Goal: Task Accomplishment & Management: Complete application form

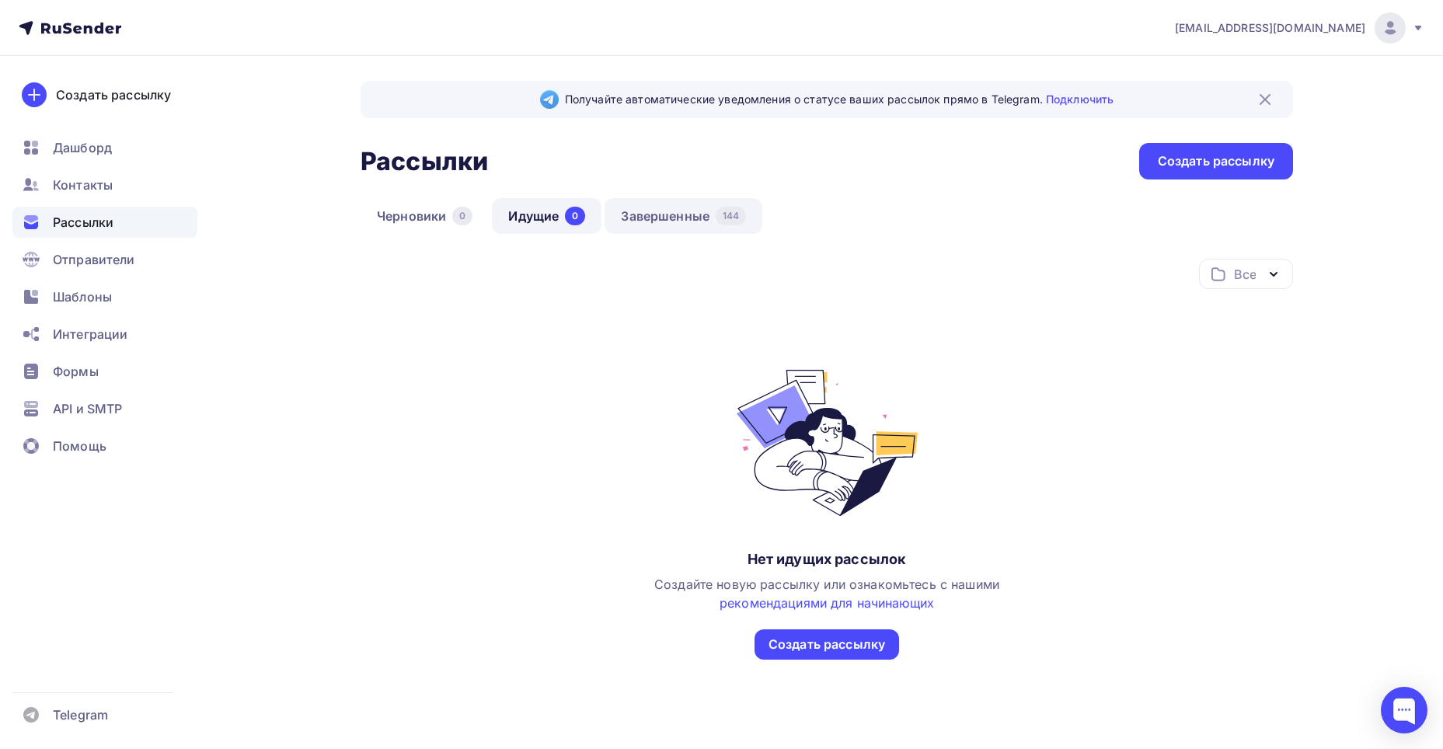
click at [633, 206] on link "Завершенные 144" at bounding box center [683, 216] width 158 height 36
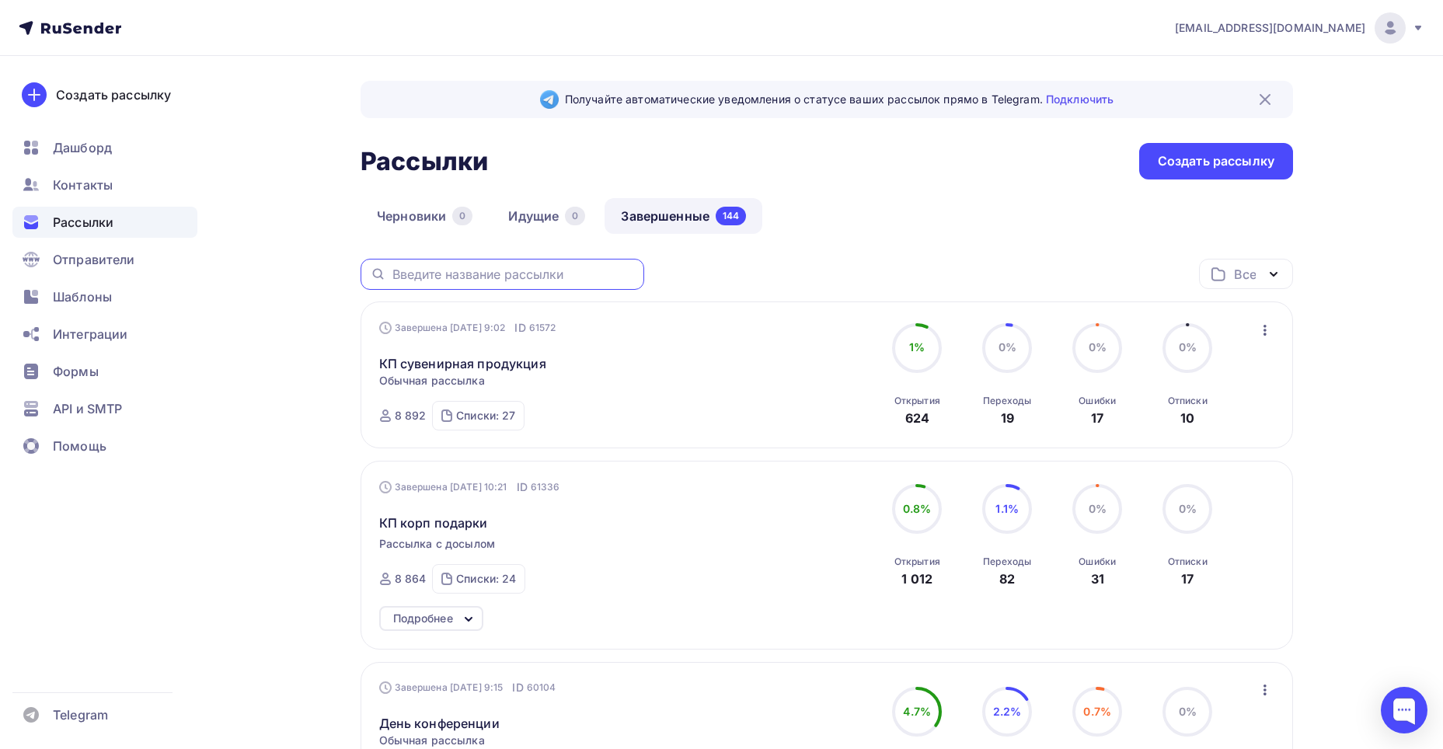
click at [535, 267] on input "text" at bounding box center [513, 274] width 242 height 17
type input "экскурсии"
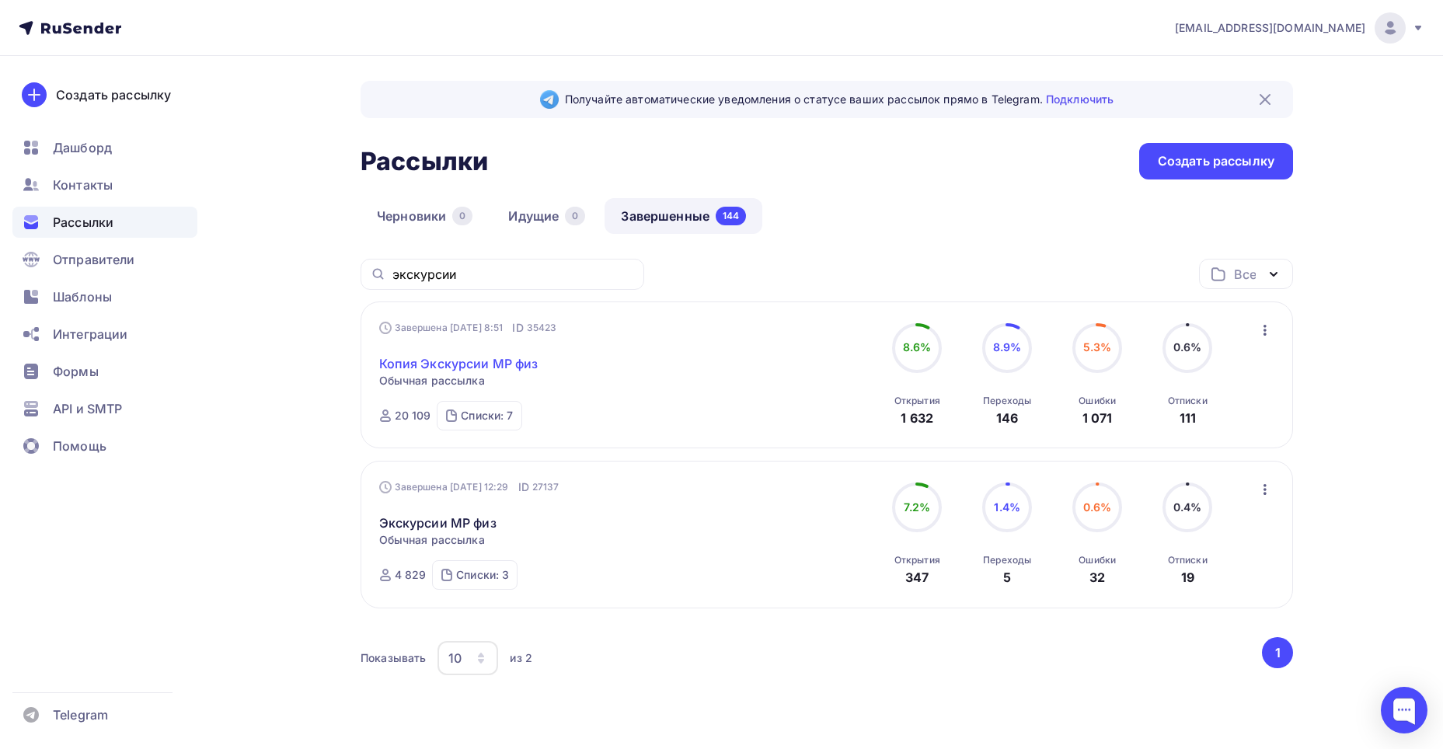
click at [490, 367] on link "Копия Экскурсии МР физ" at bounding box center [458, 363] width 159 height 19
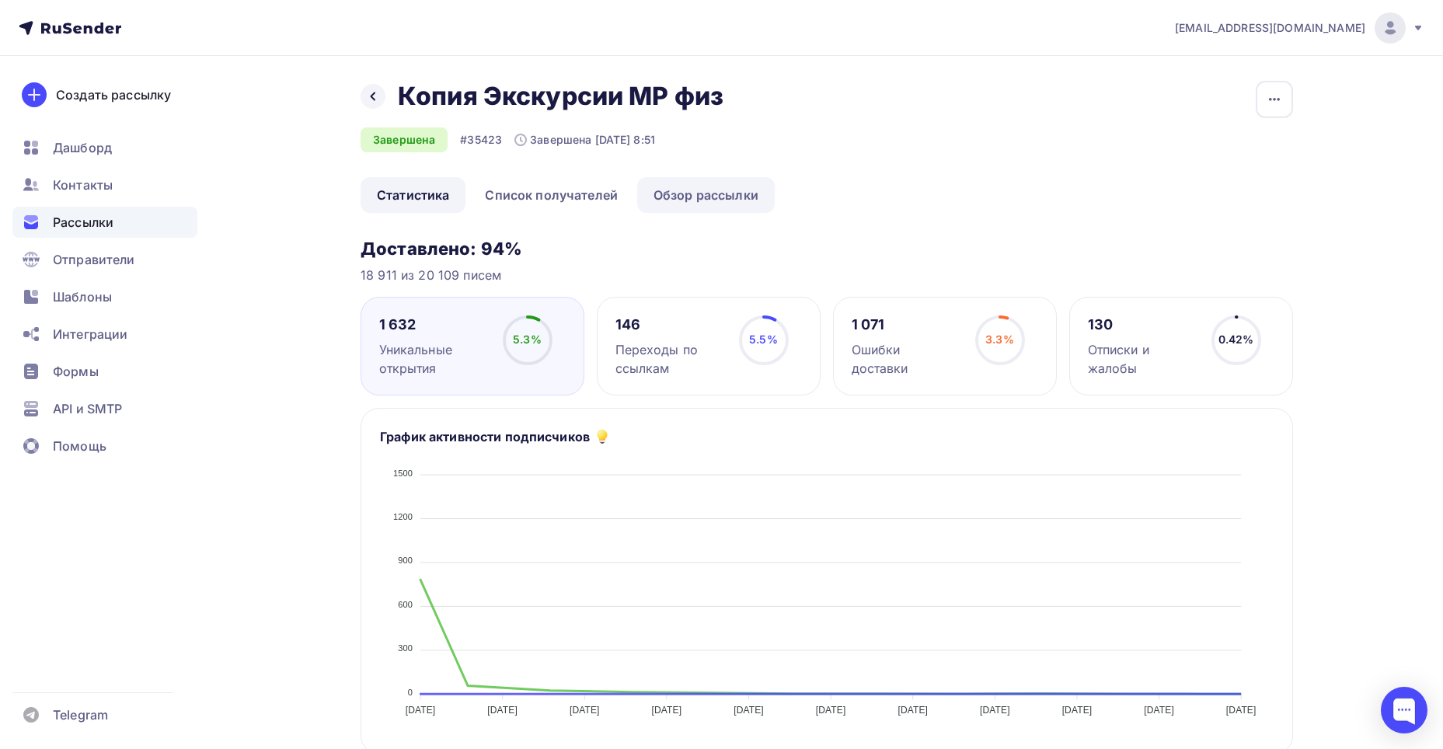
click at [703, 186] on link "Обзор рассылки" at bounding box center [706, 195] width 138 height 36
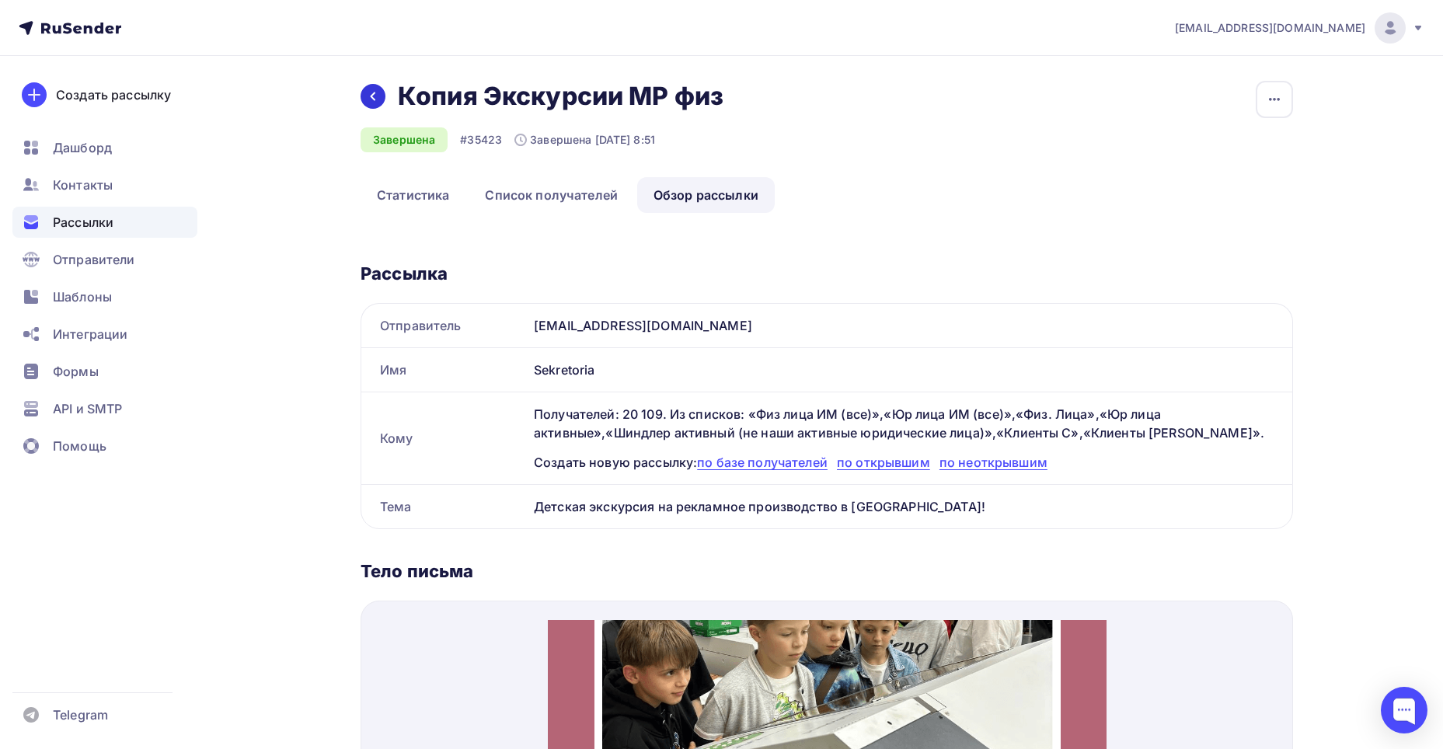
click at [365, 103] on div at bounding box center [373, 96] width 25 height 25
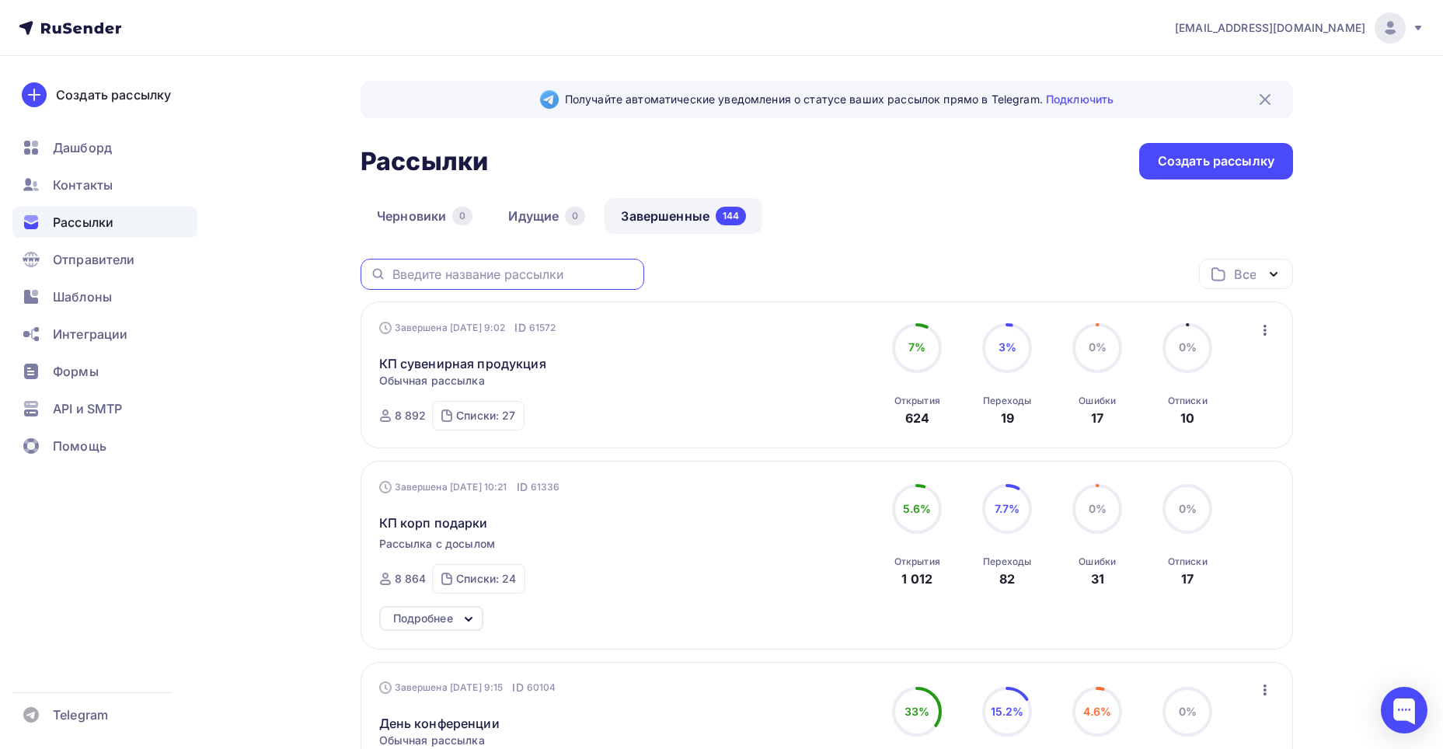
click at [532, 274] on input "text" at bounding box center [513, 274] width 242 height 17
type input "экскурсии"
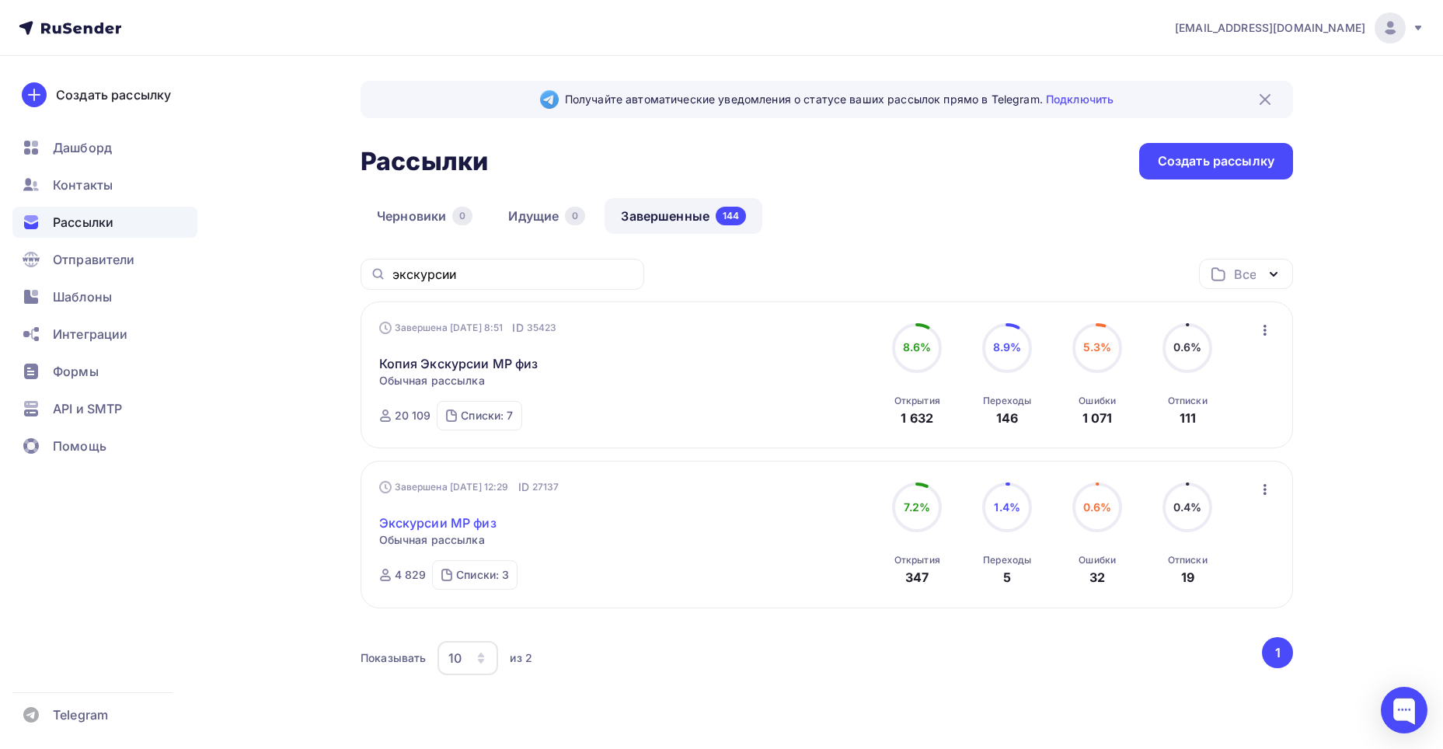
click at [493, 517] on link "Экскурсии МР физ" at bounding box center [437, 523] width 117 height 19
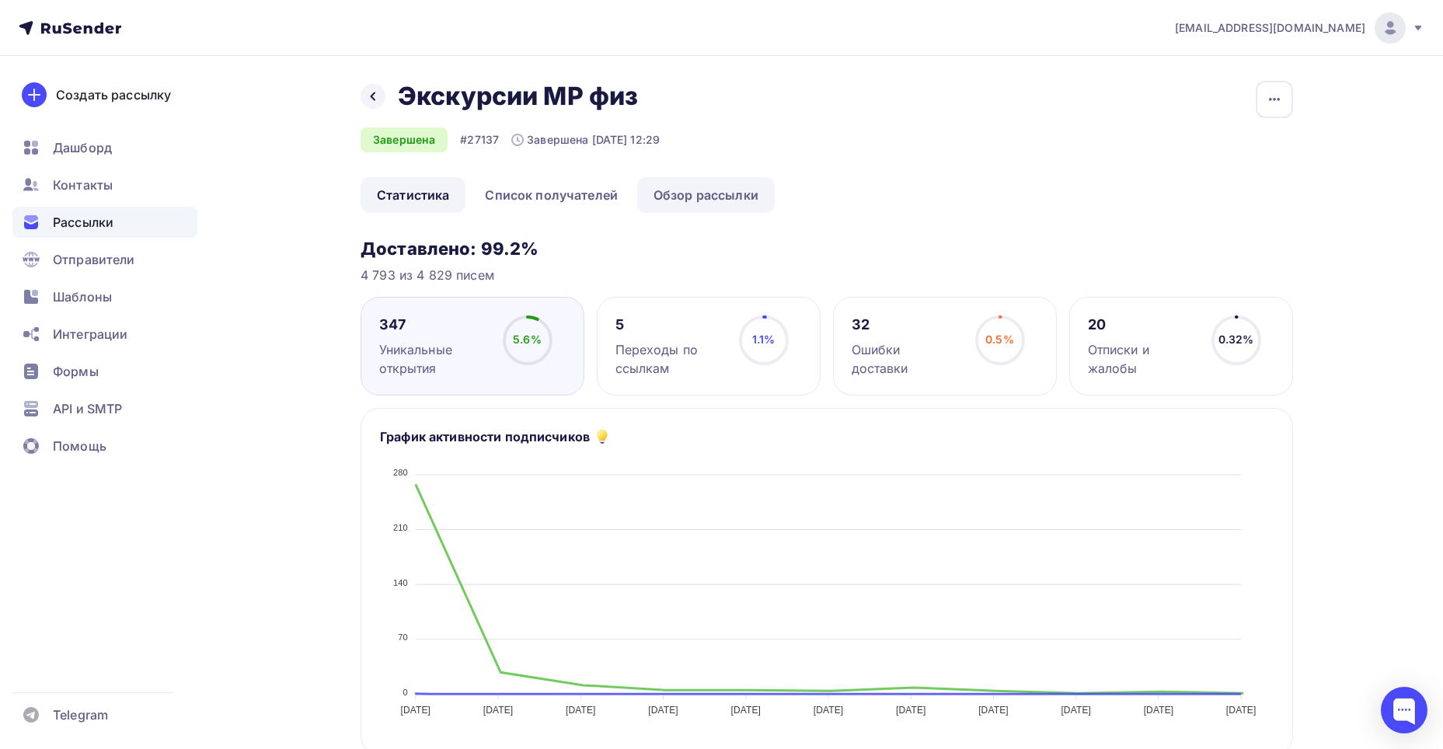
click at [722, 190] on link "Обзор рассылки" at bounding box center [706, 195] width 138 height 36
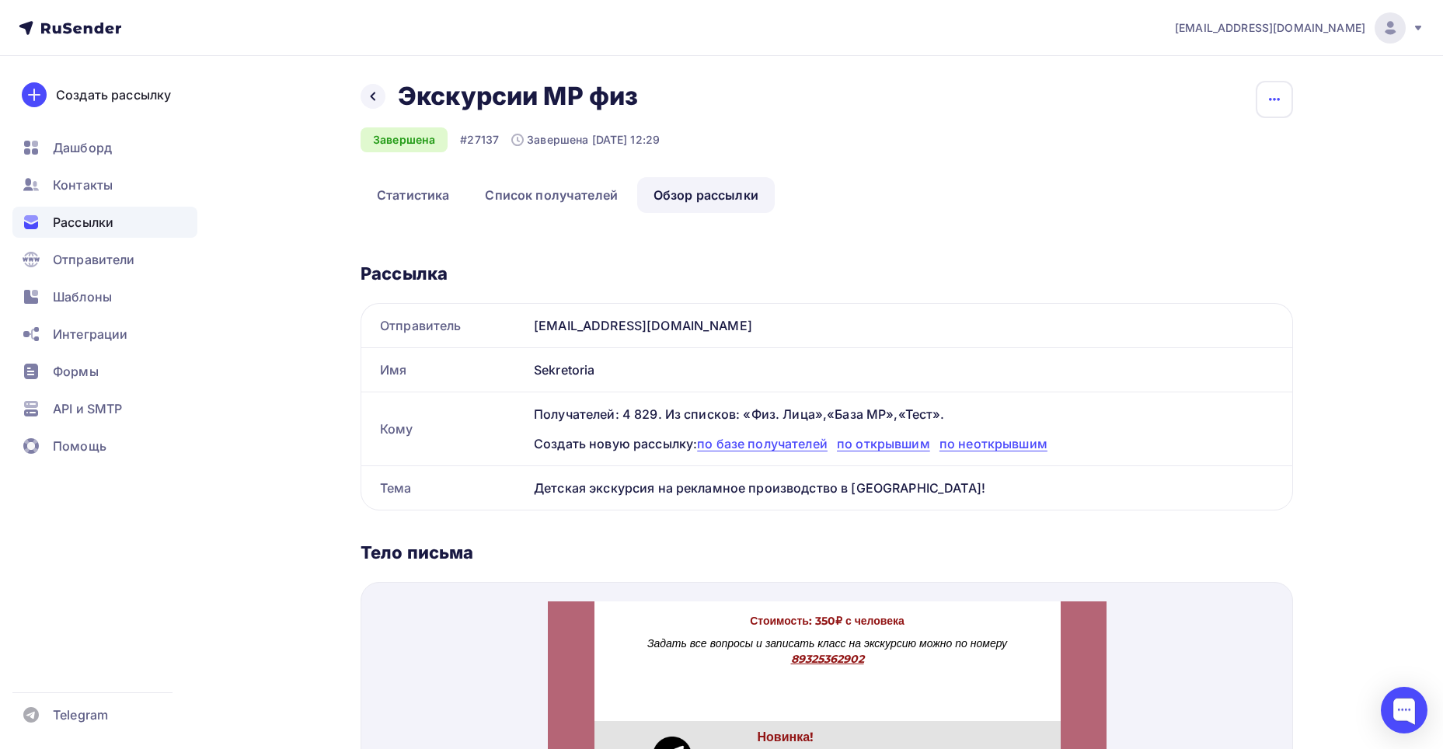
click at [1260, 96] on button "button" at bounding box center [1274, 99] width 37 height 37
click at [1215, 148] on div "Копировать" at bounding box center [1215, 148] width 149 height 19
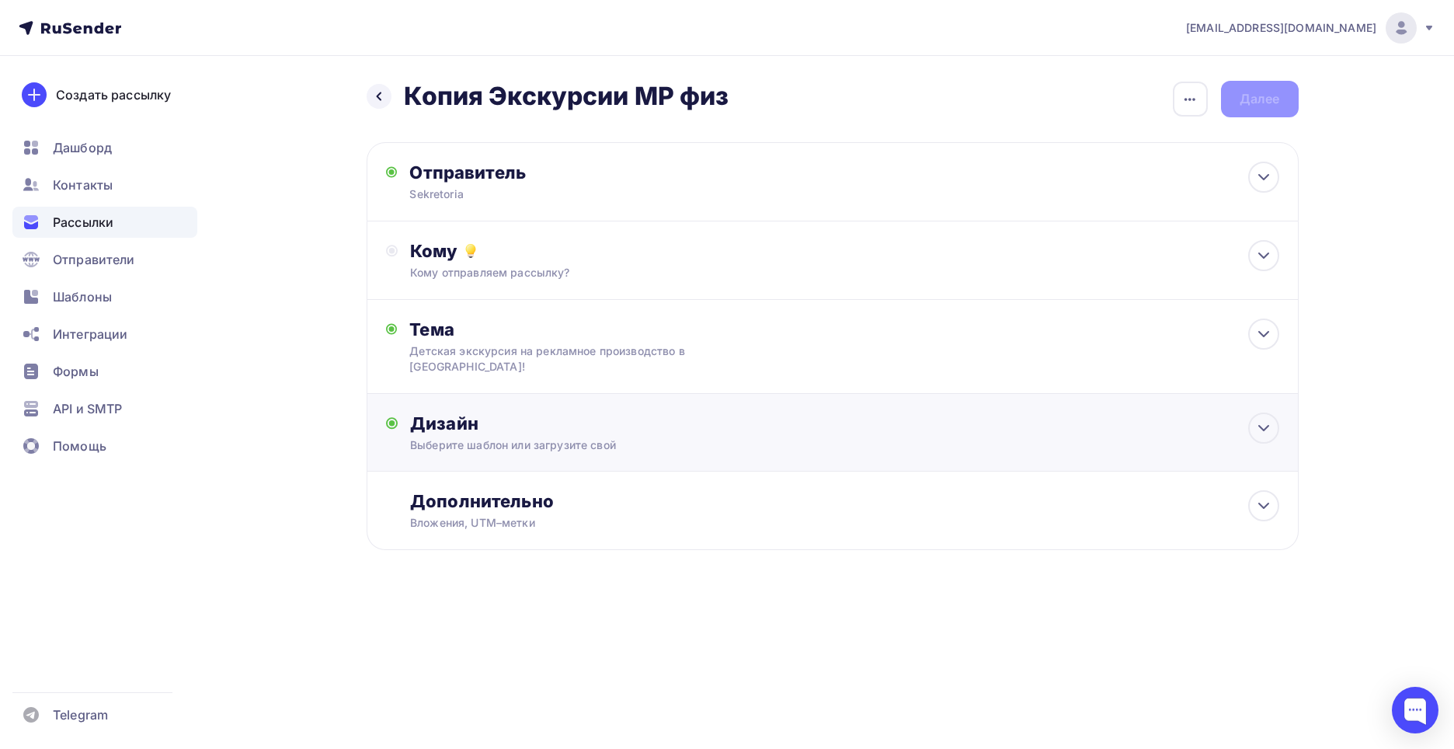
click at [480, 438] on div "Выберите шаблон или загрузите свой" at bounding box center [801, 445] width 782 height 16
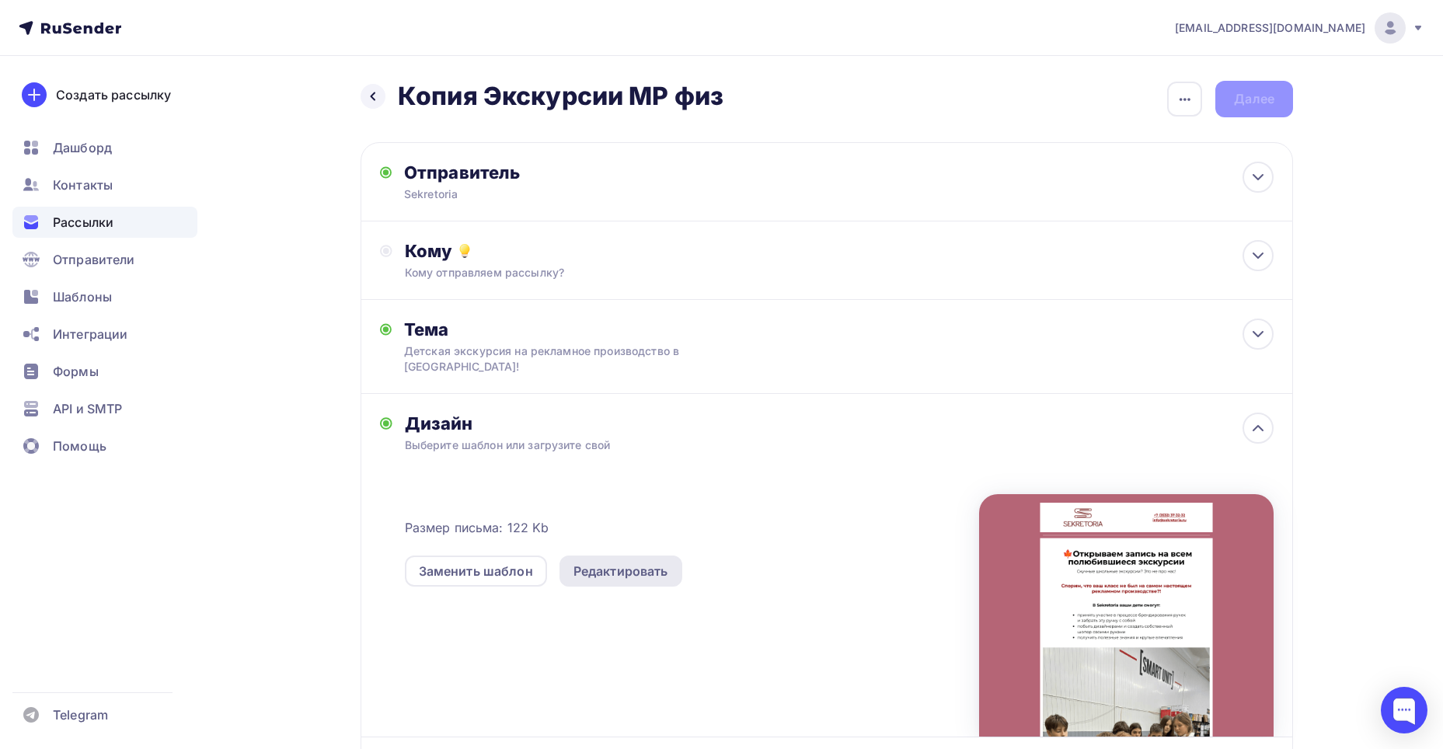
click at [644, 574] on div "Редактировать" at bounding box center [620, 571] width 95 height 19
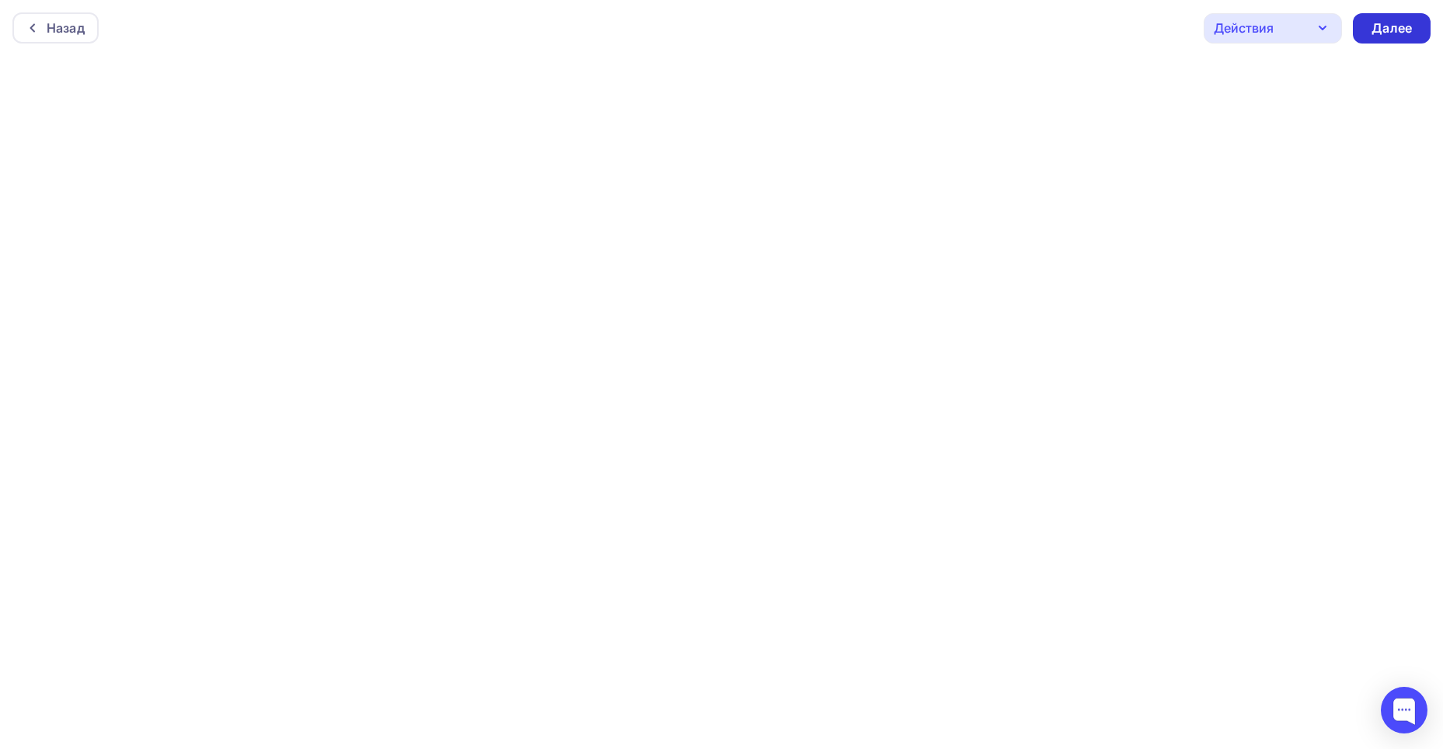
click at [1388, 18] on div "Далее" at bounding box center [1392, 28] width 78 height 30
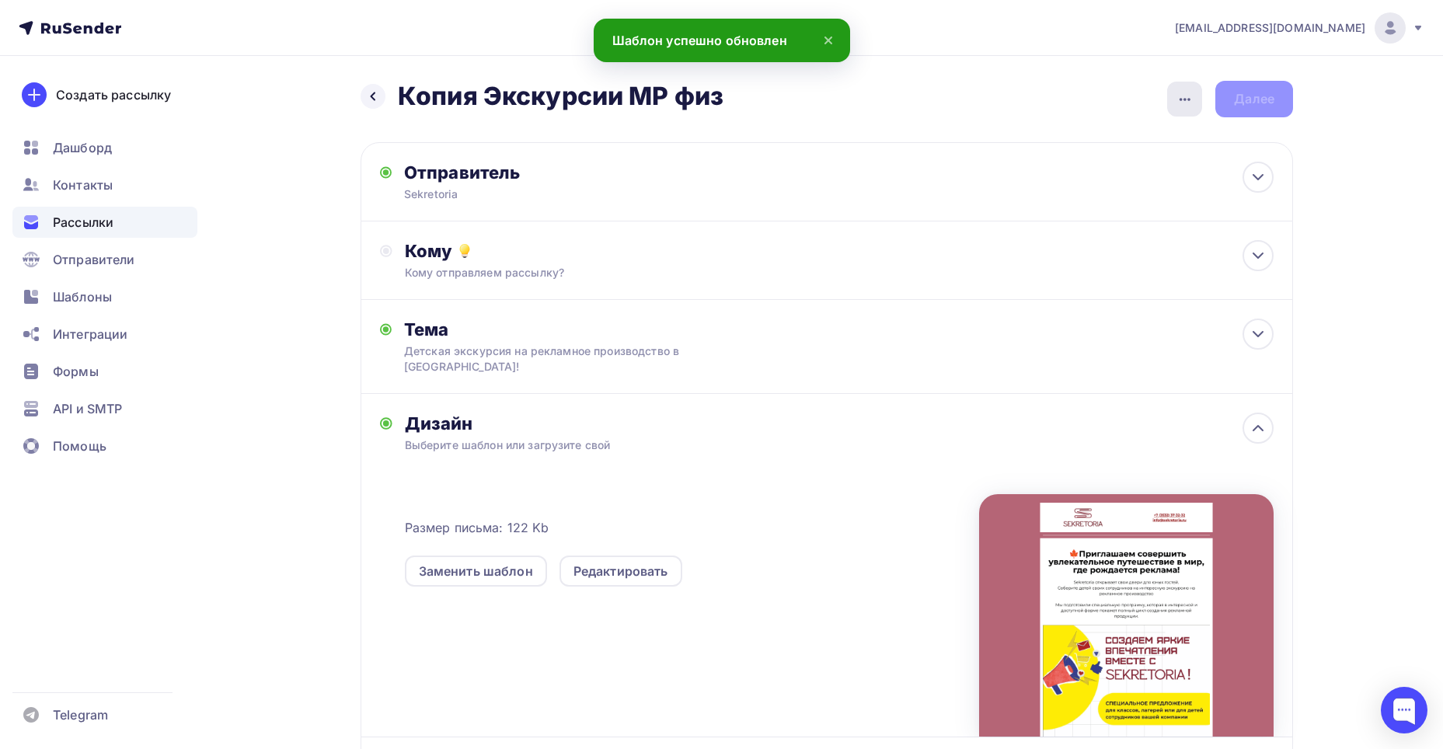
click at [1184, 100] on icon "button" at bounding box center [1184, 99] width 11 height 3
click at [1088, 176] on div "Переименовать рассылку" at bounding box center [1102, 178] width 193 height 19
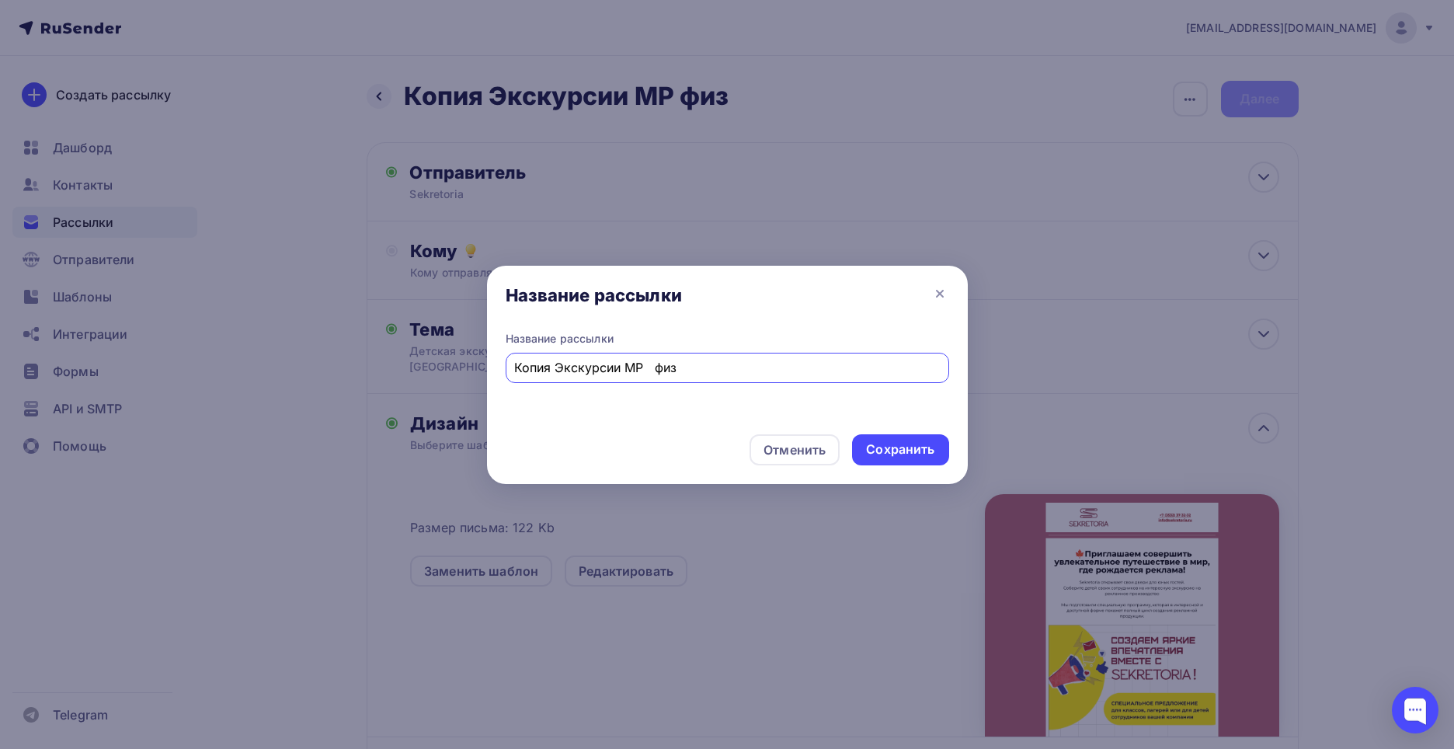
click at [610, 367] on input "Копия Экскурсии МР физ" at bounding box center [727, 367] width 426 height 19
type input "Экскурсия дети сотрудников"
click at [928, 458] on div "Сохранить" at bounding box center [900, 449] width 96 height 31
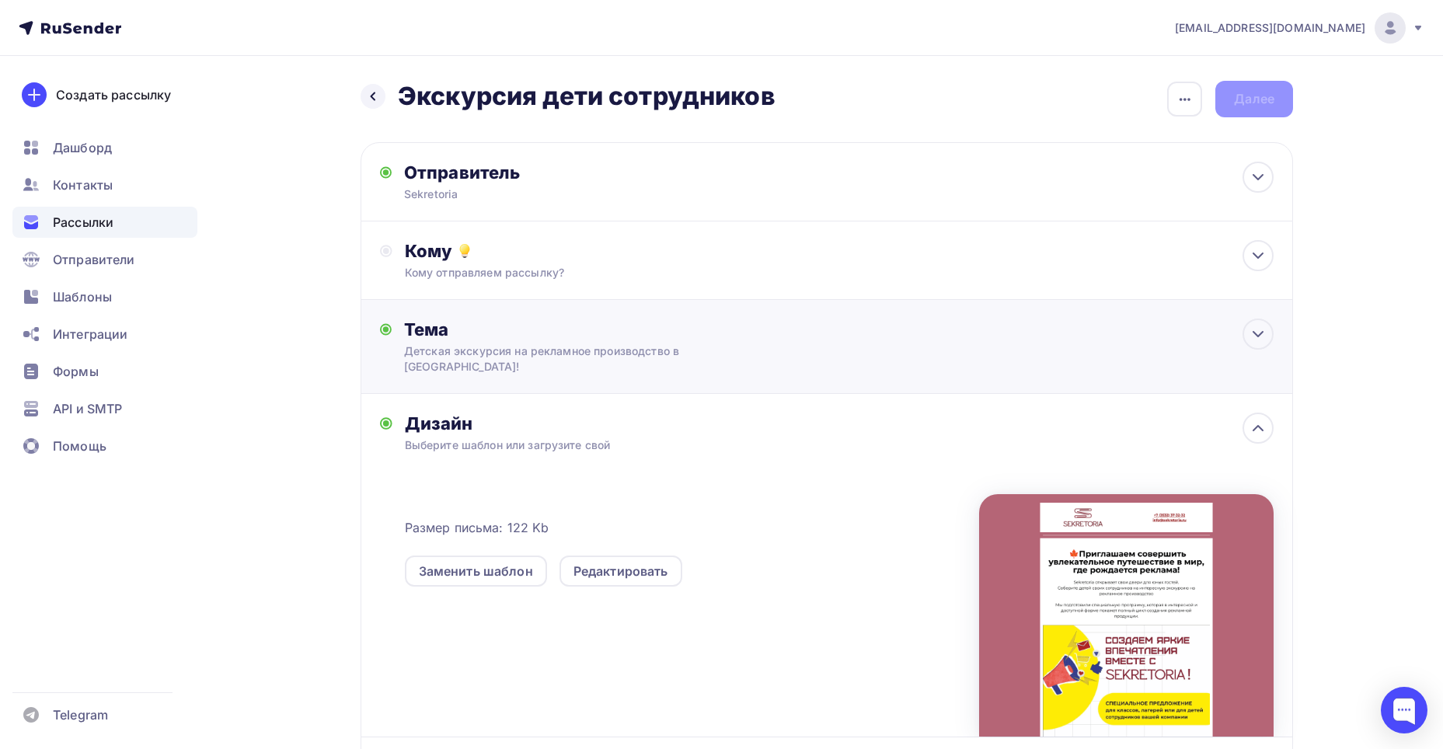
click at [482, 371] on div "Детская экскурсия на рекламное производство в [GEOGRAPHIC_DATA]!" at bounding box center [542, 358] width 277 height 31
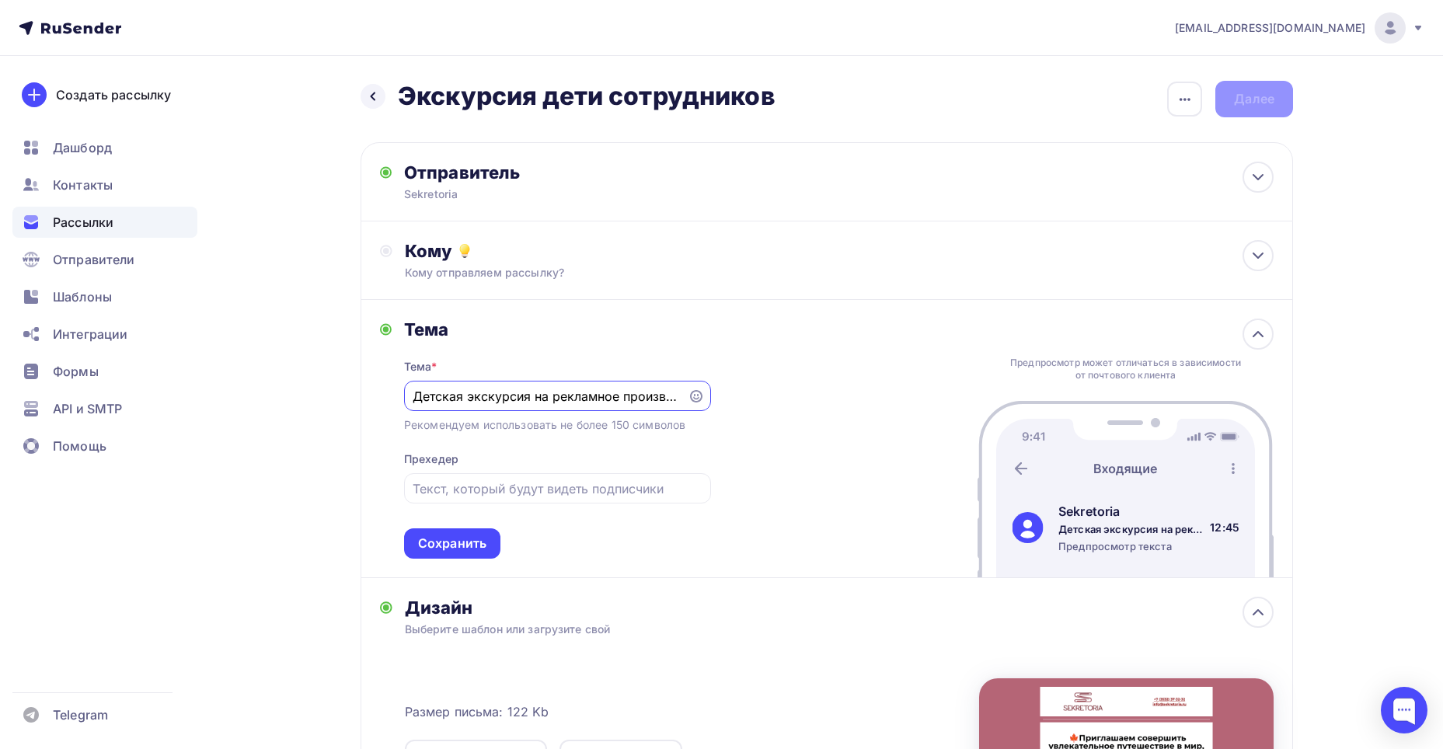
drag, startPoint x: 413, startPoint y: 395, endPoint x: 347, endPoint y: 395, distance: 66.0
click at [347, 395] on div "Назад Экскурсия дети сотрудников Экскурсия дети сотрудников Закончить позже Пер…" at bounding box center [721, 578] width 1273 height 1044
click at [573, 398] on input "Приглашаем детей вашиъ сотрудников на рекламное производство в [GEOGRAPHIC_DATA…" at bounding box center [546, 396] width 266 height 19
click at [593, 399] on input "Приглашаем детей ваших сотрудников на экскурсию по рекламное производство в [GE…" at bounding box center [546, 396] width 266 height 19
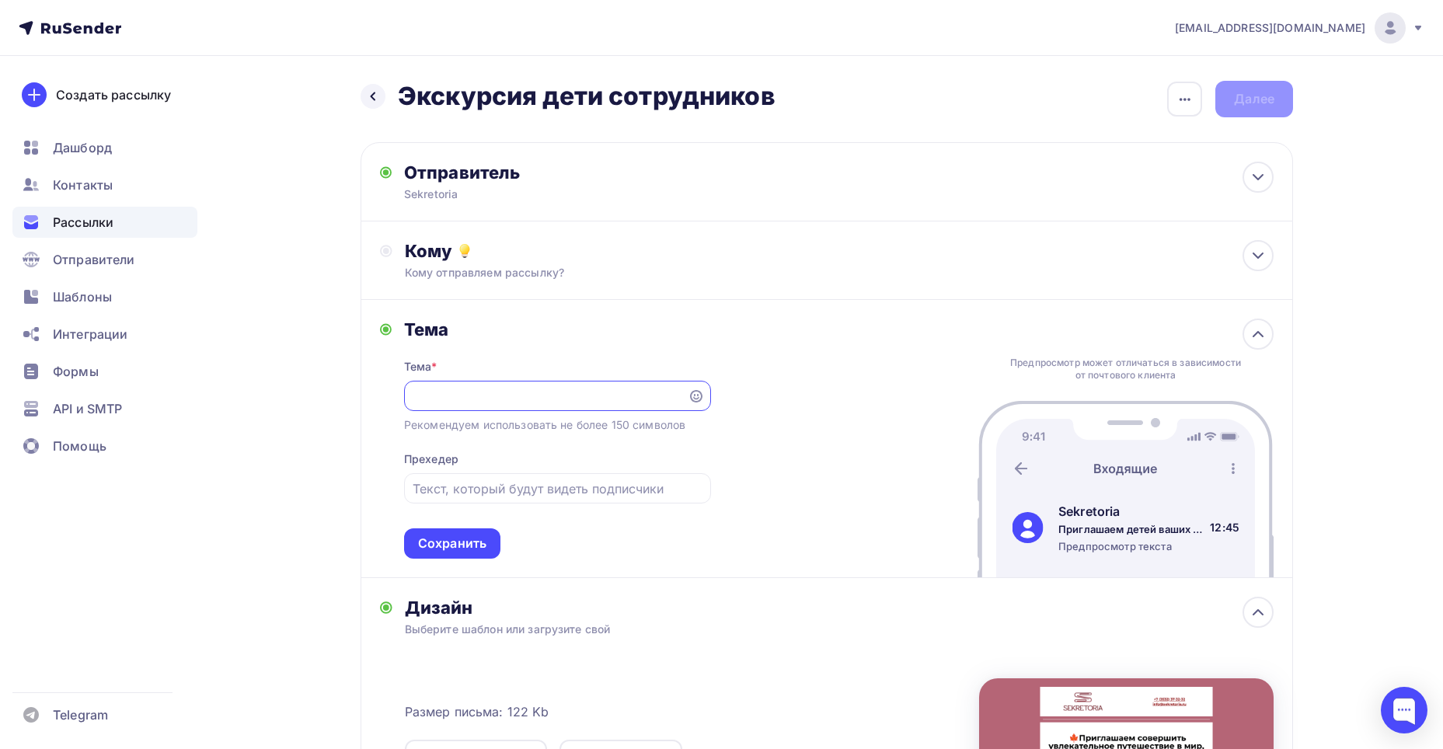
scroll to position [0, 323]
type input "Приглашаем детей ваших сотрудников на экскурсию по рекламному производству в Se…"
click at [449, 556] on div "Сохранить" at bounding box center [452, 543] width 96 height 30
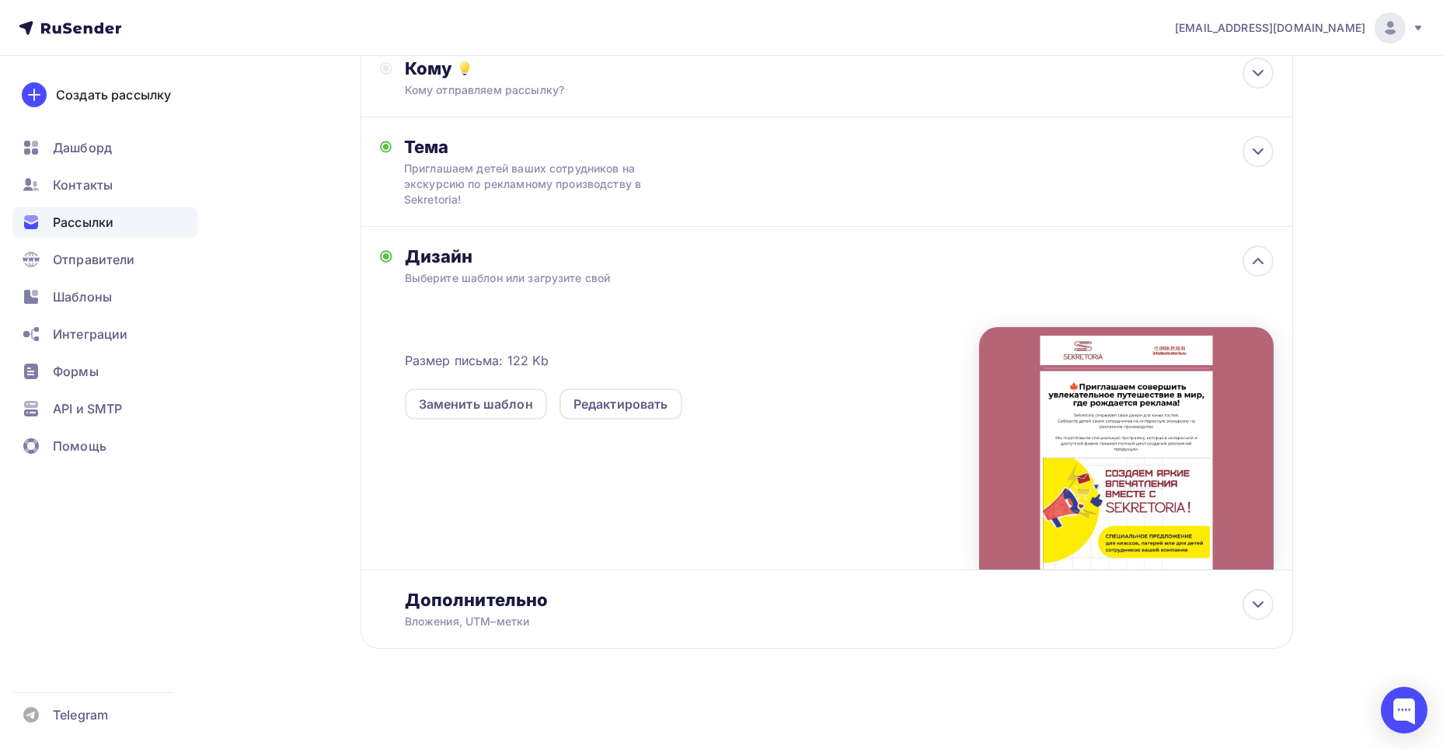
scroll to position [0, 0]
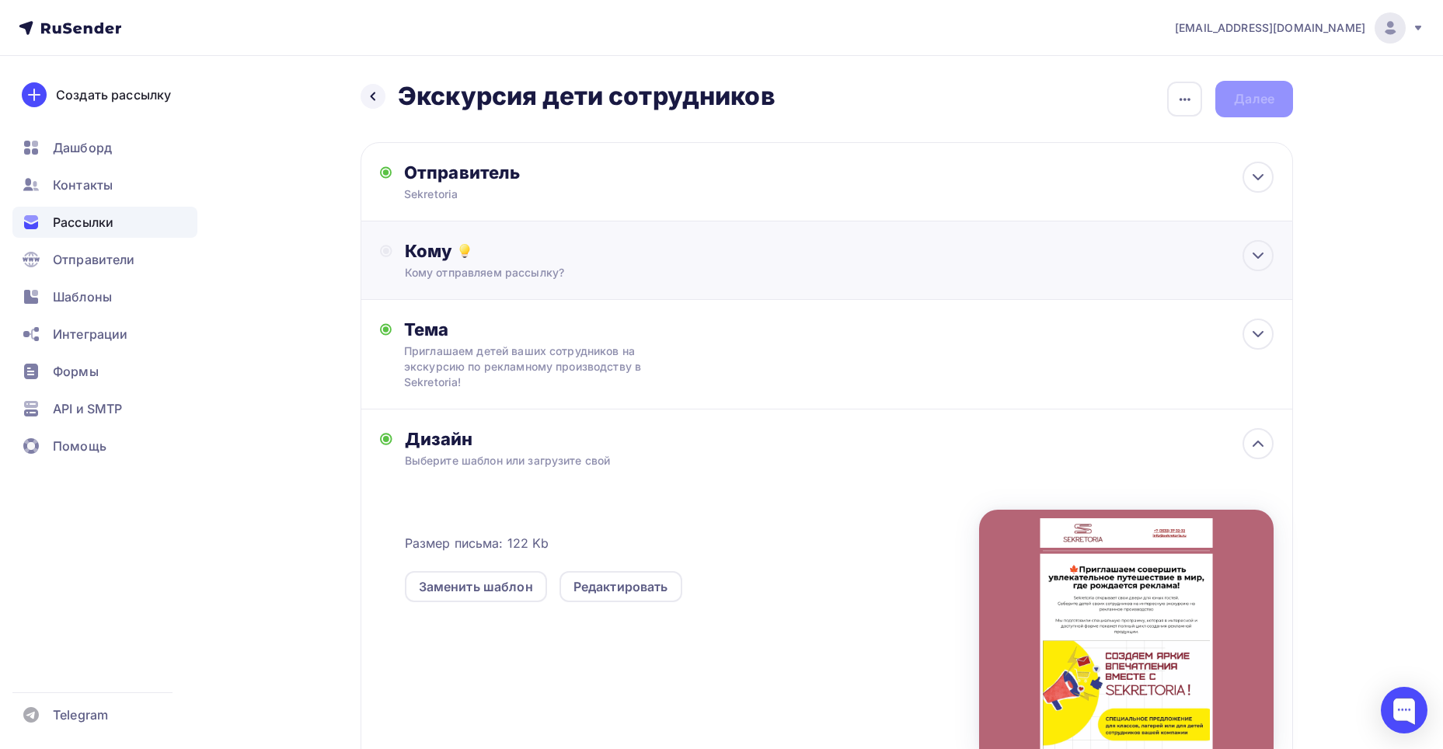
click at [498, 241] on div "Кому" at bounding box center [839, 251] width 869 height 22
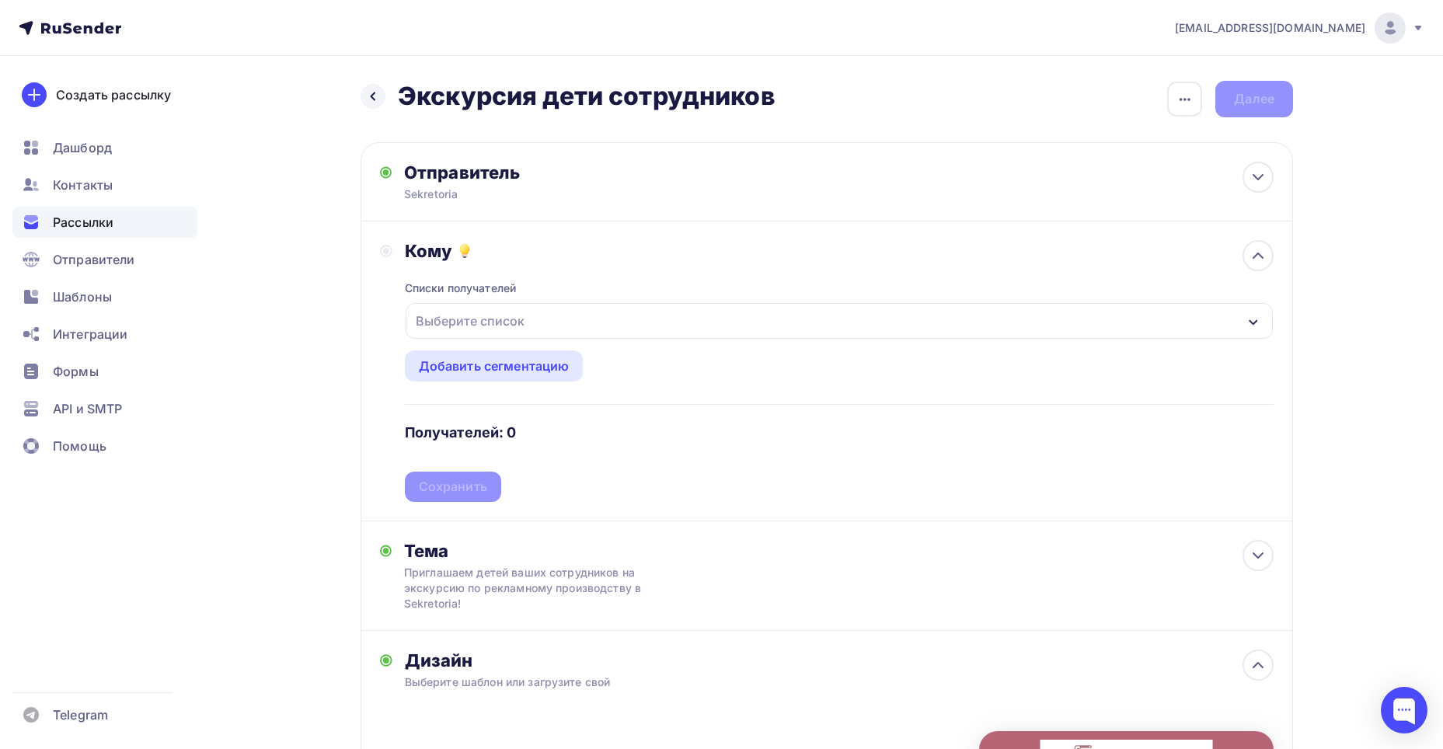
click at [500, 316] on div "Выберите список" at bounding box center [469, 321] width 121 height 28
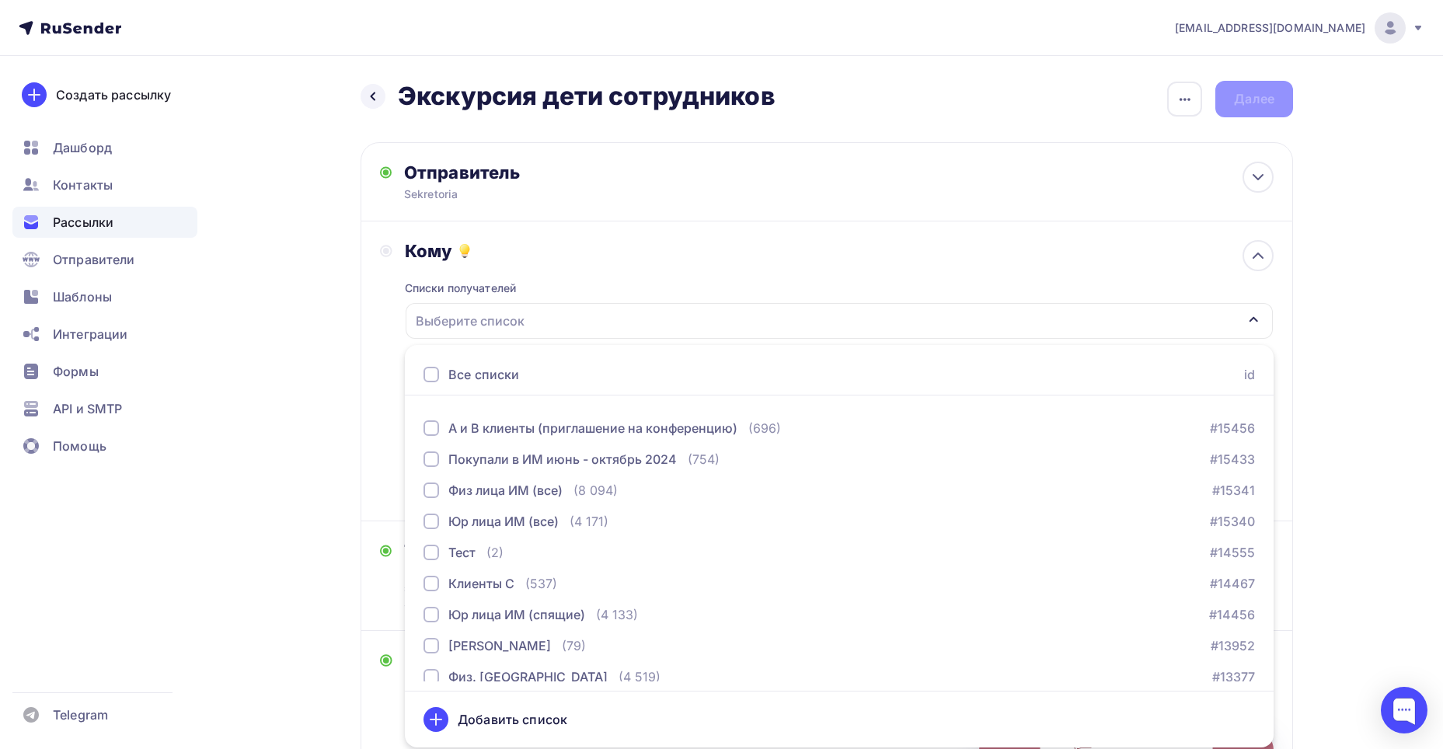
scroll to position [842, 0]
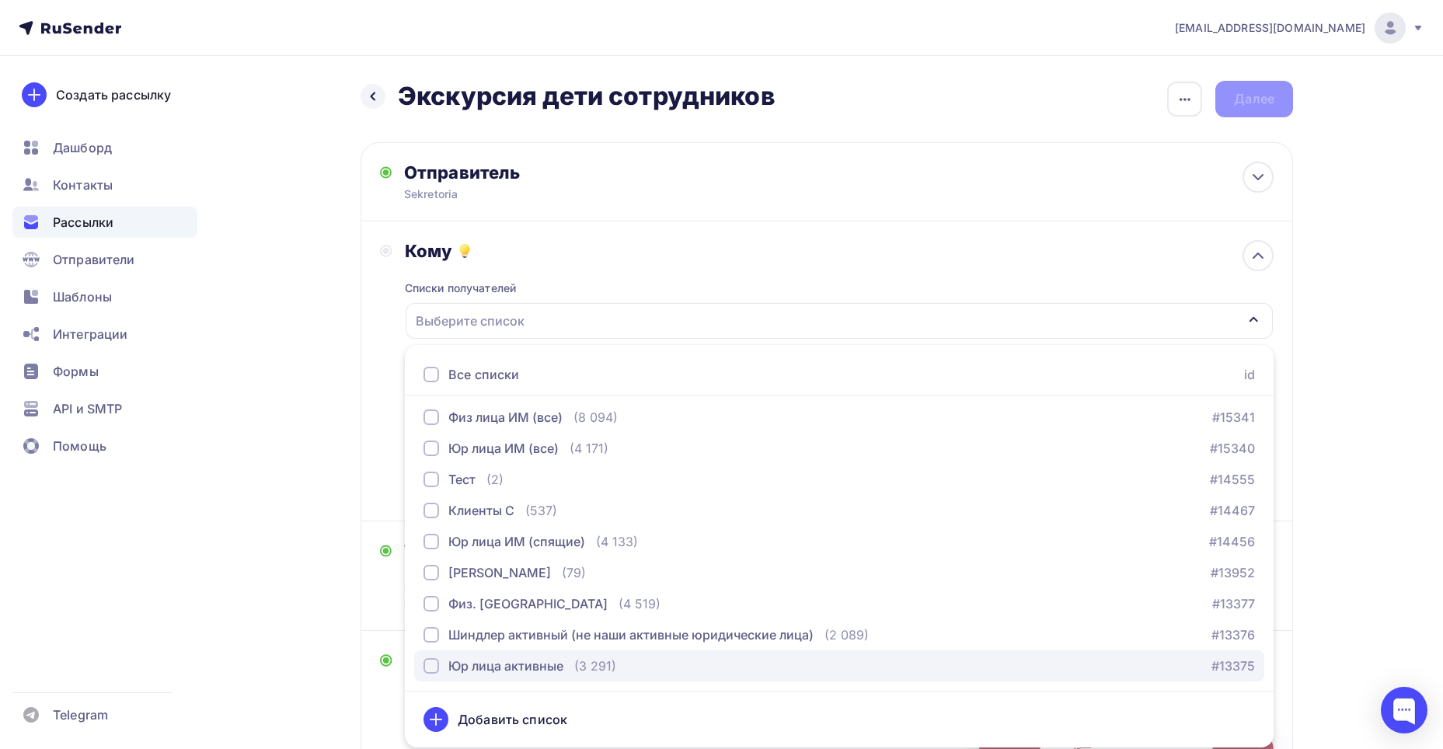
click at [559, 663] on div "Юр лица активные" at bounding box center [505, 666] width 115 height 19
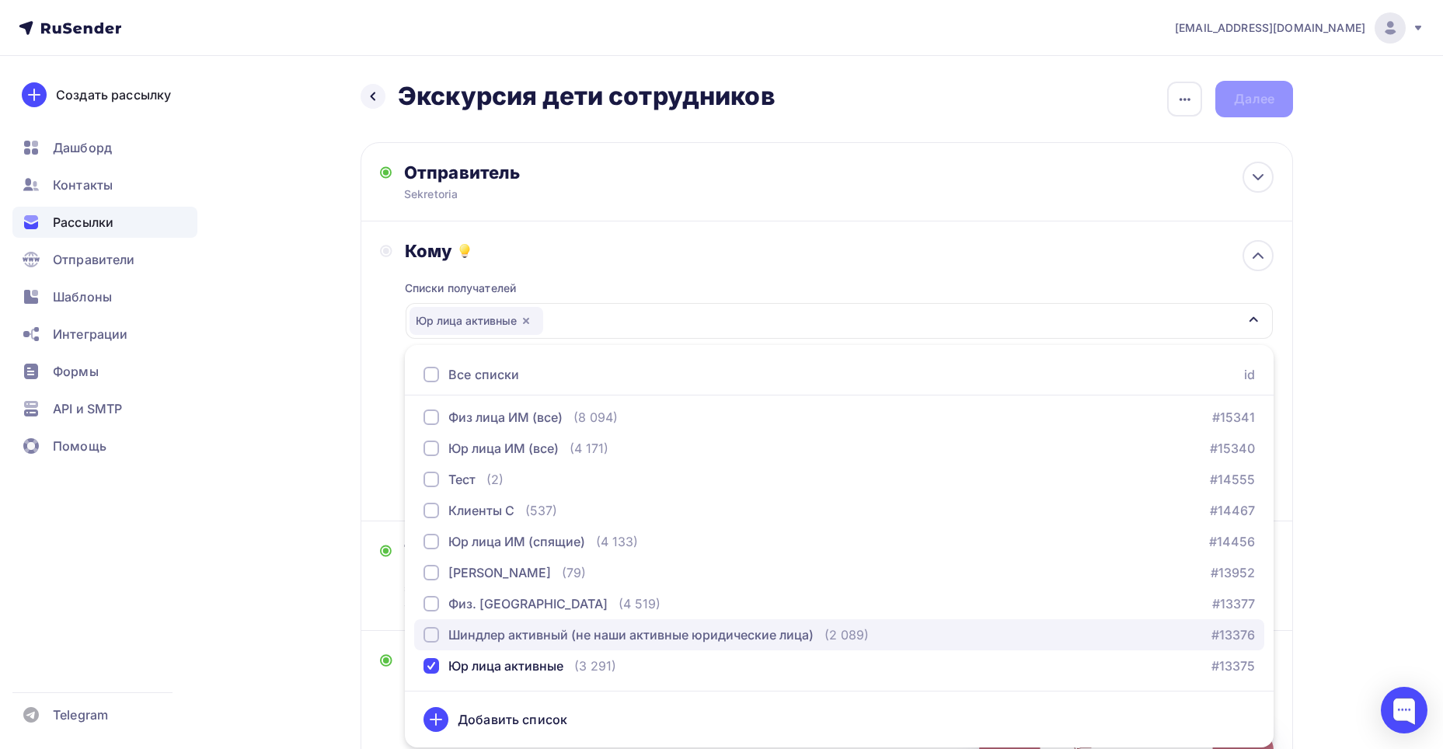
click at [552, 632] on div "Шиндлер активный (не наши активные юридические лица)" at bounding box center [630, 634] width 365 height 19
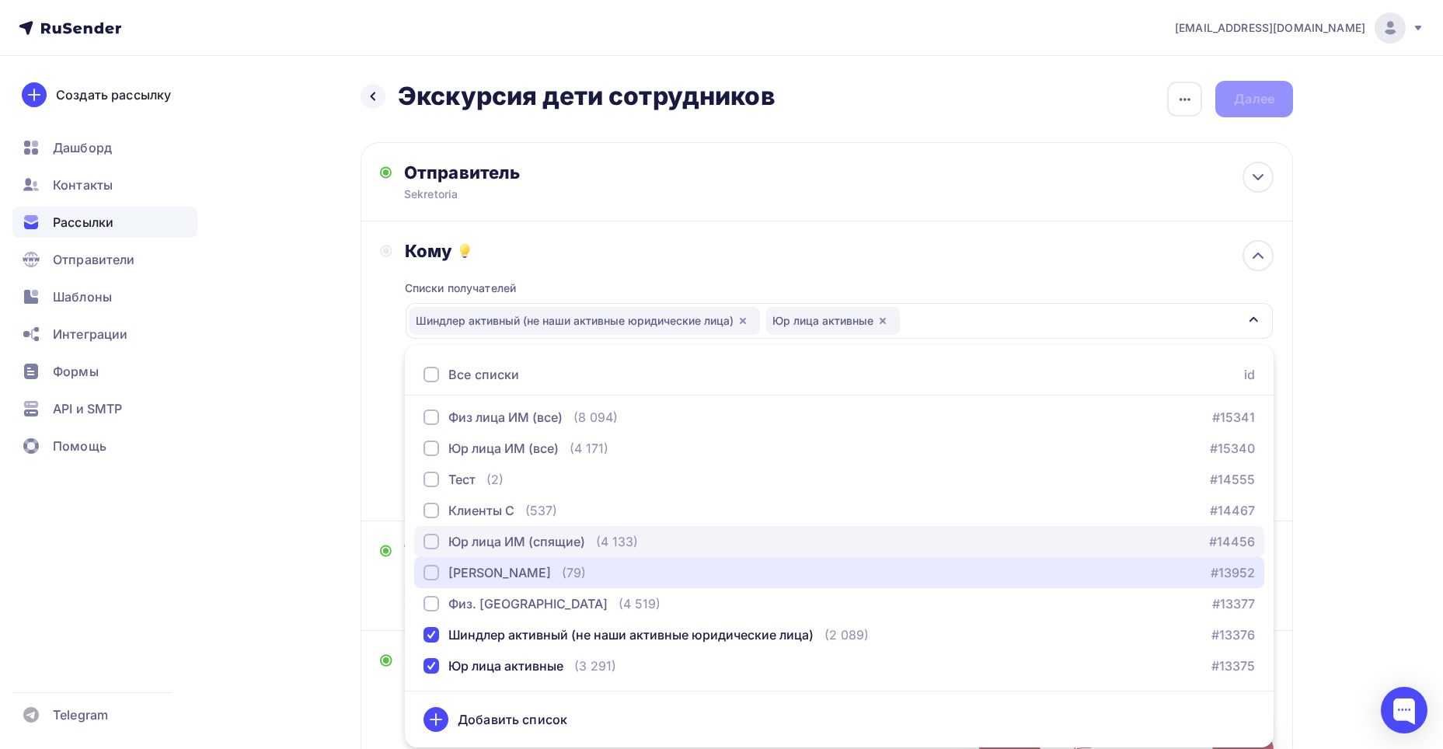
drag, startPoint x: 538, startPoint y: 576, endPoint x: 525, endPoint y: 551, distance: 28.2
click at [537, 573] on div "[PERSON_NAME]" at bounding box center [499, 572] width 103 height 19
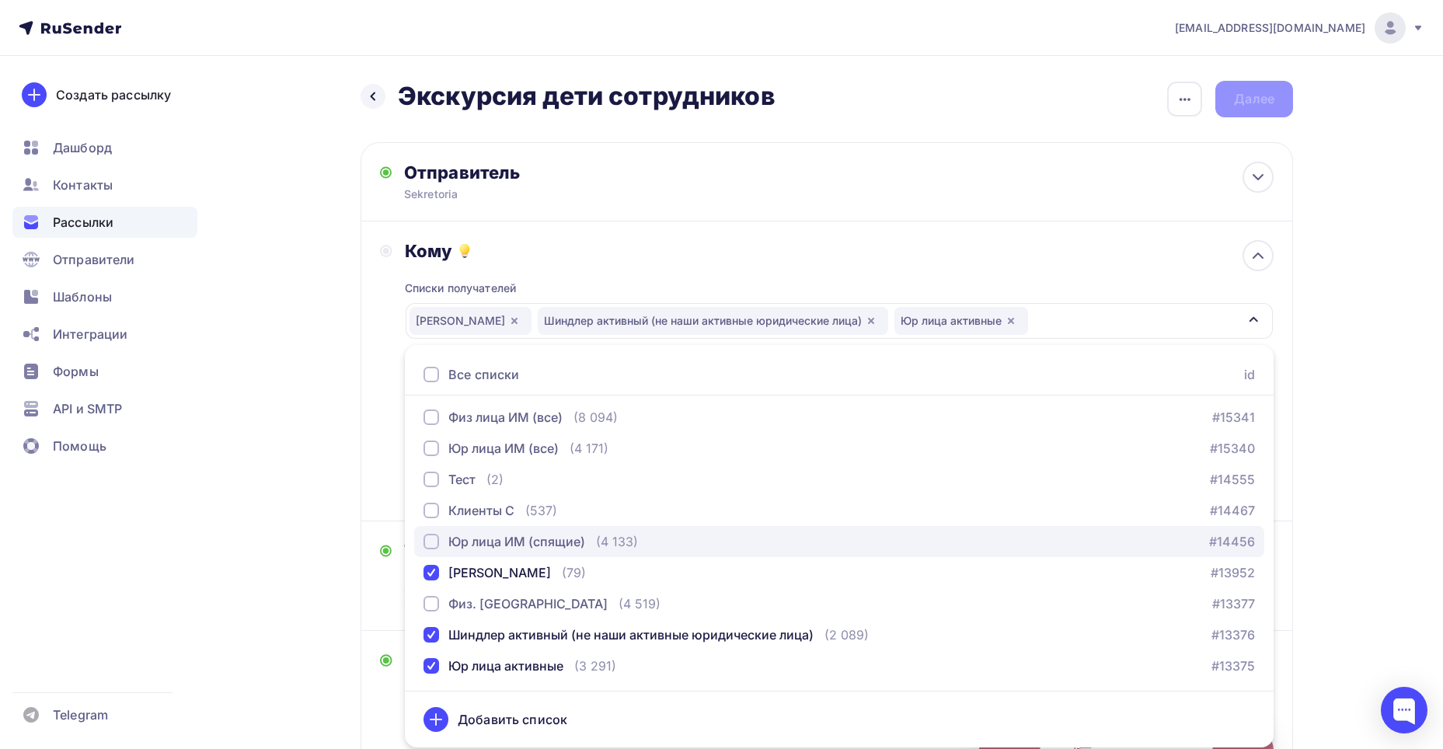
drag, startPoint x: 522, startPoint y: 542, endPoint x: 514, endPoint y: 526, distance: 17.7
click at [521, 541] on div "Юр лица ИМ (спящие)" at bounding box center [516, 541] width 137 height 19
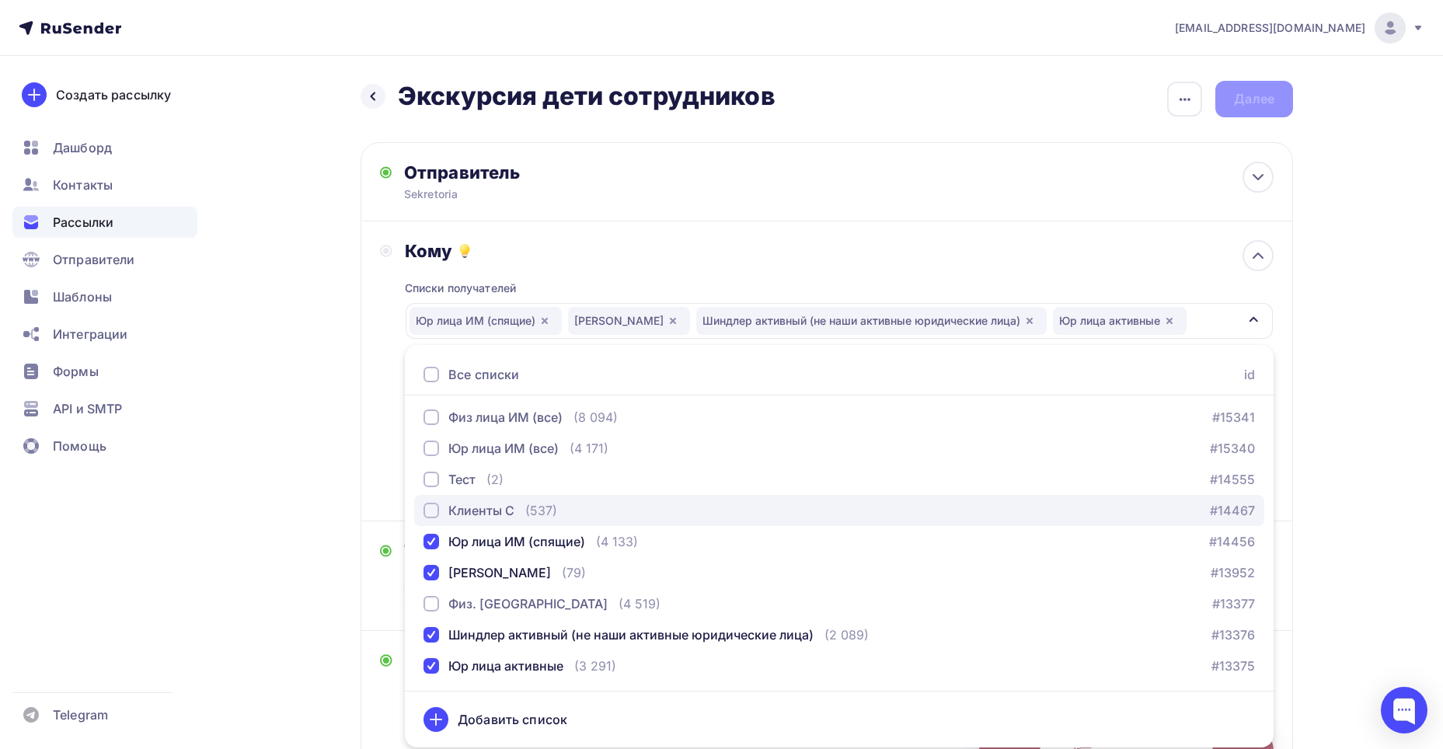
click at [508, 513] on div "Клиенты С" at bounding box center [481, 510] width 66 height 19
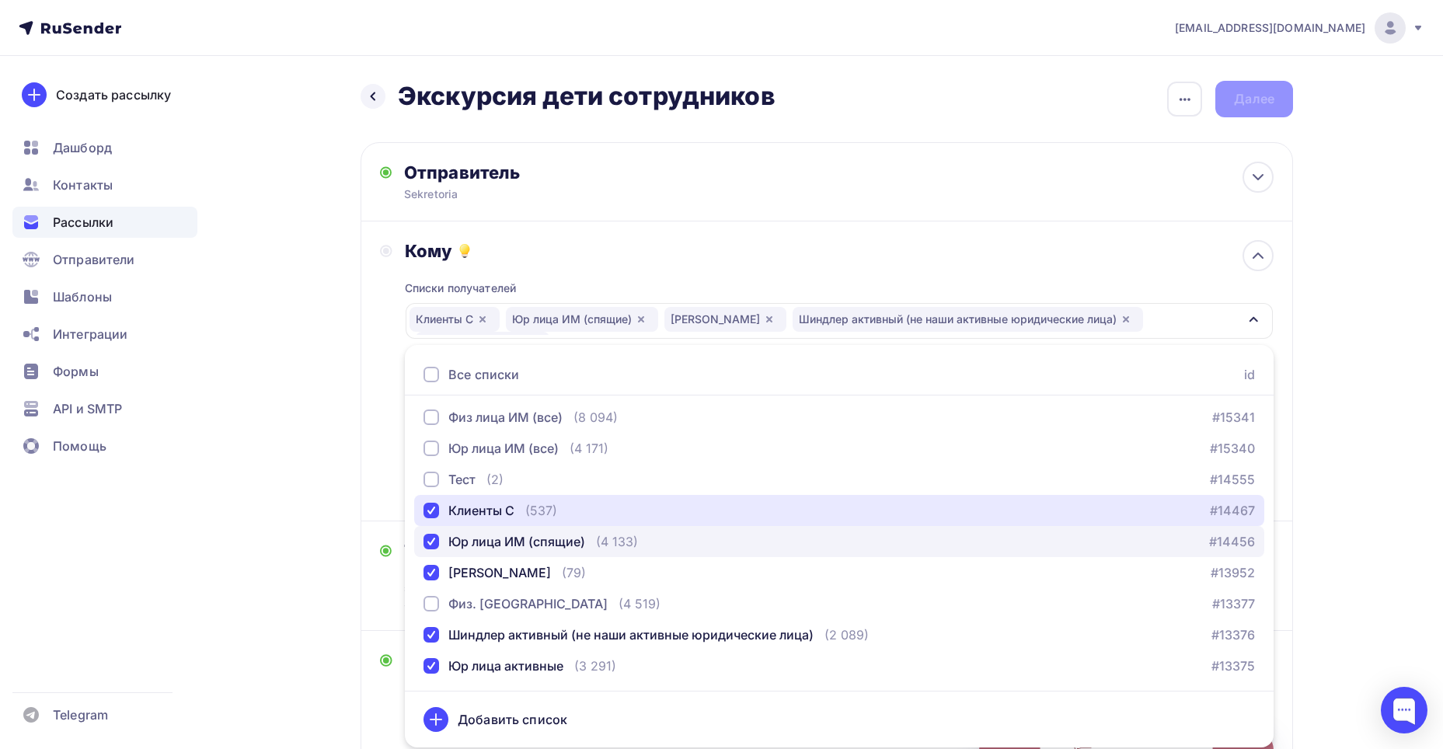
scroll to position [765, 0]
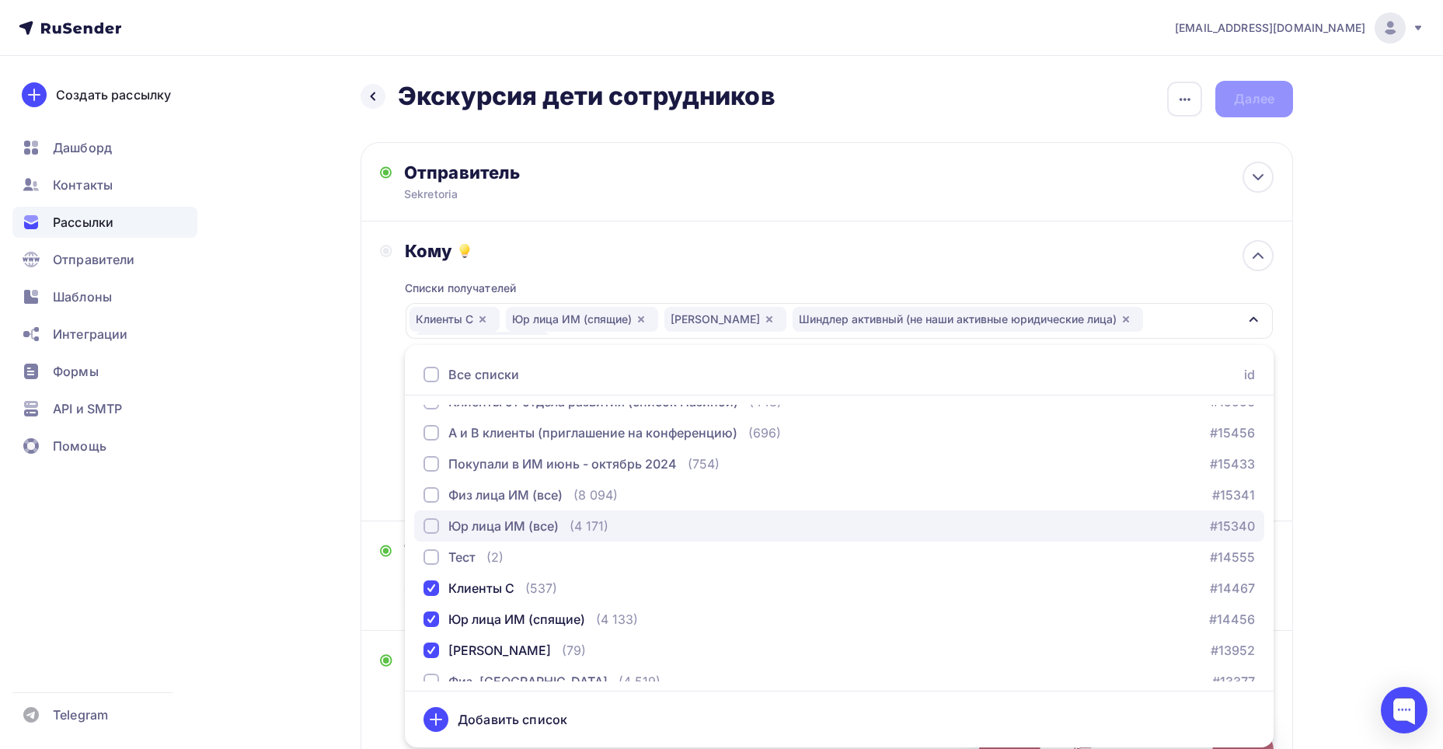
click at [538, 536] on button "Юр лица ИМ (все) (4 171) #15340" at bounding box center [839, 525] width 850 height 31
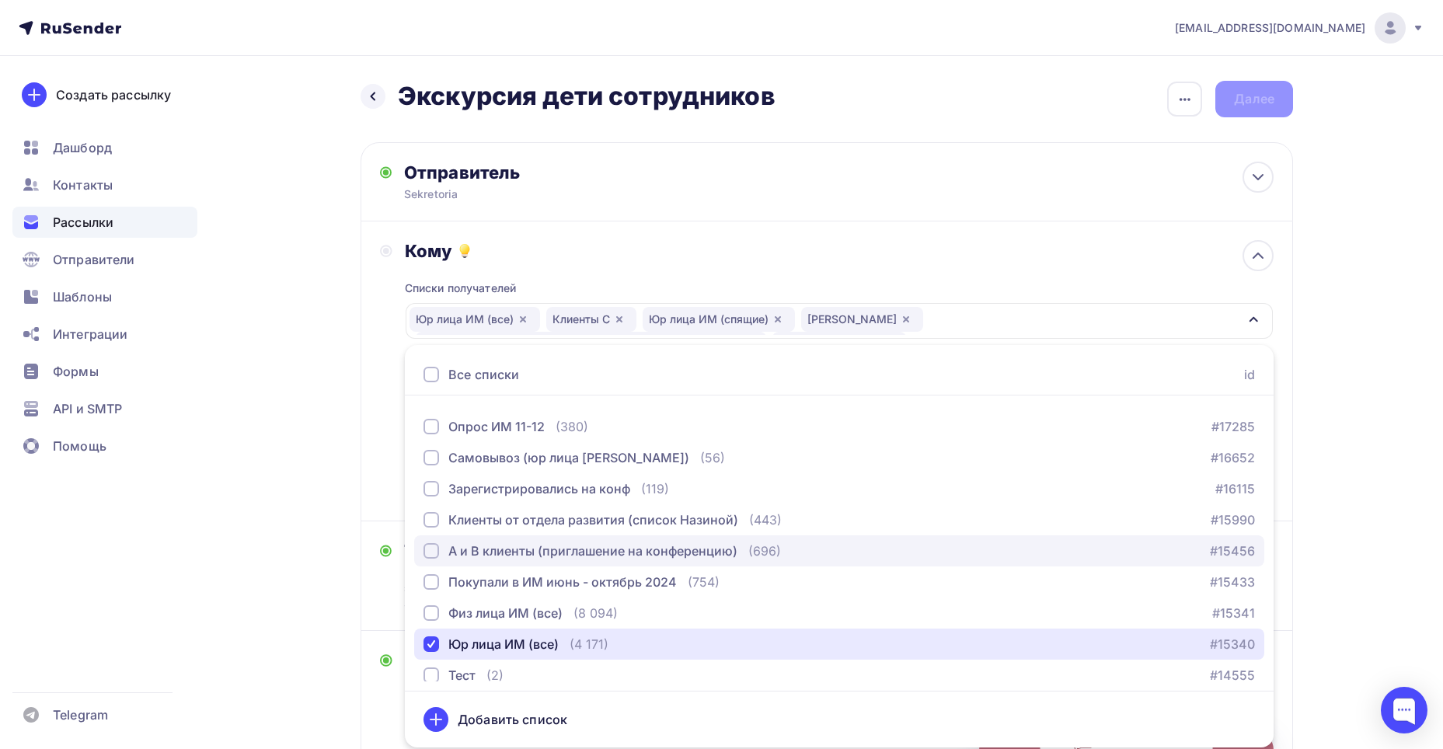
scroll to position [609, 0]
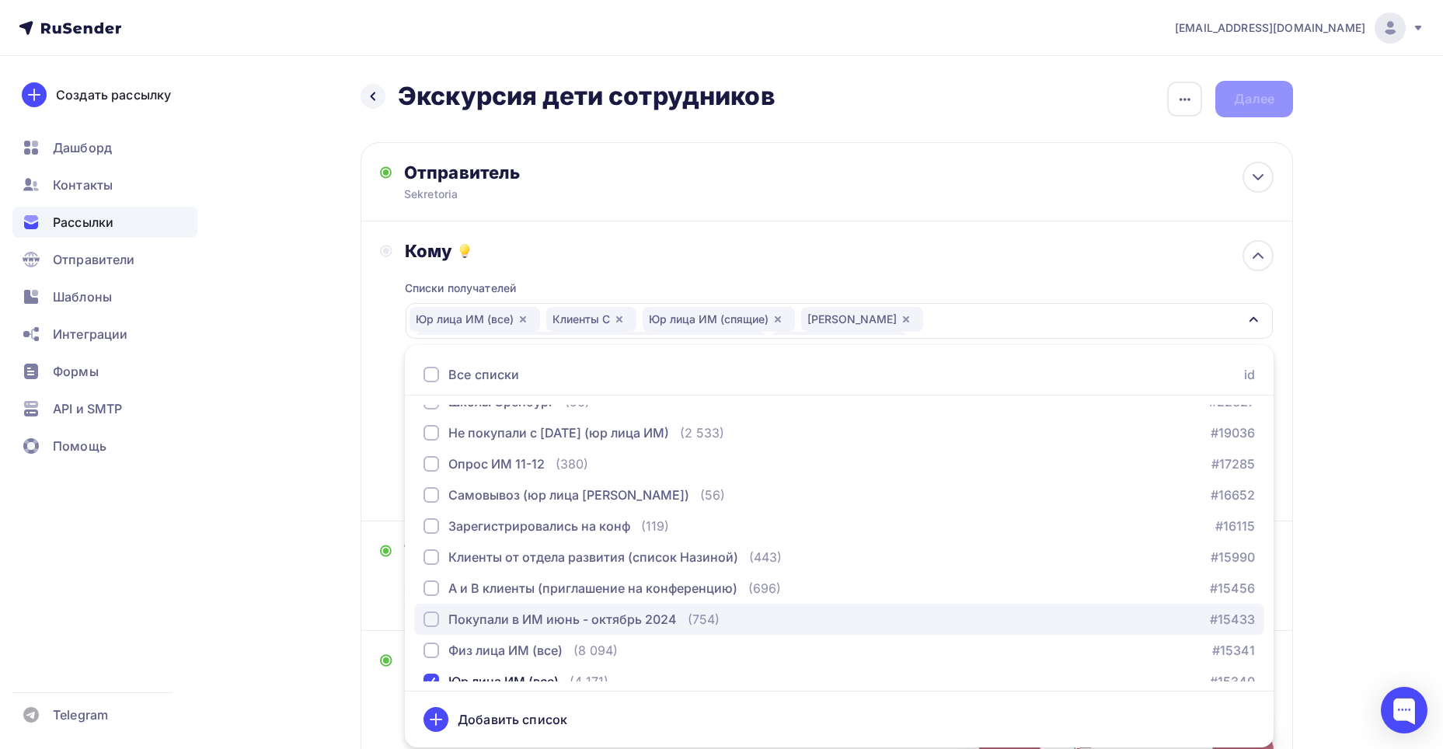
click at [563, 617] on div "Покупали в ИМ июнь - октябрь 2024" at bounding box center [562, 619] width 228 height 19
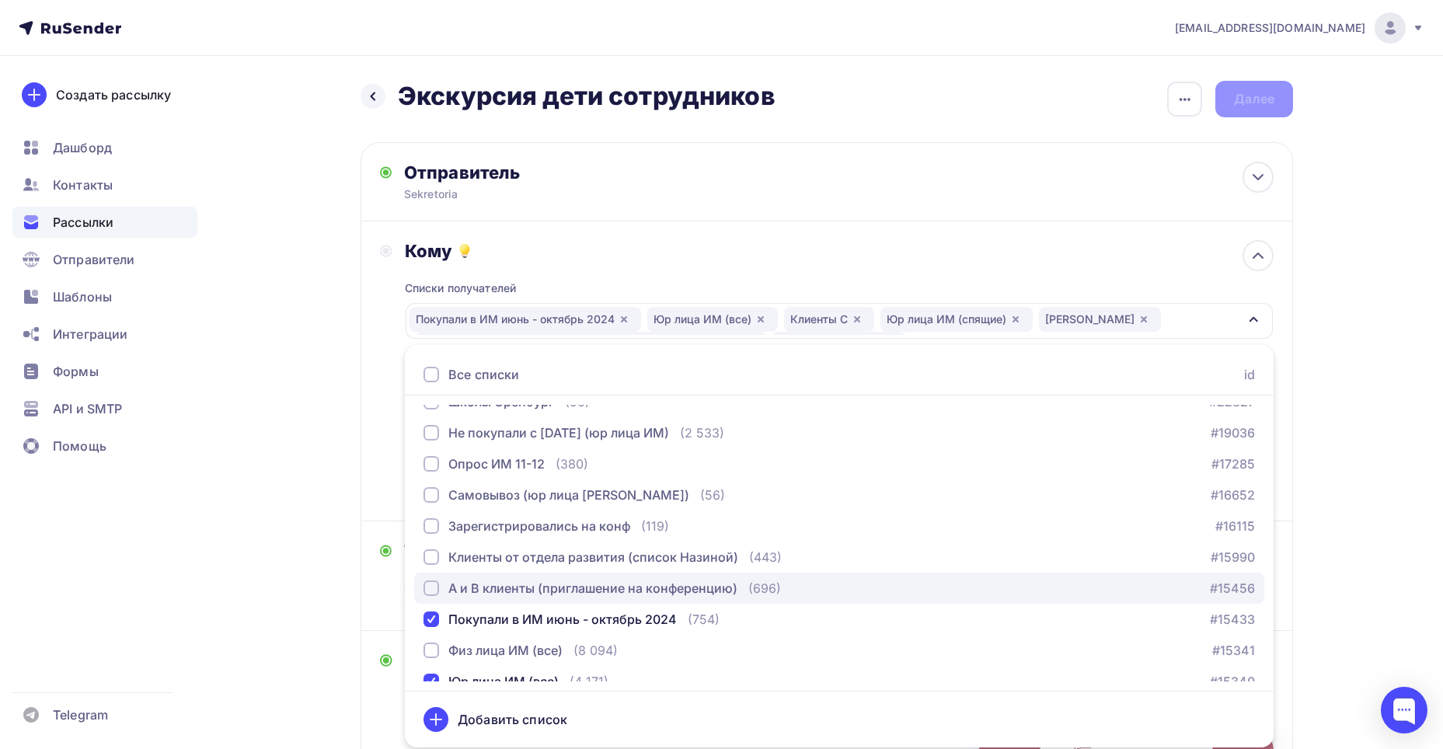
click at [555, 590] on div "А и В клиенты (приглашение на конференцию)" at bounding box center [592, 588] width 289 height 19
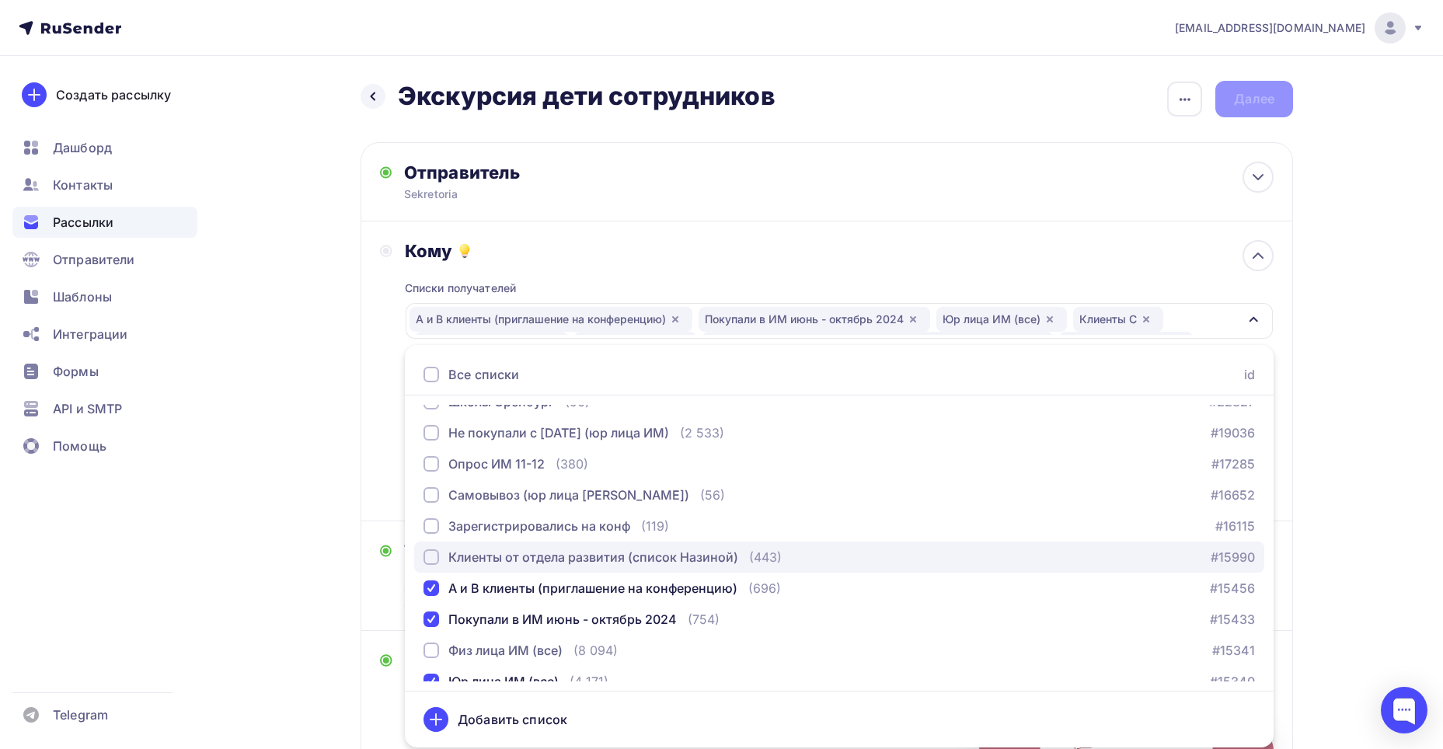
drag, startPoint x: 549, startPoint y: 561, endPoint x: 547, endPoint y: 553, distance: 7.9
click at [549, 559] on div "Клиенты от отдела развития (список Назиной)" at bounding box center [593, 557] width 290 height 19
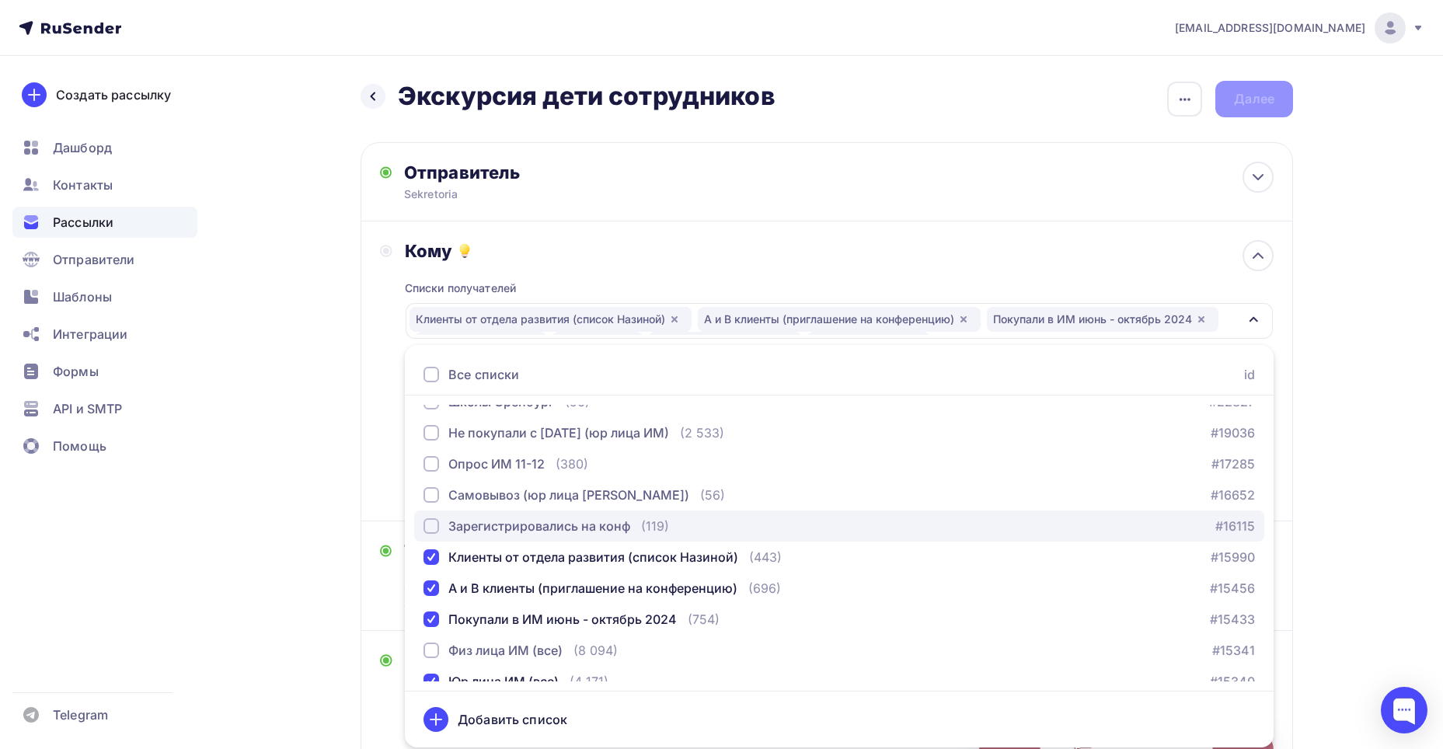
click at [538, 523] on div "Зарегистрировались на конф" at bounding box center [539, 526] width 182 height 19
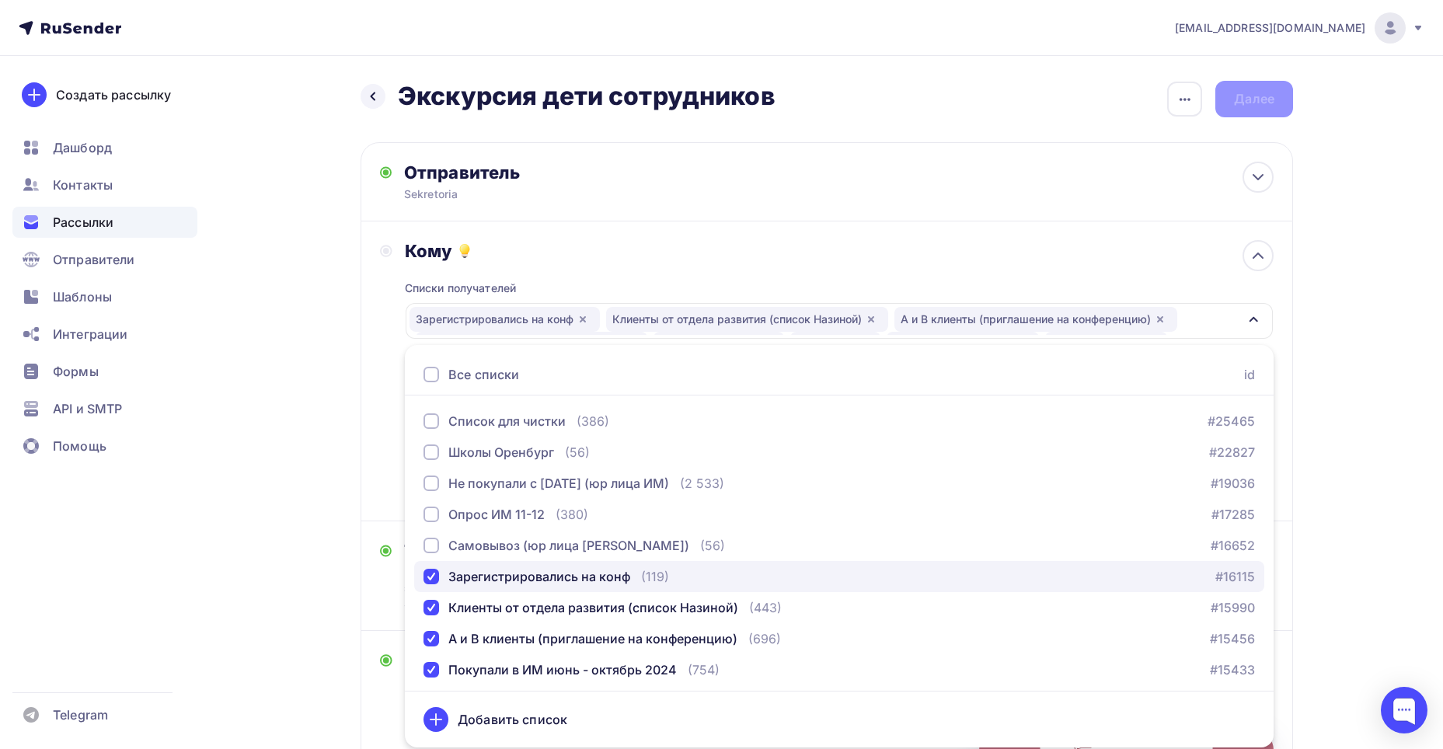
scroll to position [531, 0]
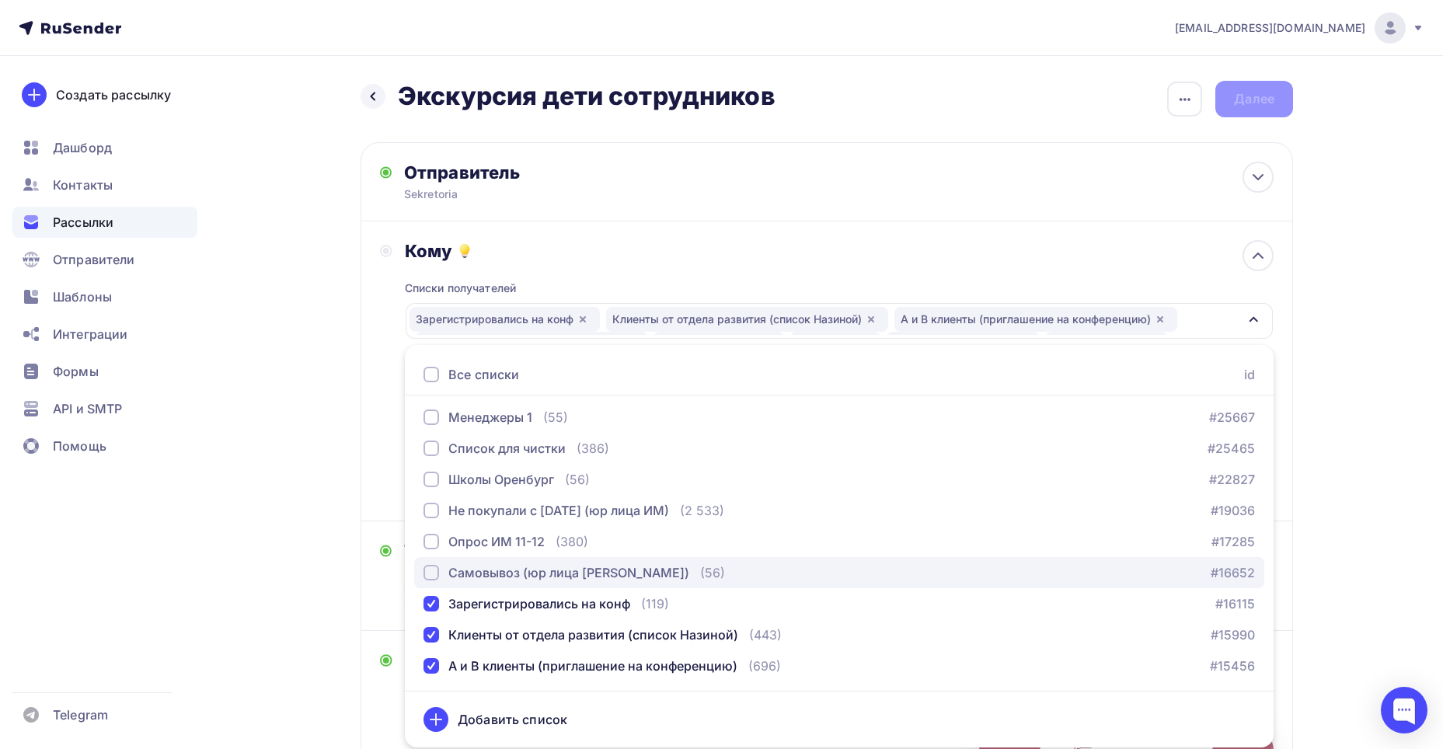
click at [535, 568] on div "Самовывоз (юр лица [PERSON_NAME])" at bounding box center [568, 572] width 241 height 19
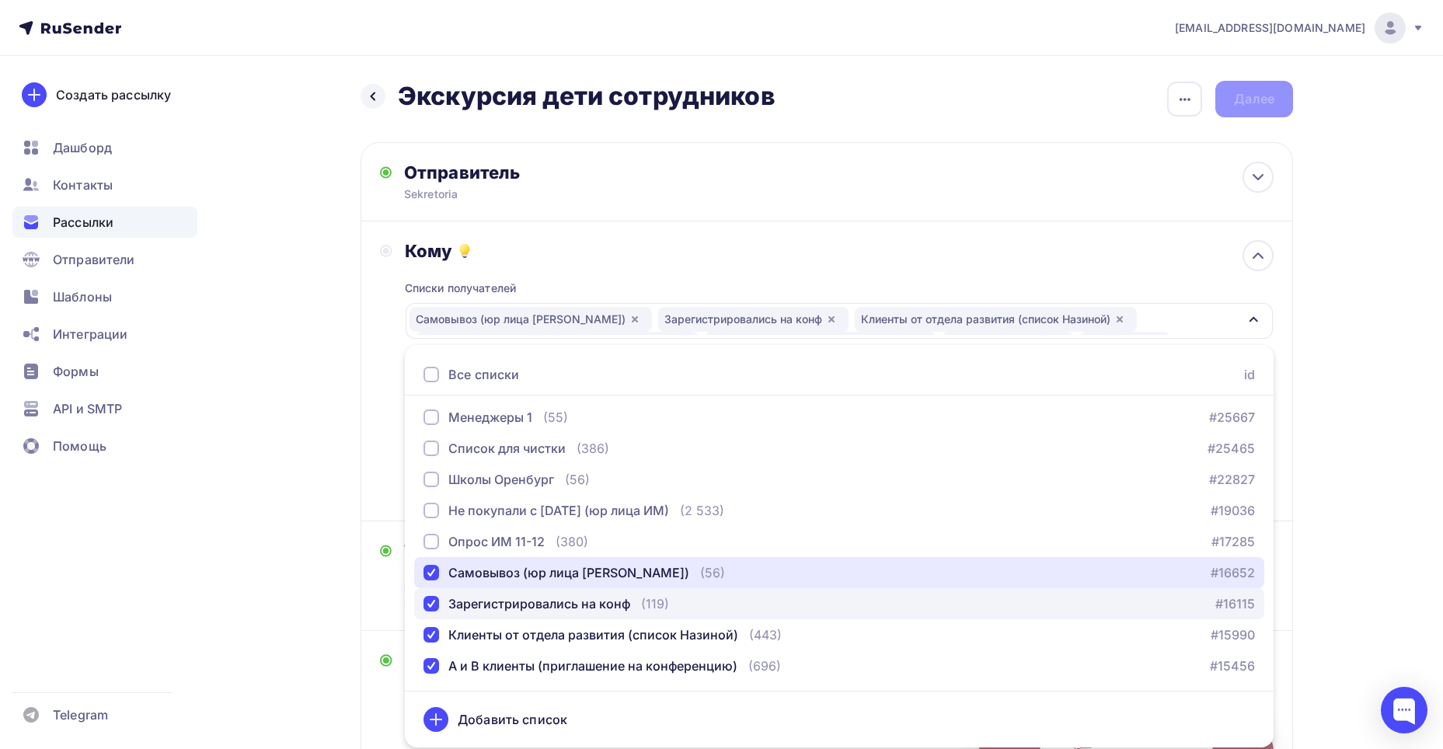
scroll to position [454, 0]
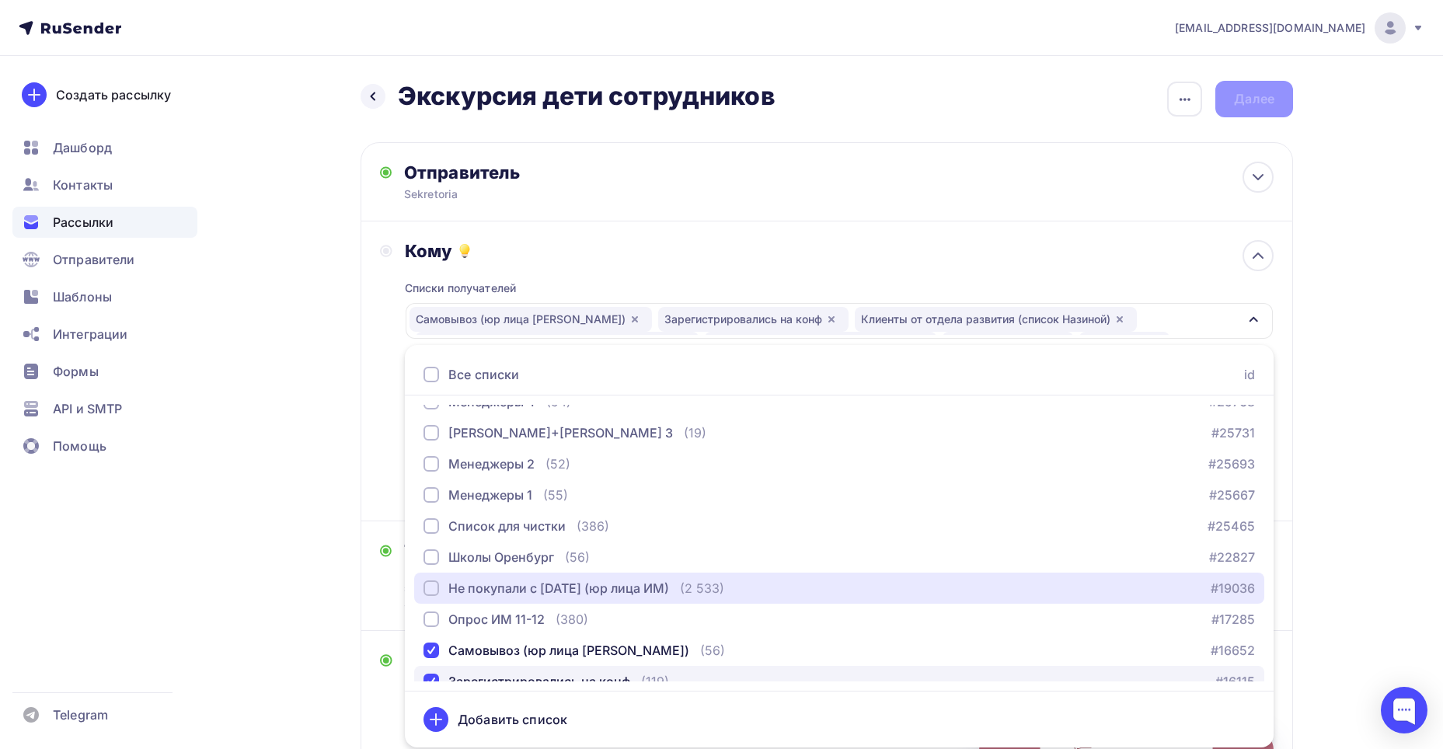
click at [533, 595] on div "Не покупали с [DATE] (юр лица ИМ)" at bounding box center [558, 588] width 221 height 19
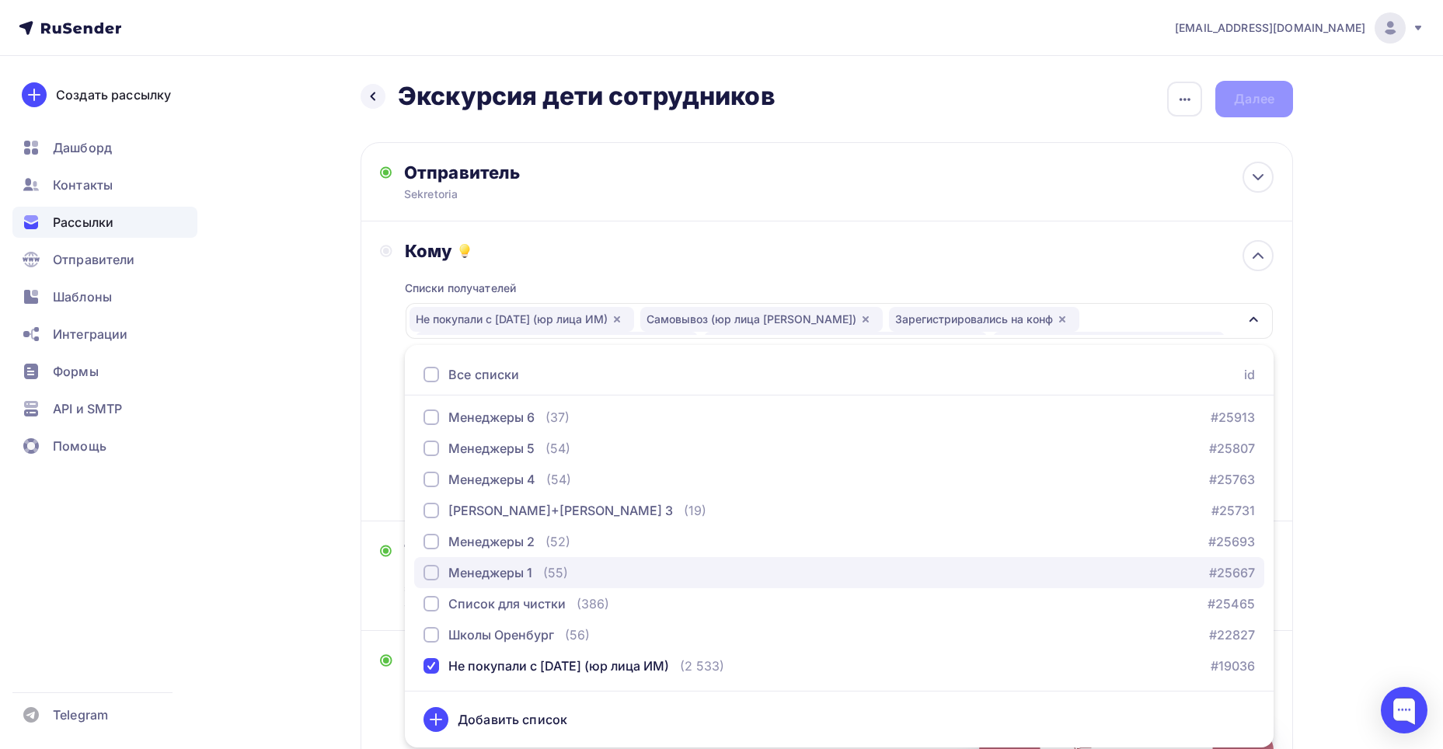
drag, startPoint x: 531, startPoint y: 582, endPoint x: 530, endPoint y: 563, distance: 19.5
click at [531, 580] on button "Менеджеры 1 (55) #25667" at bounding box center [839, 572] width 850 height 31
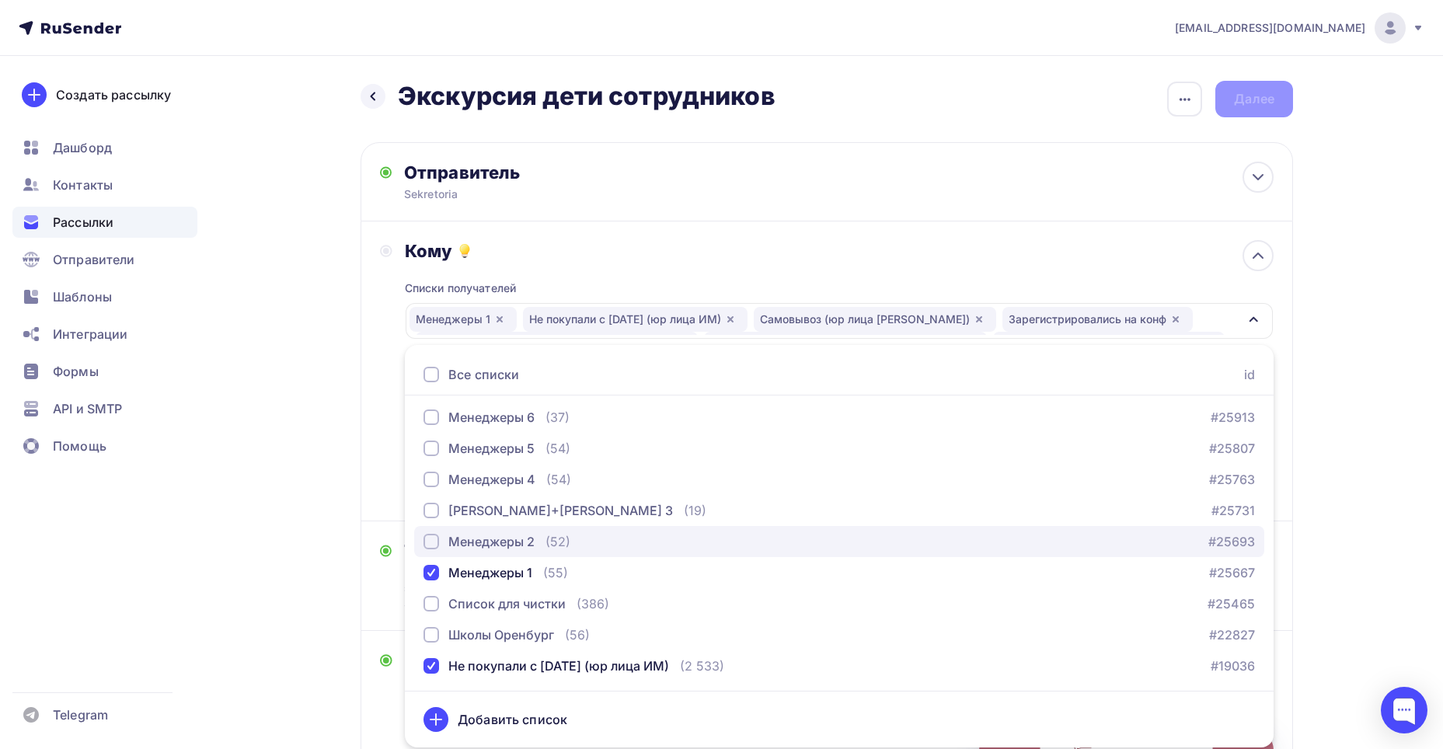
click at [524, 542] on div "Менеджеры 2" at bounding box center [491, 541] width 86 height 19
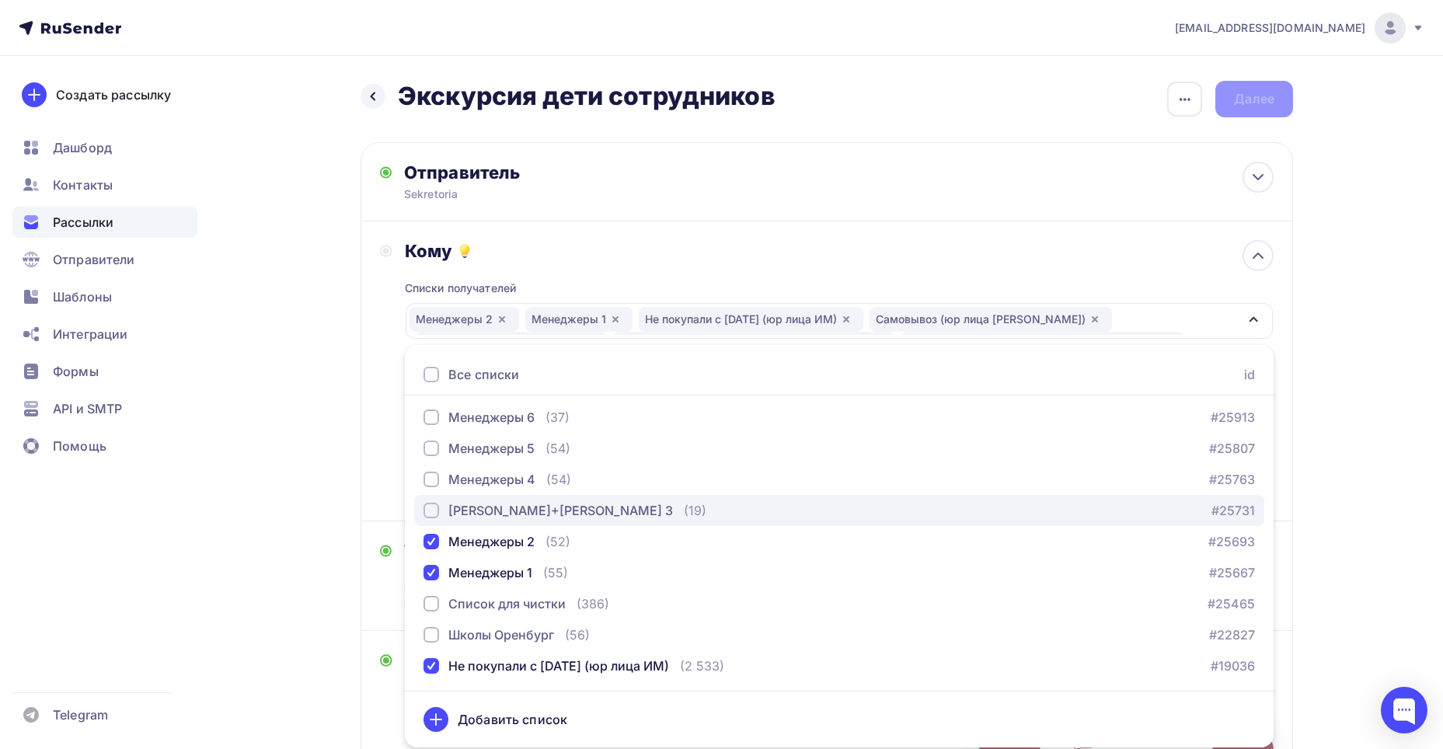
click at [517, 510] on div "[PERSON_NAME]+[PERSON_NAME] 3" at bounding box center [560, 510] width 225 height 19
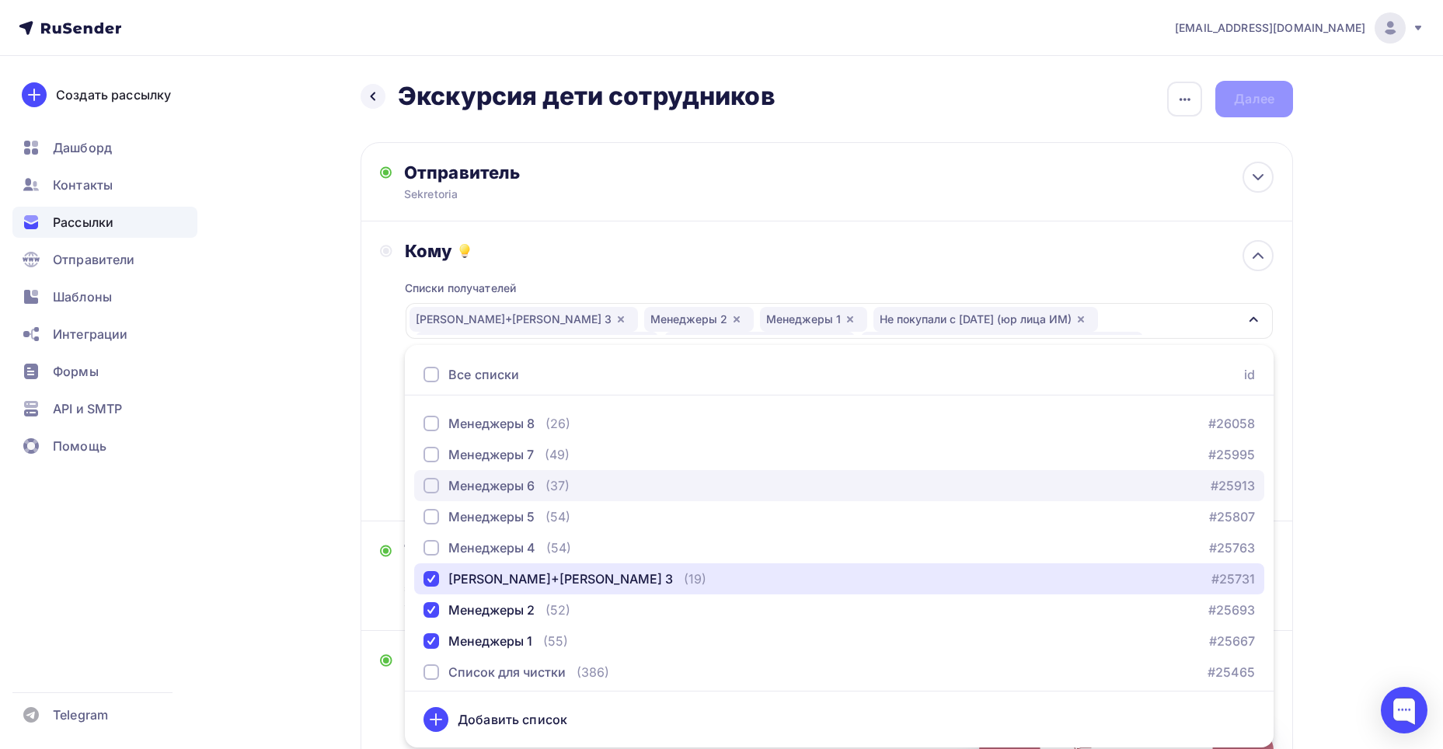
scroll to position [221, 0]
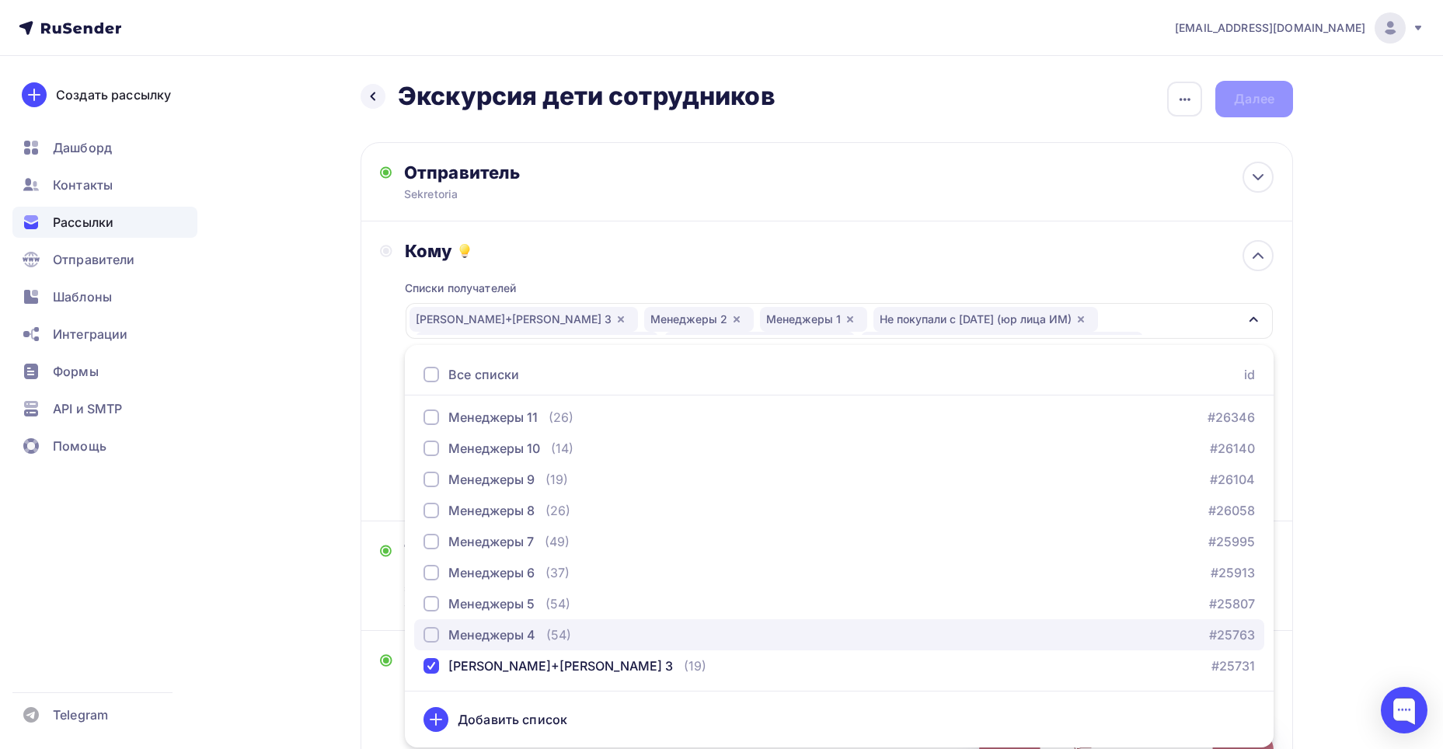
click at [537, 626] on div "Менеджеры 4 (54)" at bounding box center [497, 634] width 148 height 19
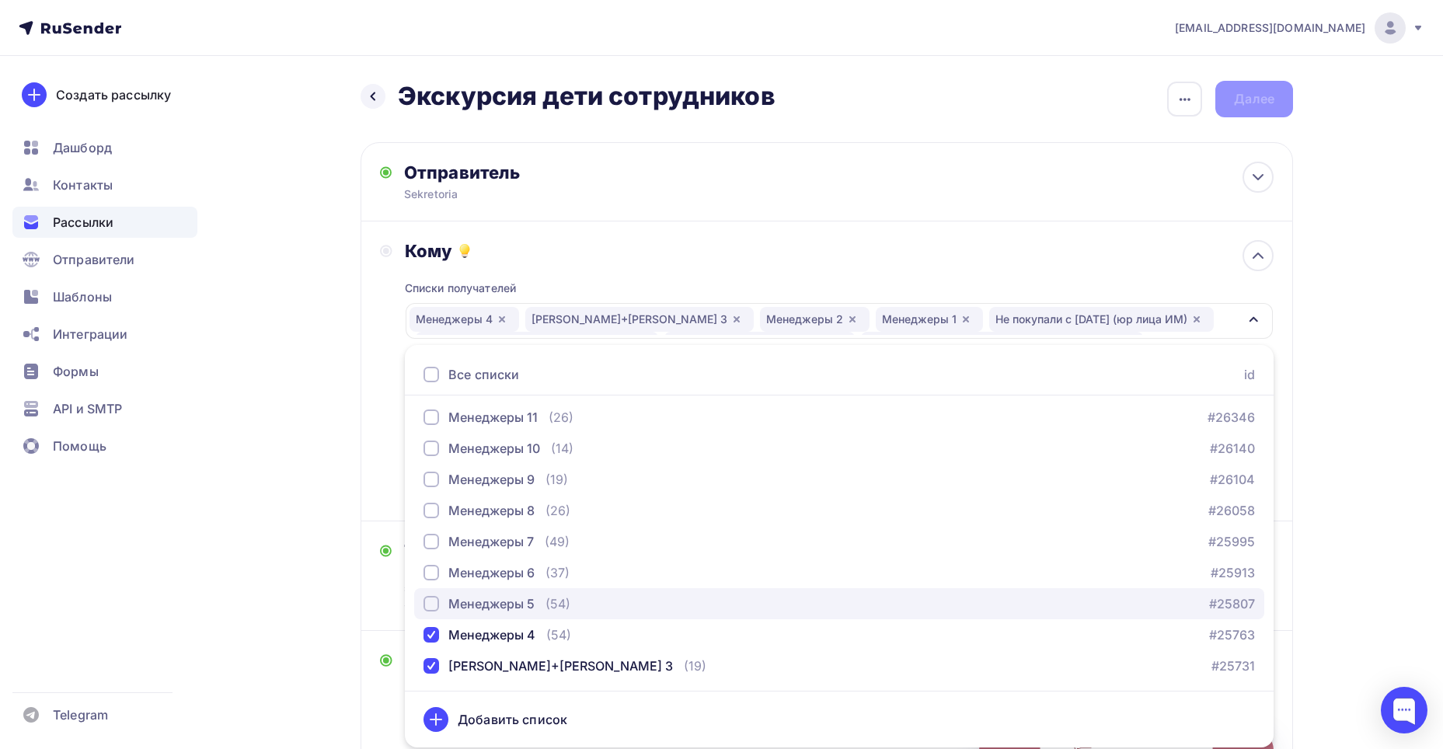
drag, startPoint x: 537, startPoint y: 604, endPoint x: 535, endPoint y: 576, distance: 28.8
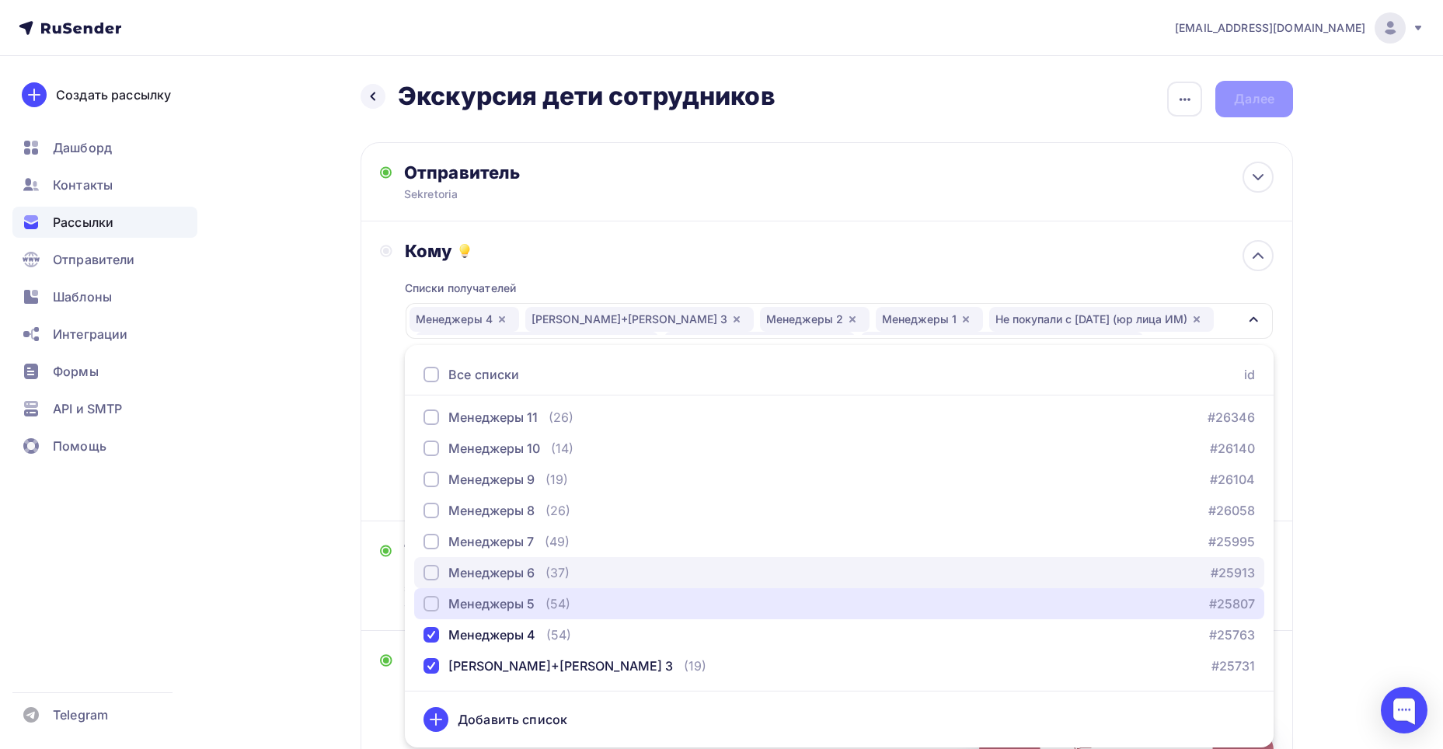
click at [537, 603] on div "Менеджеры 5 (54)" at bounding box center [496, 603] width 147 height 19
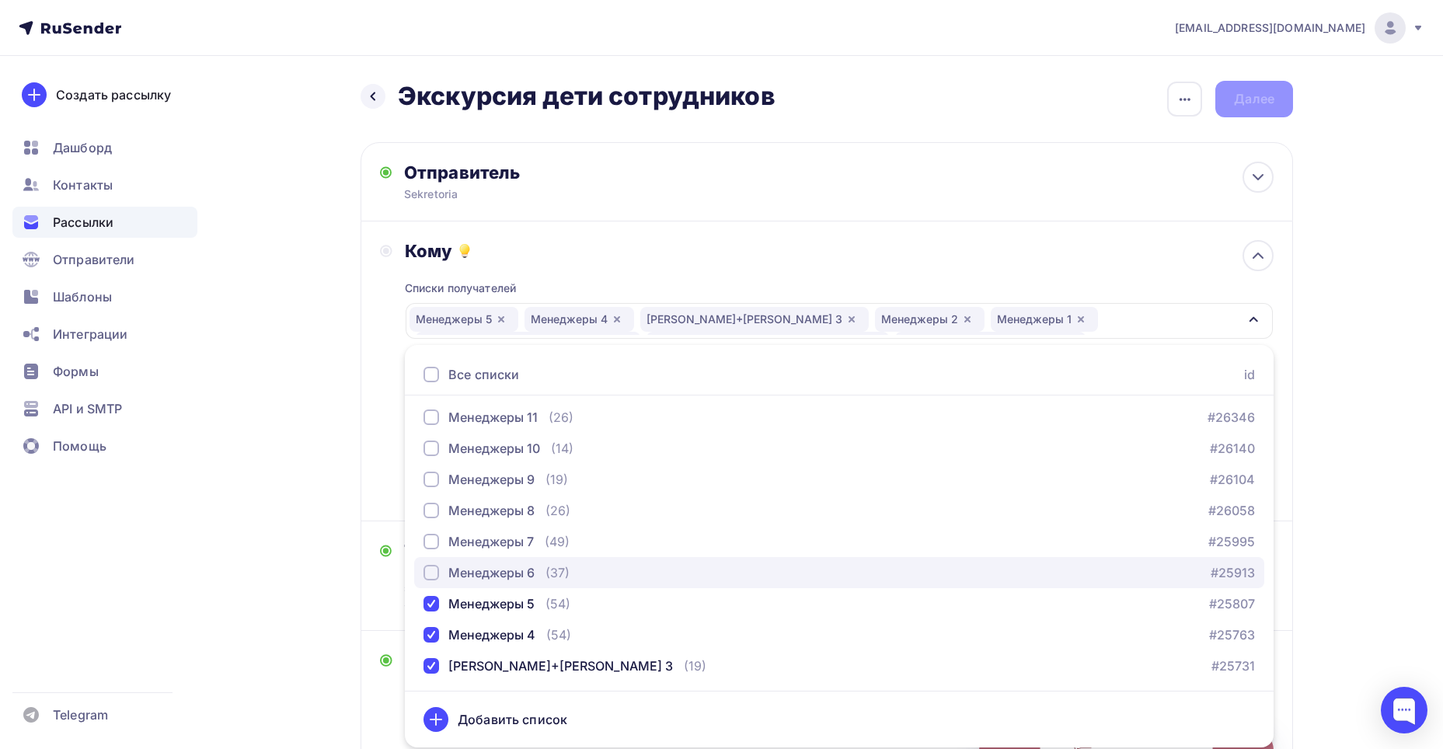
drag, startPoint x: 535, startPoint y: 573, endPoint x: 534, endPoint y: 562, distance: 11.7
click at [535, 571] on div "Менеджеры 6" at bounding box center [491, 572] width 86 height 19
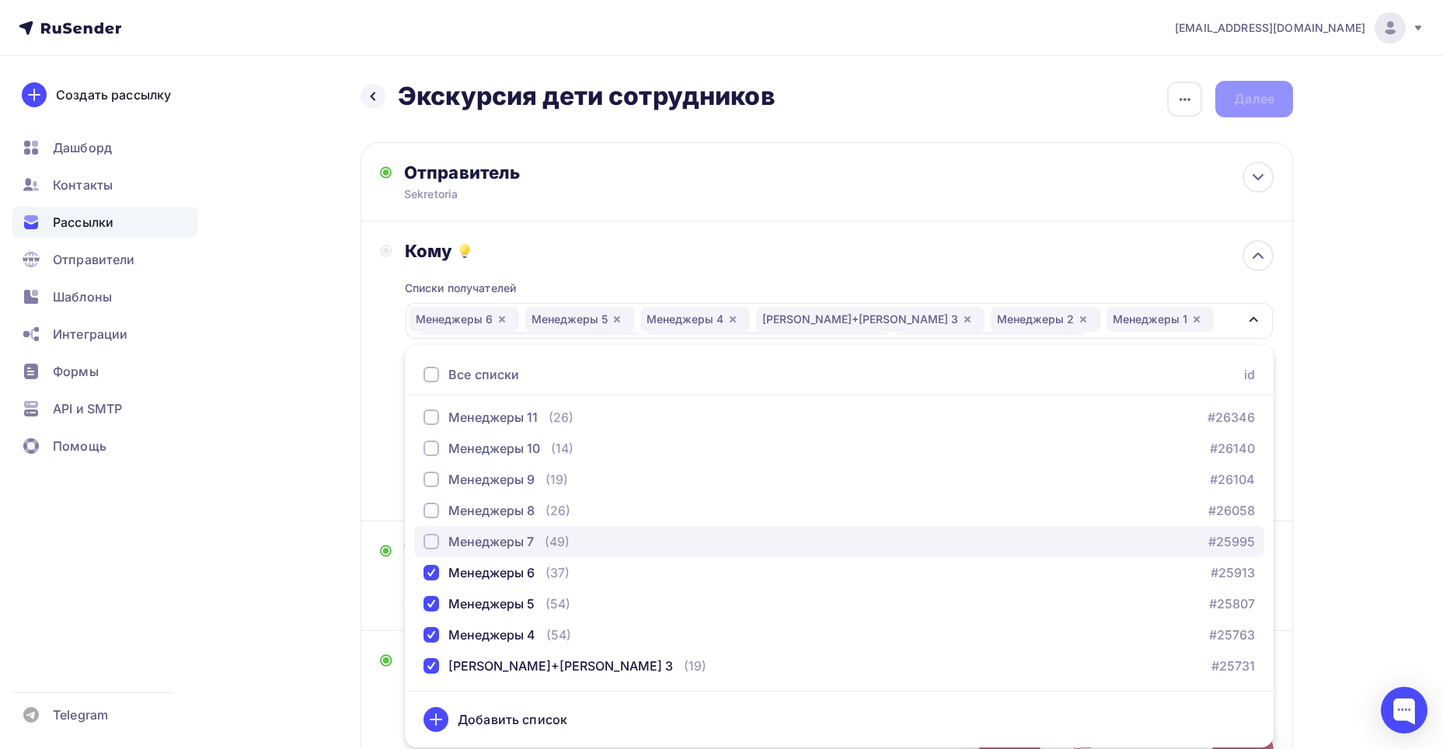
click at [528, 541] on div "Менеджеры 7" at bounding box center [490, 541] width 85 height 19
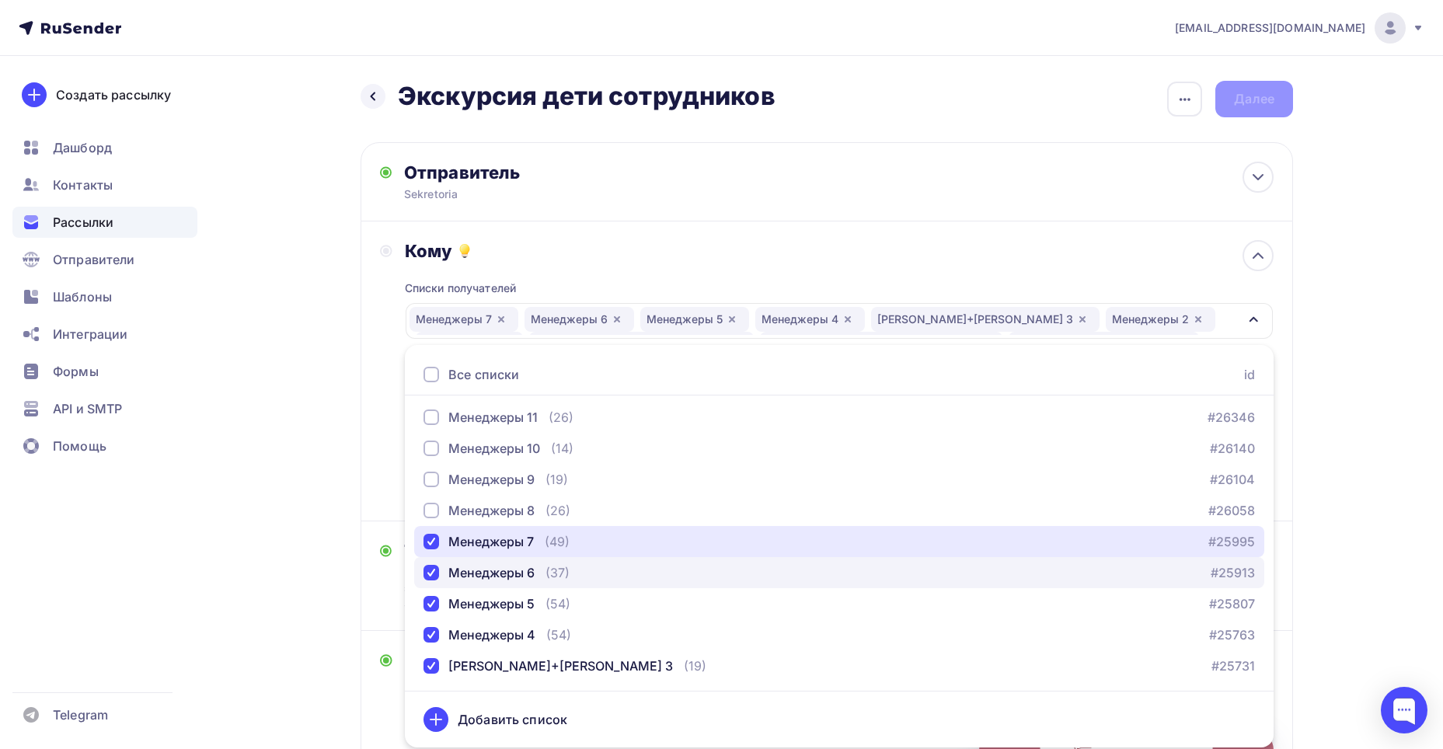
scroll to position [143, 0]
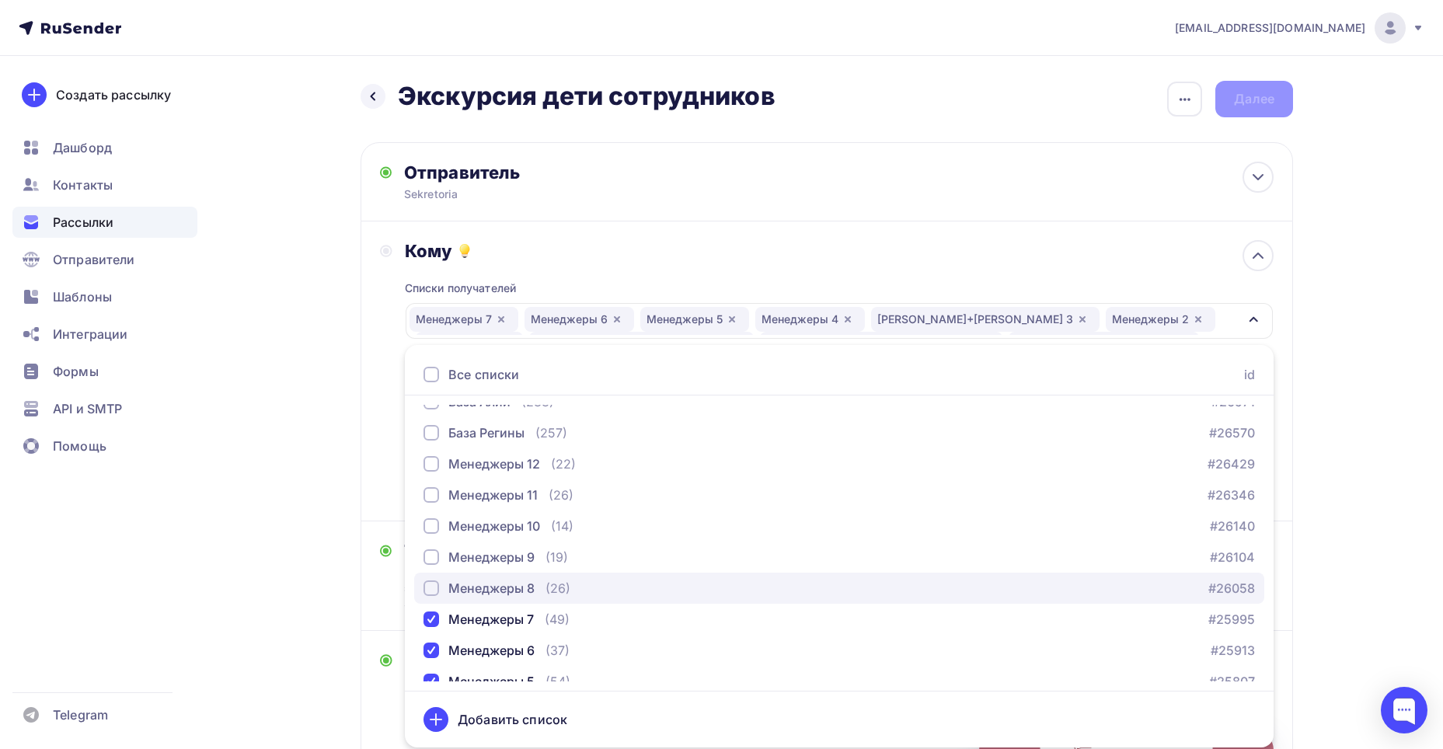
click at [552, 584] on div "(26)" at bounding box center [557, 588] width 25 height 19
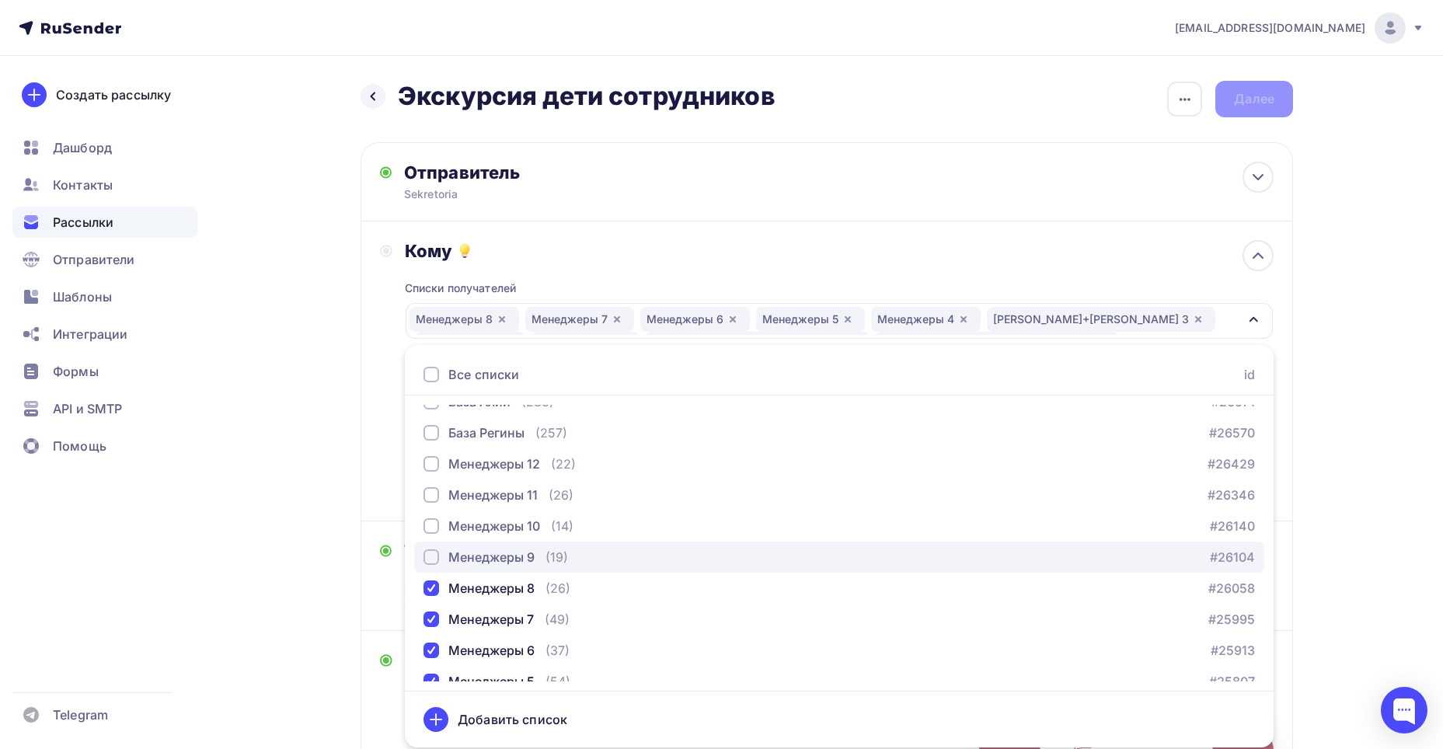
click at [549, 561] on div "(19)" at bounding box center [556, 557] width 23 height 19
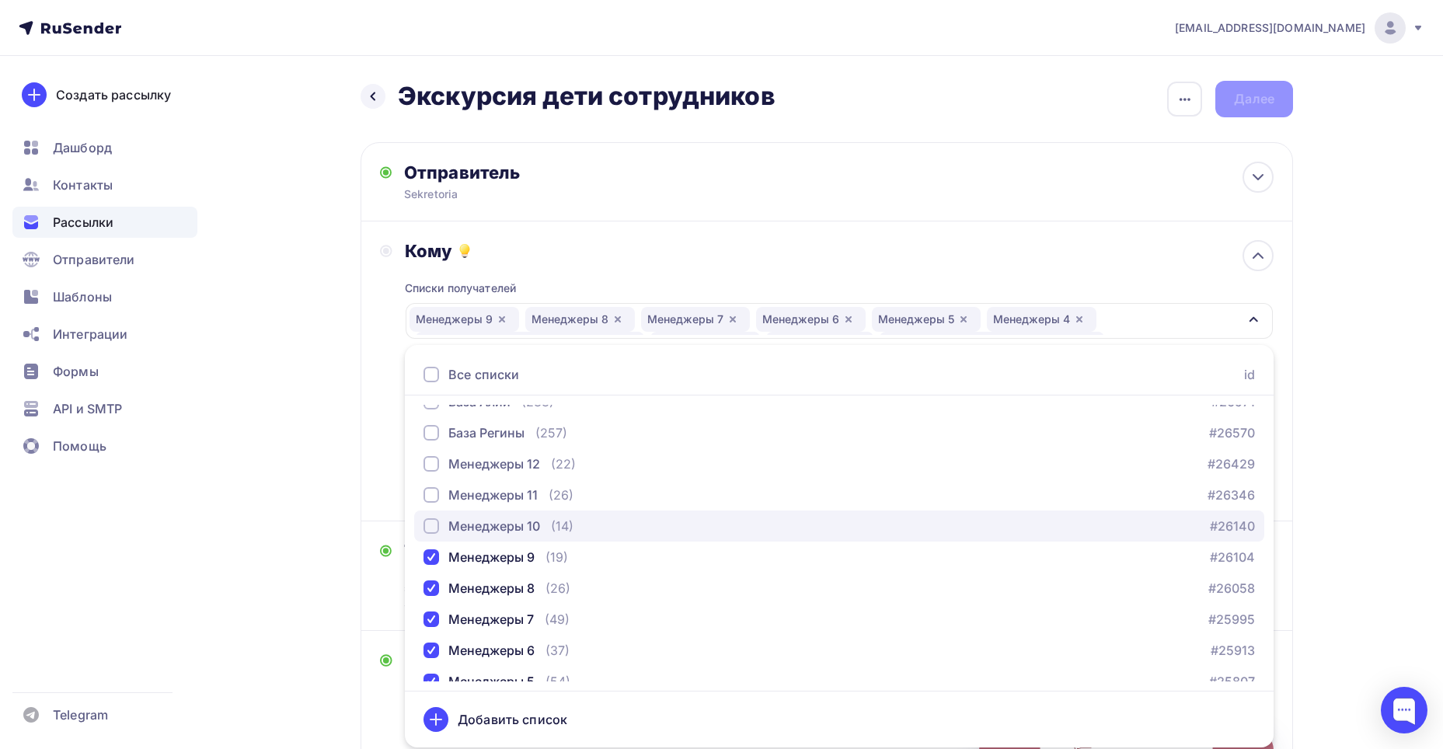
click at [544, 534] on div "Менеджеры 10 (14)" at bounding box center [498, 526] width 150 height 19
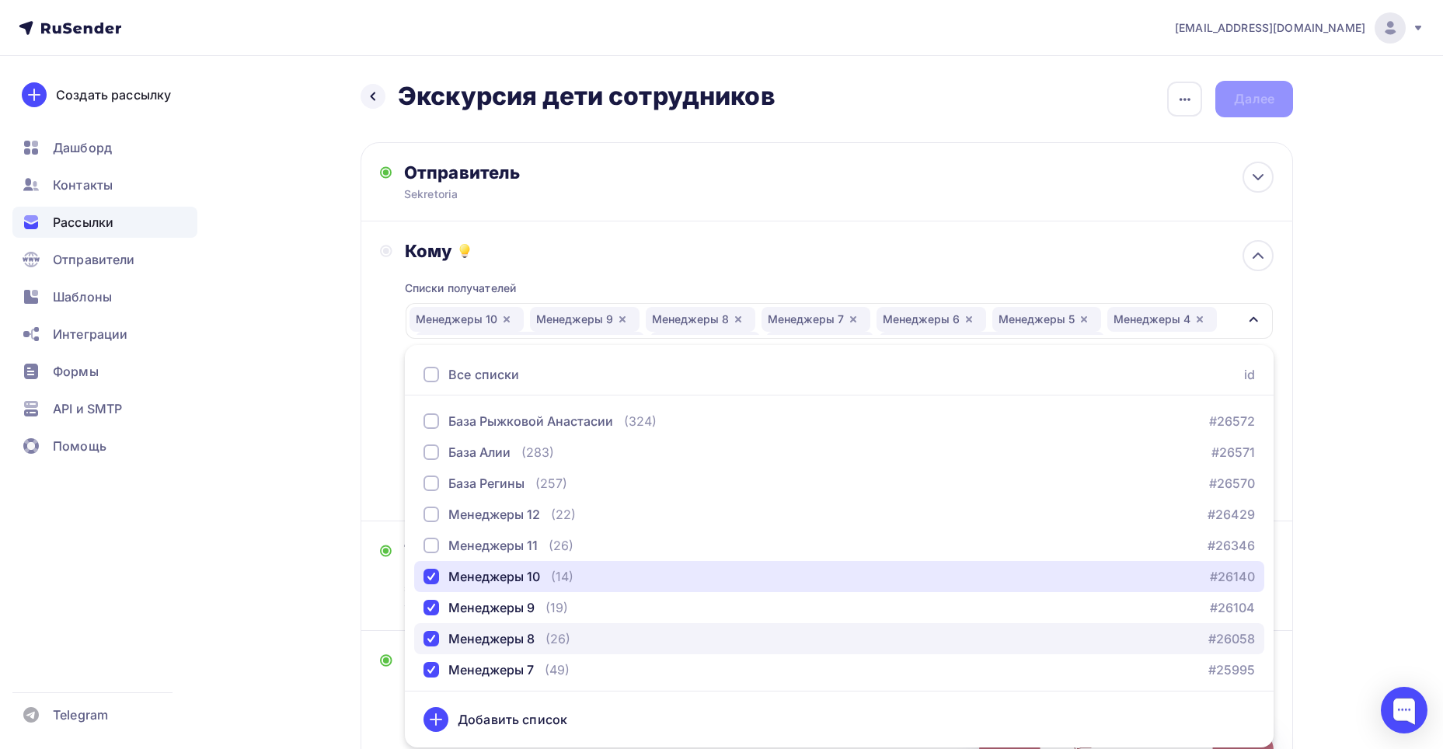
scroll to position [65, 0]
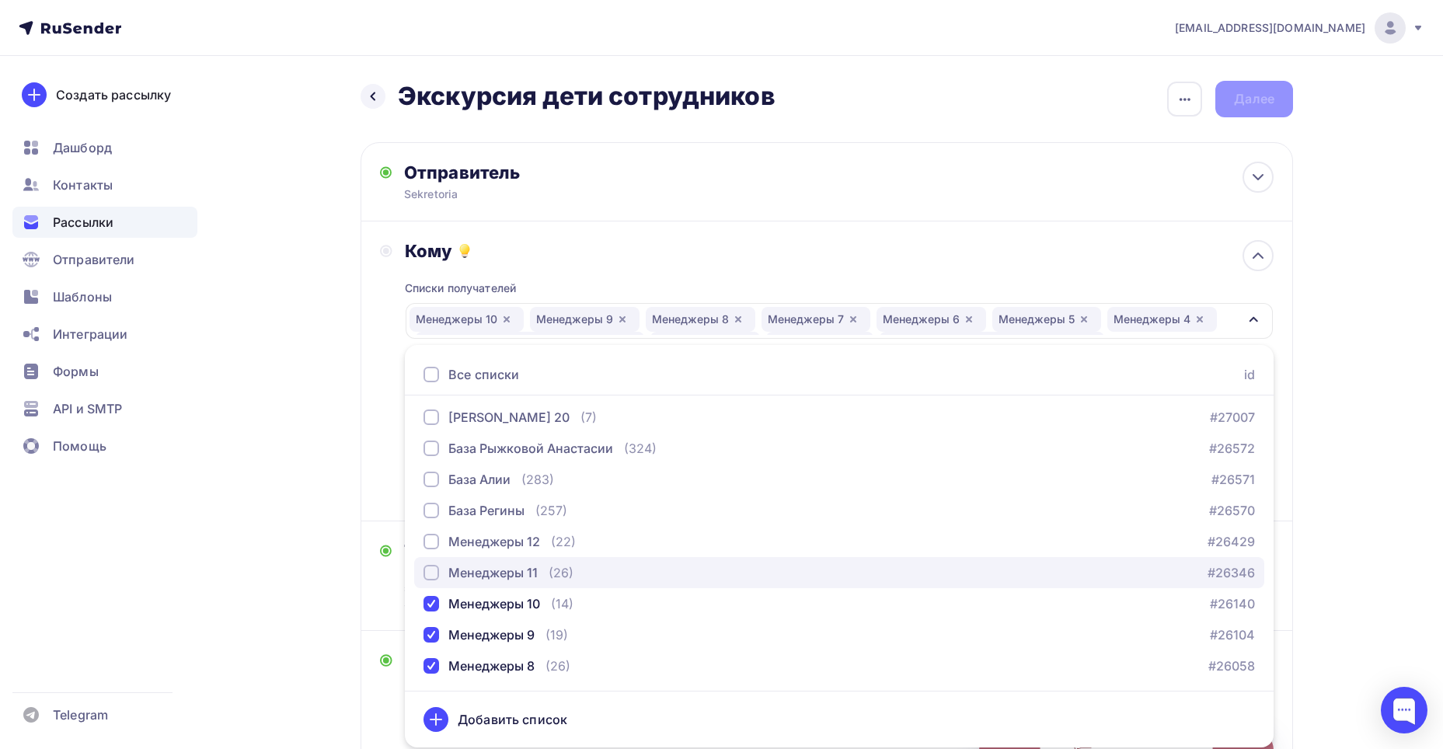
click at [542, 574] on div "Менеджеры 11 (26)" at bounding box center [498, 572] width 150 height 19
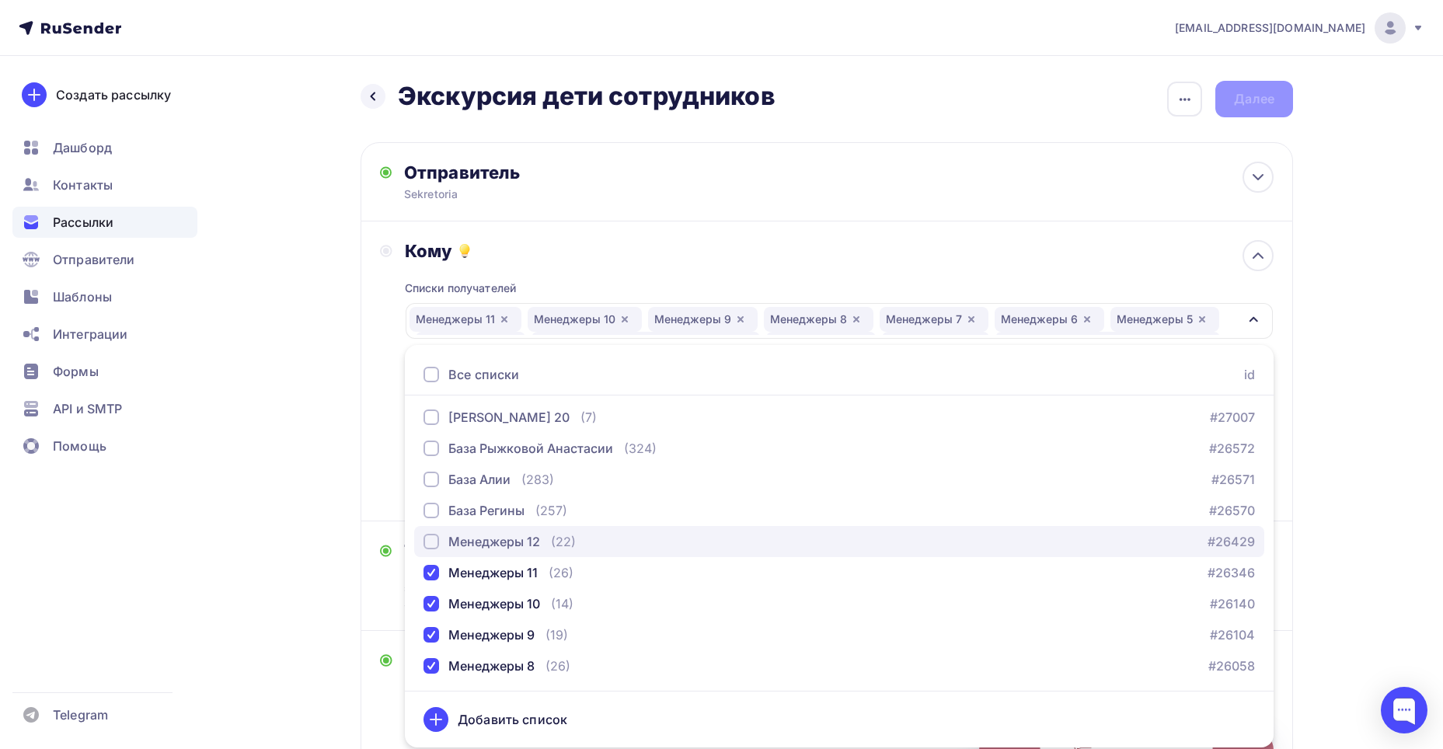
click at [535, 545] on div "Менеджеры 12" at bounding box center [494, 541] width 92 height 19
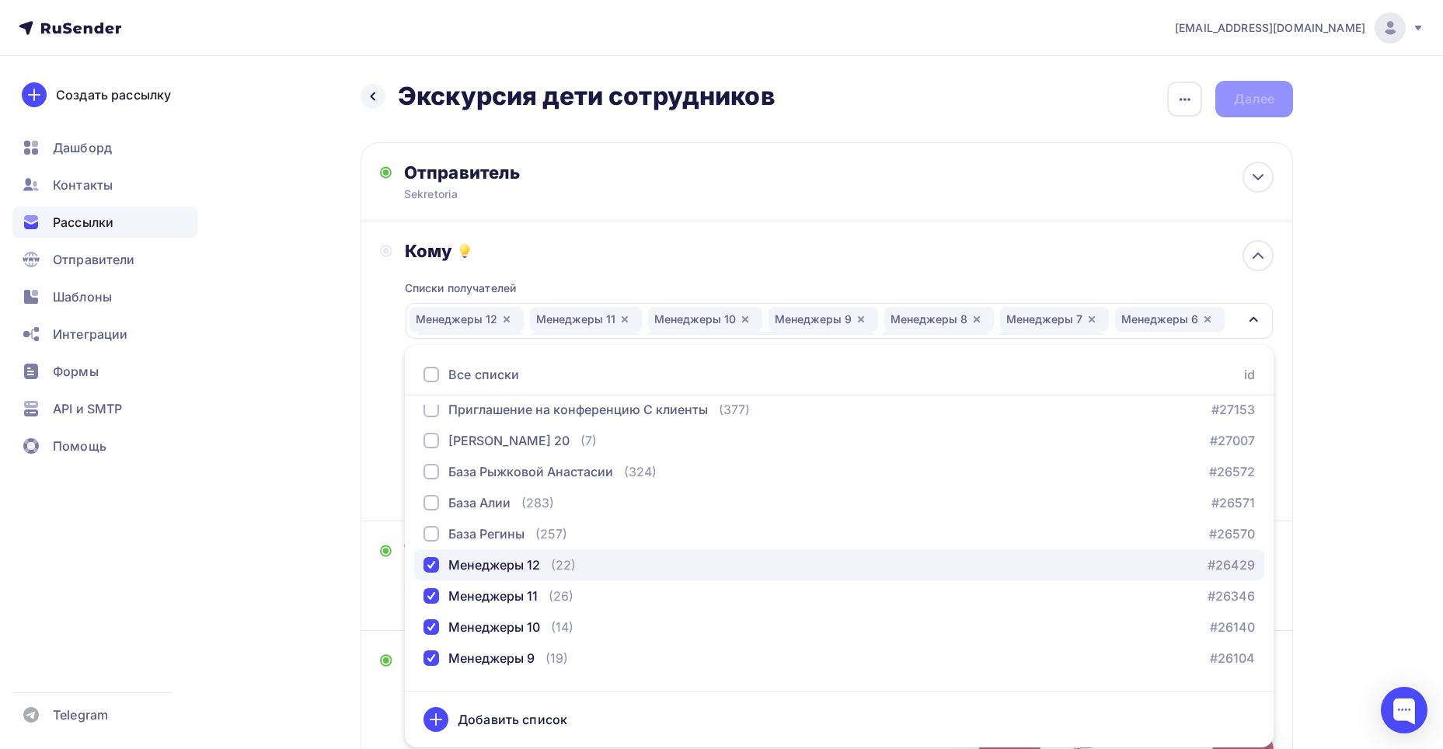
scroll to position [0, 0]
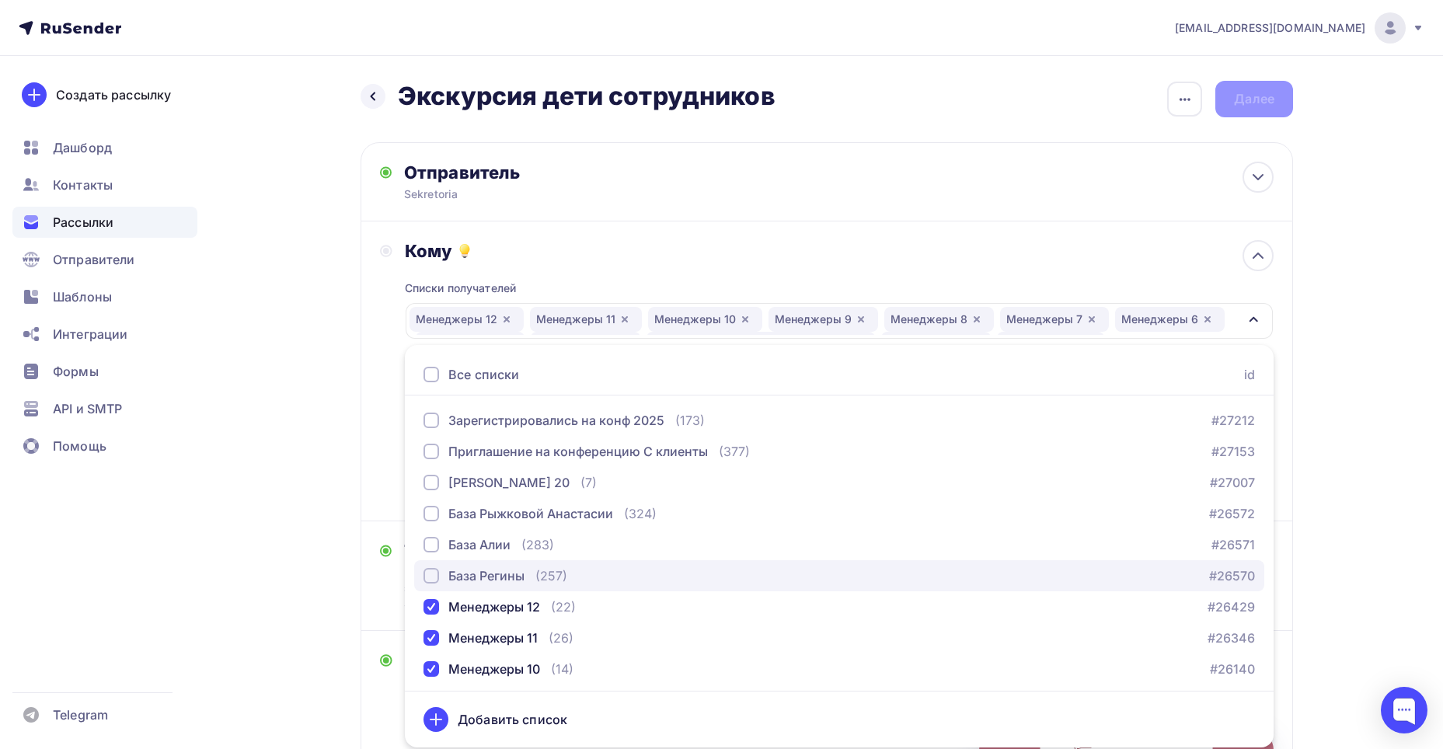
drag, startPoint x: 542, startPoint y: 583, endPoint x: 538, endPoint y: 567, distance: 16.8
click at [541, 579] on div "(257)" at bounding box center [551, 575] width 32 height 19
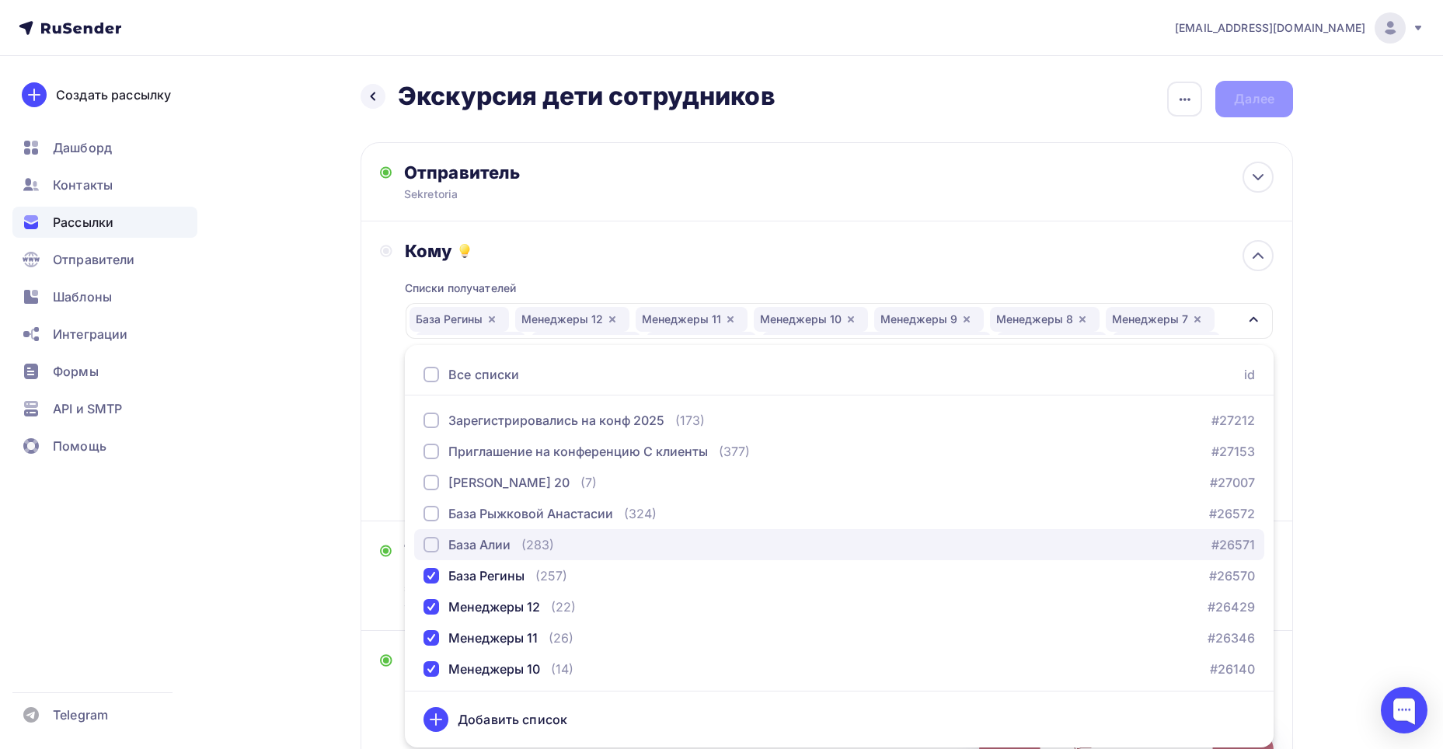
click at [534, 544] on div "(283)" at bounding box center [537, 544] width 33 height 19
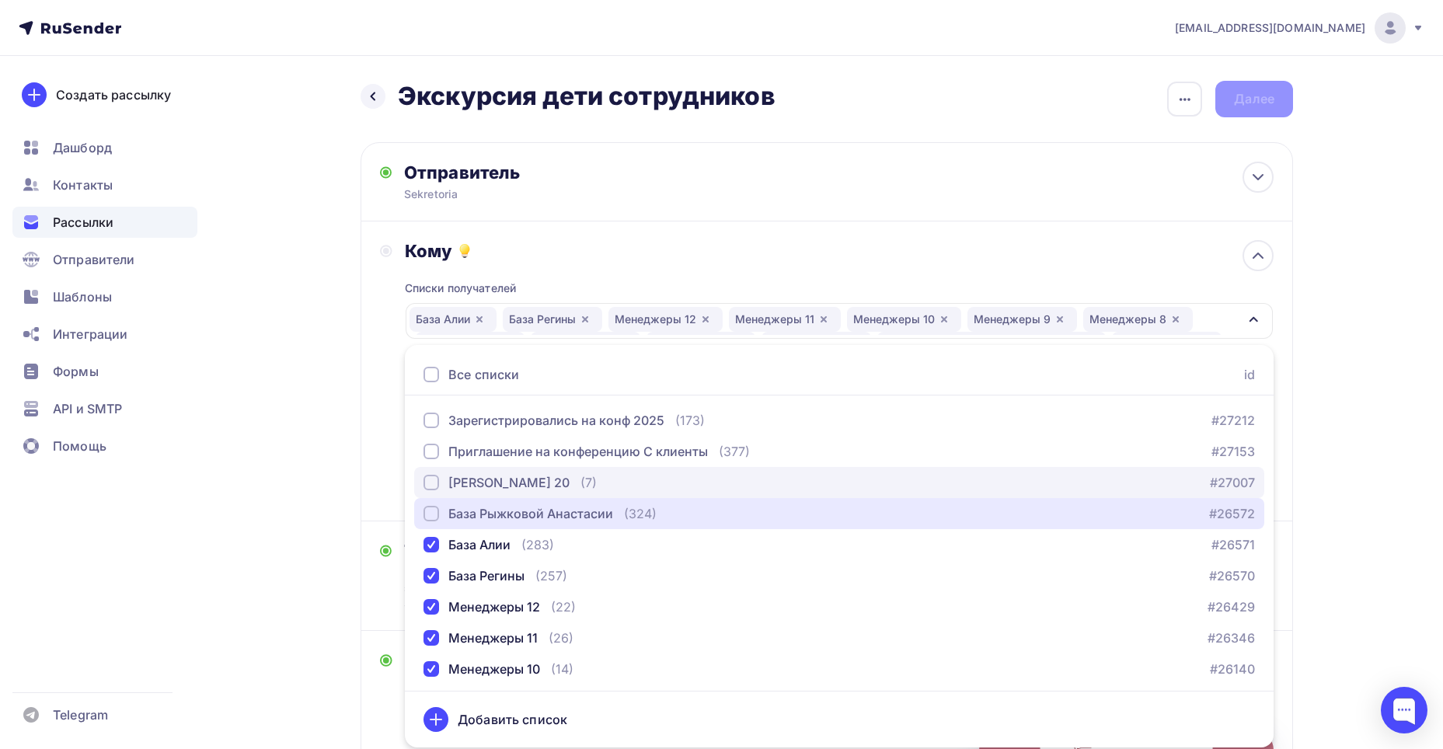
drag, startPoint x: 524, startPoint y: 513, endPoint x: 513, endPoint y: 496, distance: 20.1
click at [517, 503] on button "База [PERSON_NAME] (324) #26572" at bounding box center [839, 513] width 850 height 31
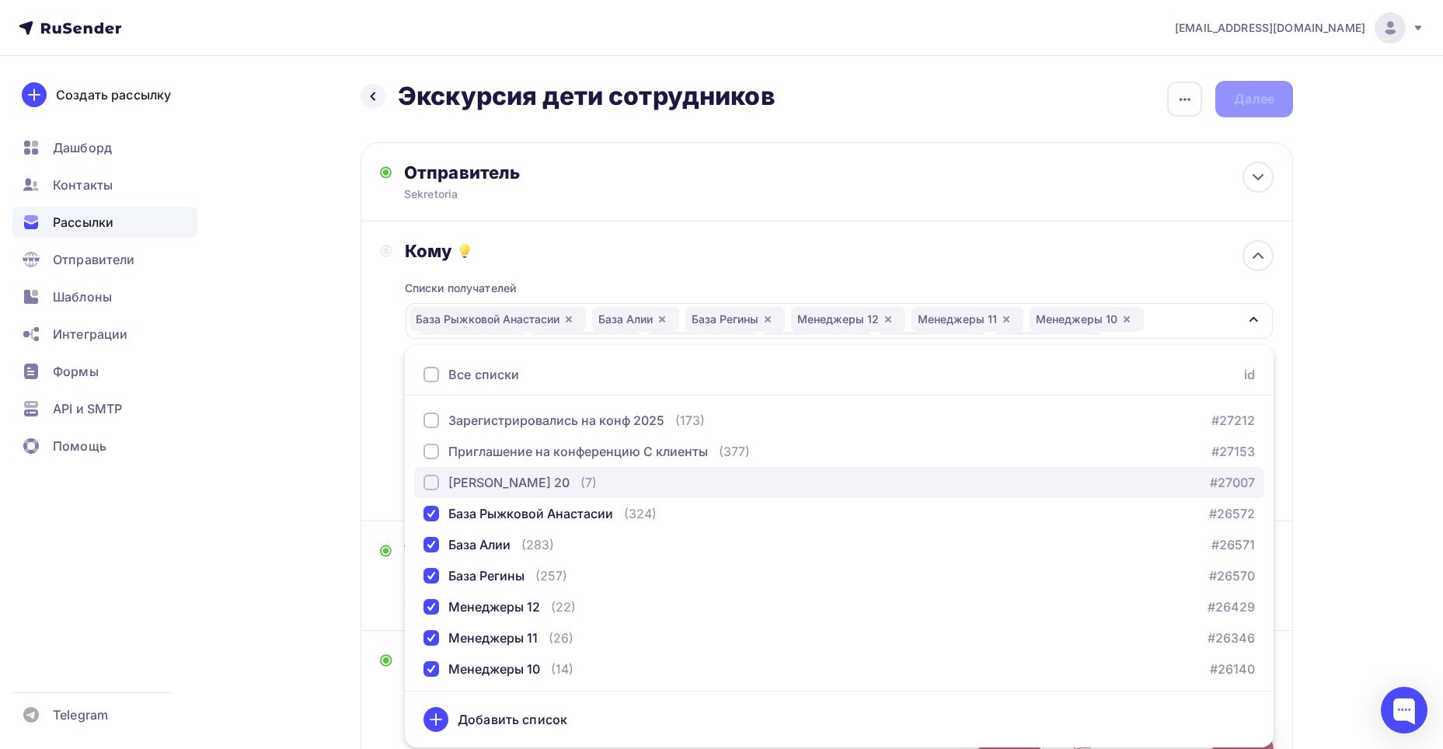
click at [503, 478] on div "[PERSON_NAME] 20" at bounding box center [508, 482] width 121 height 19
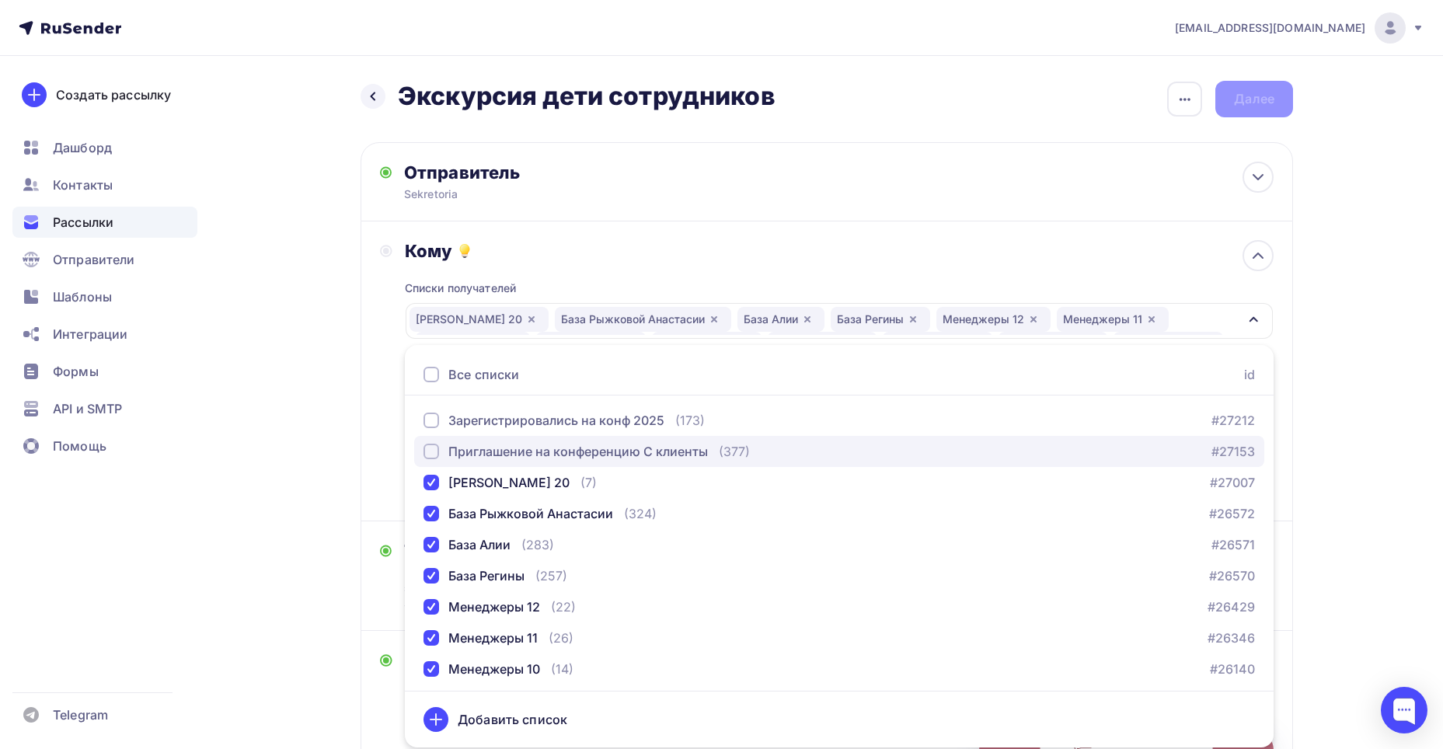
click at [529, 456] on div "Приглашение на конференцию С клиенты" at bounding box center [578, 451] width 260 height 19
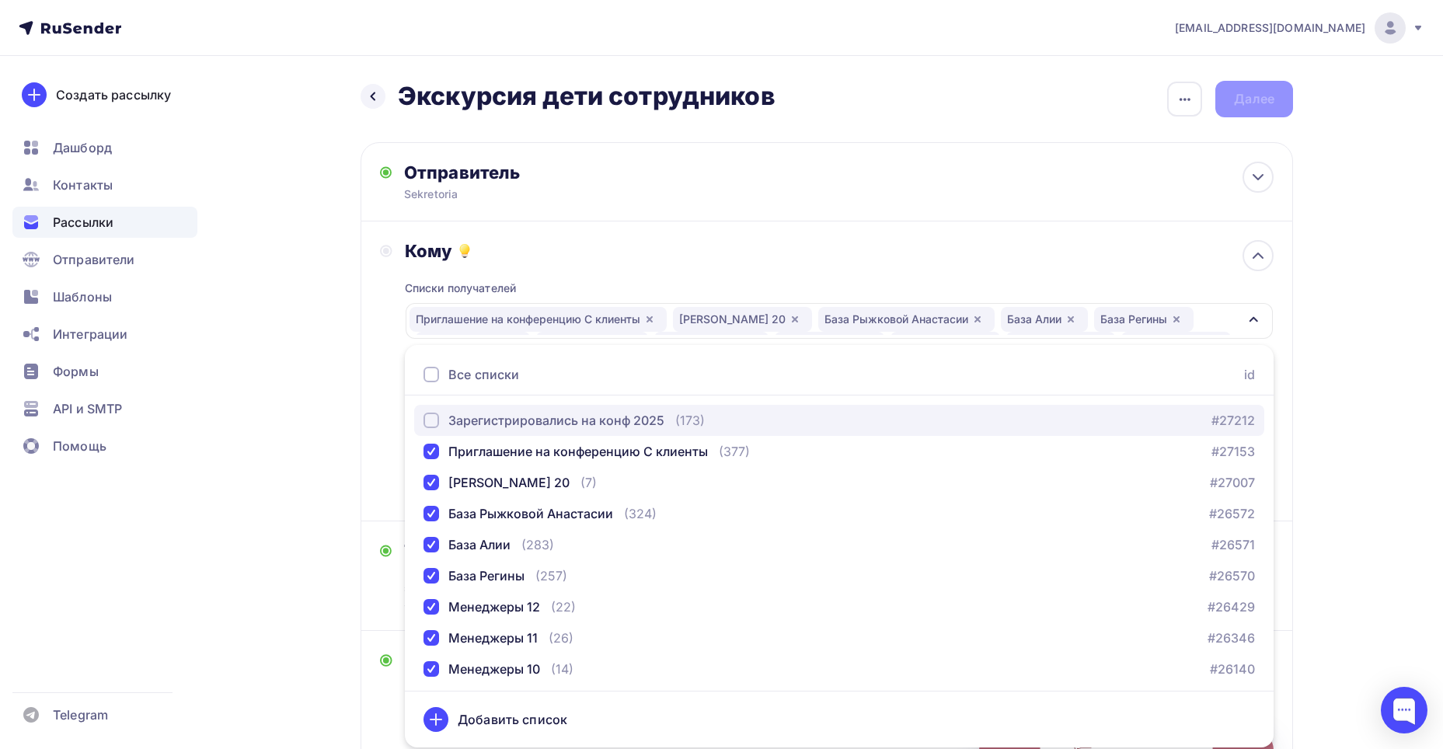
click at [521, 419] on div "Зарегистрировались на конф 2025" at bounding box center [556, 420] width 216 height 19
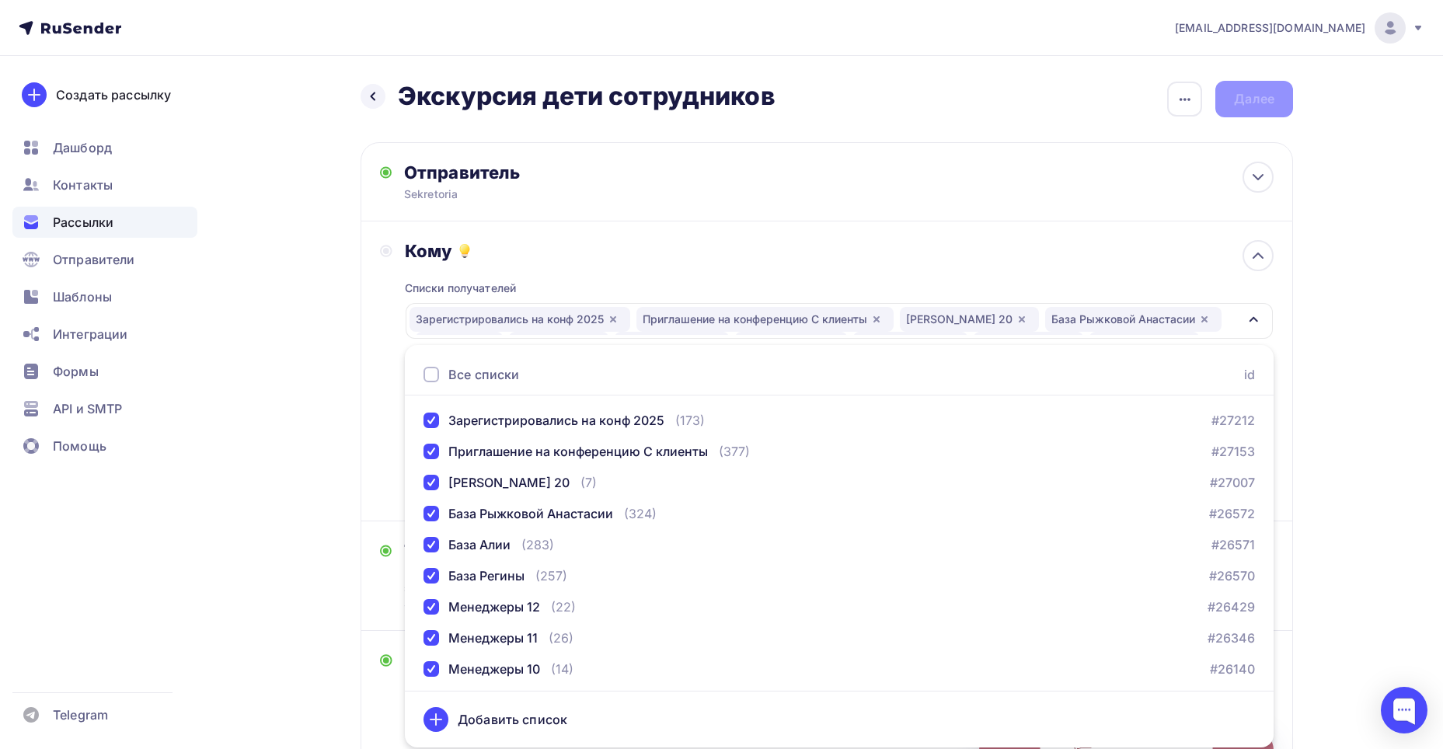
click at [372, 374] on div "Кому Списки получателей Зарегистрировались на конф 2025 Приглашение на конферен…" at bounding box center [827, 371] width 932 height 300
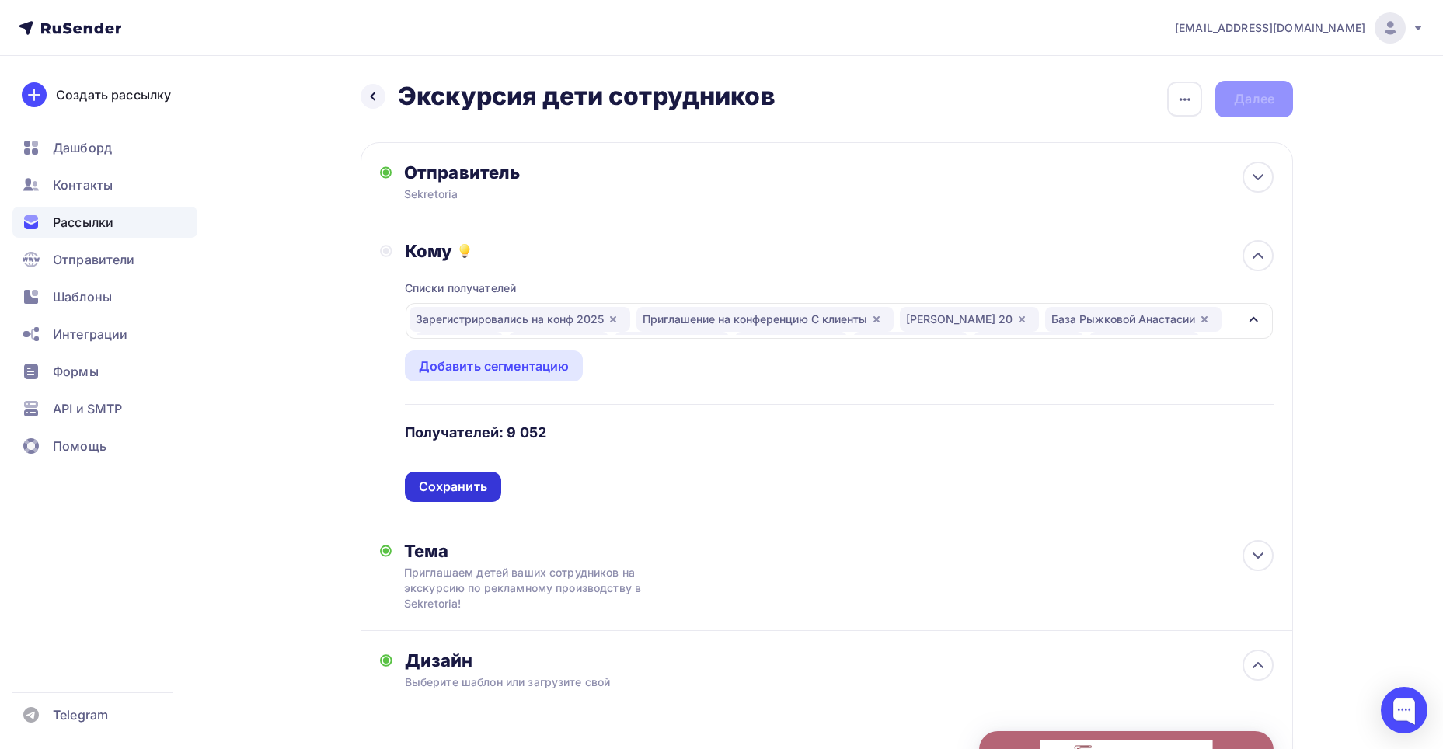
click at [427, 482] on div "Сохранить" at bounding box center [453, 487] width 68 height 18
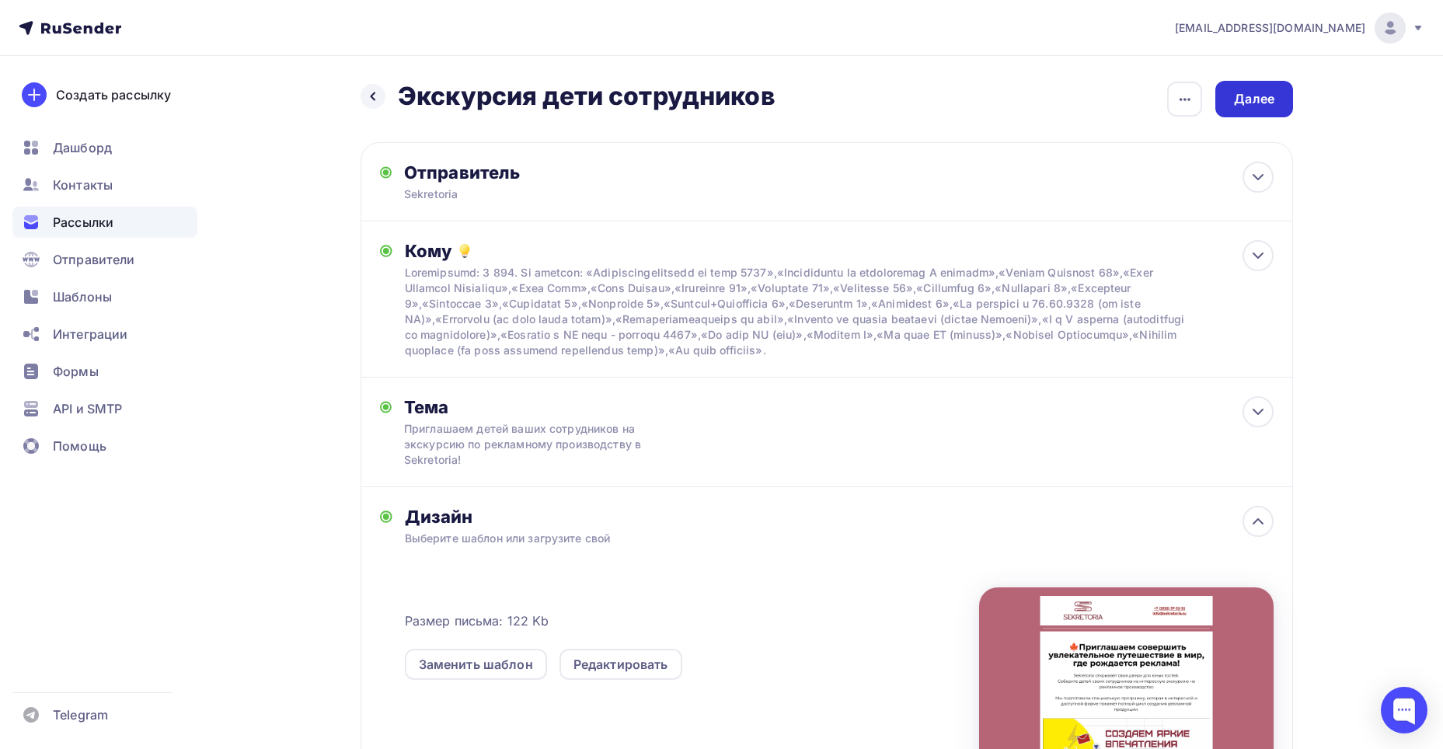
click at [1254, 93] on div "Далее" at bounding box center [1254, 99] width 40 height 18
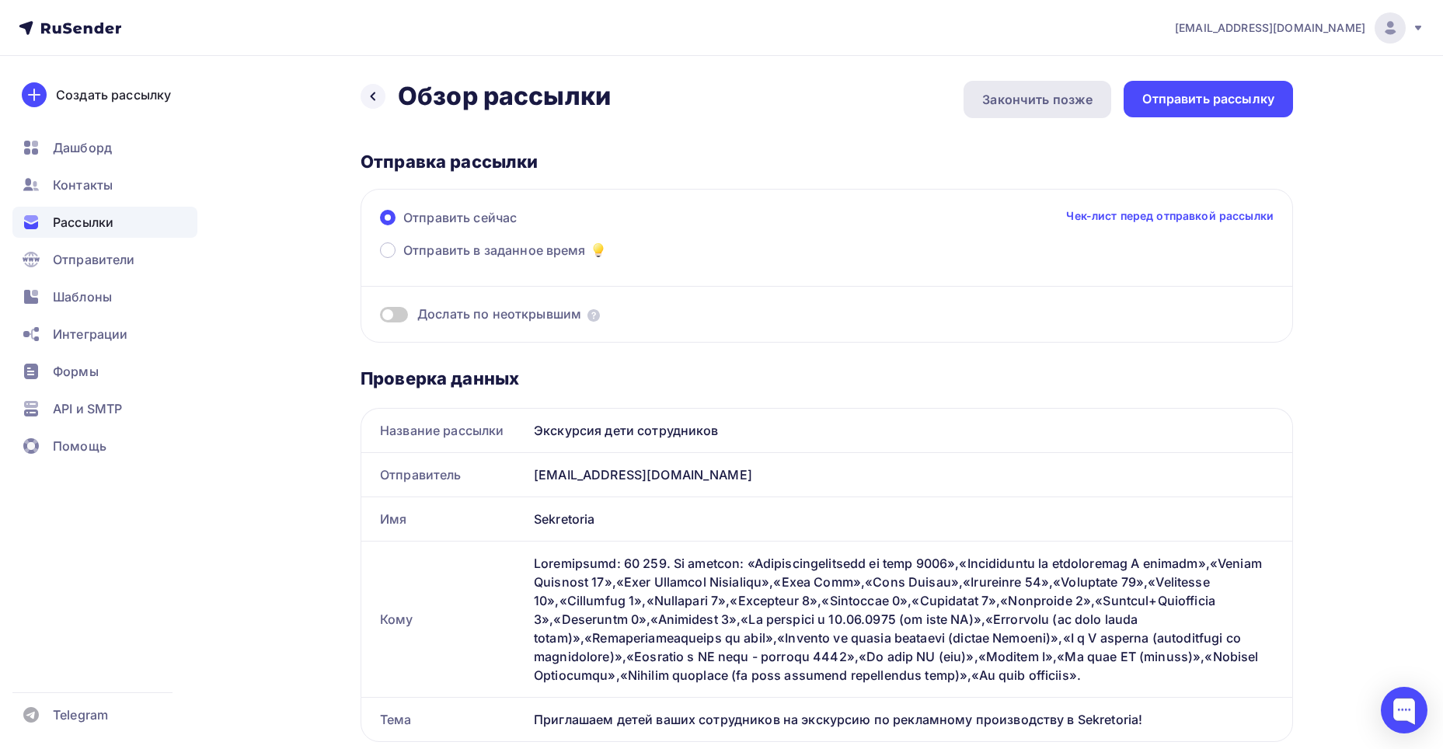
click at [1082, 99] on div "Закончить позже" at bounding box center [1037, 99] width 110 height 19
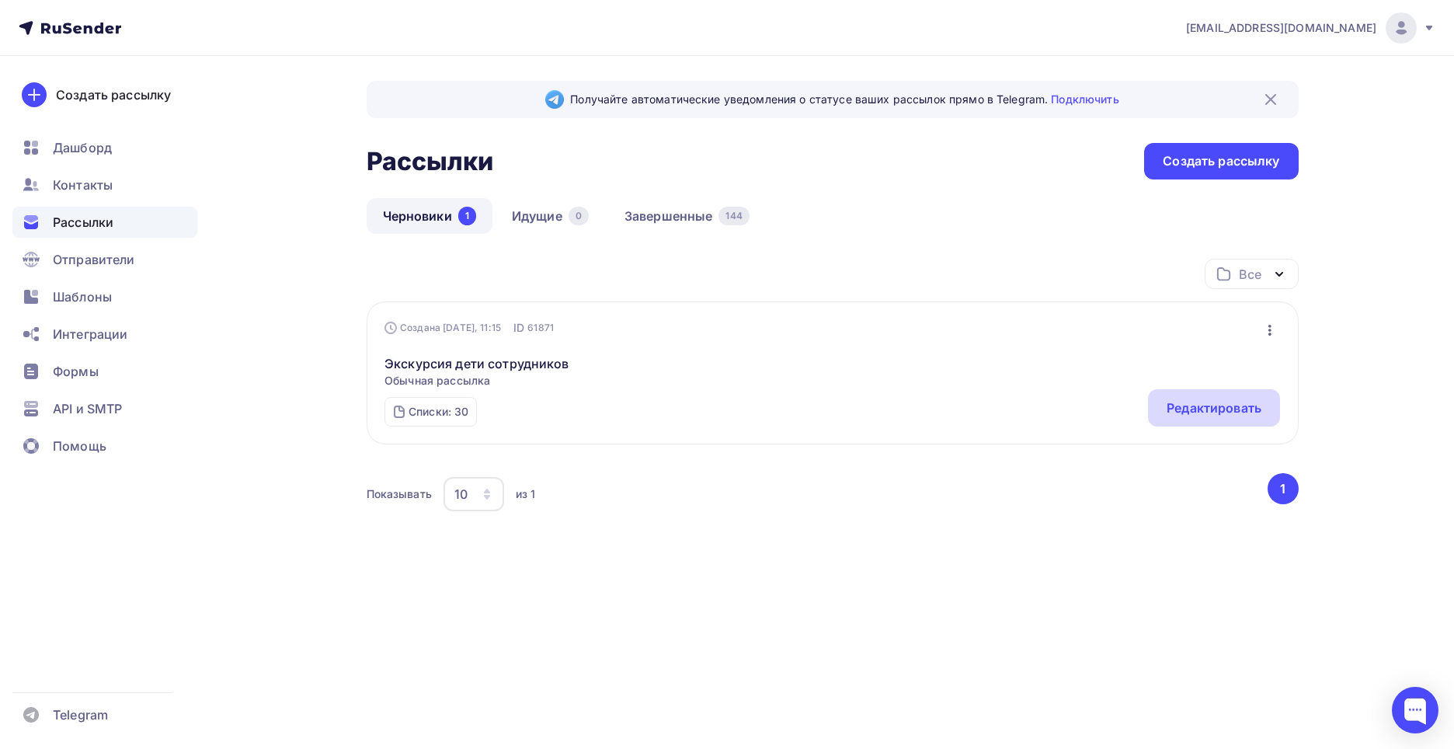
click at [1187, 409] on div "Редактировать" at bounding box center [1214, 408] width 95 height 19
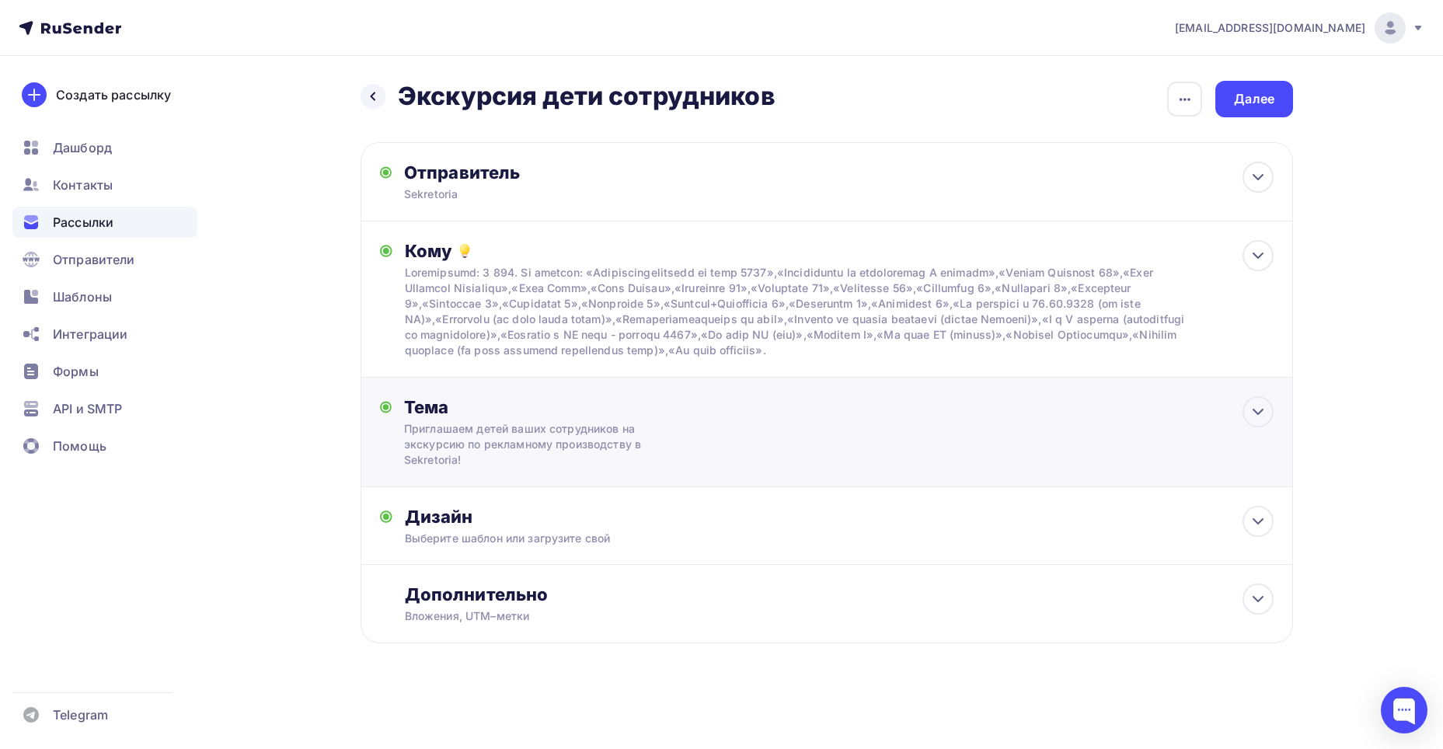
click at [532, 452] on div "Приглашаем детей ваших сотрудников на экскурсию по рекламному производству в Se…" at bounding box center [542, 444] width 277 height 47
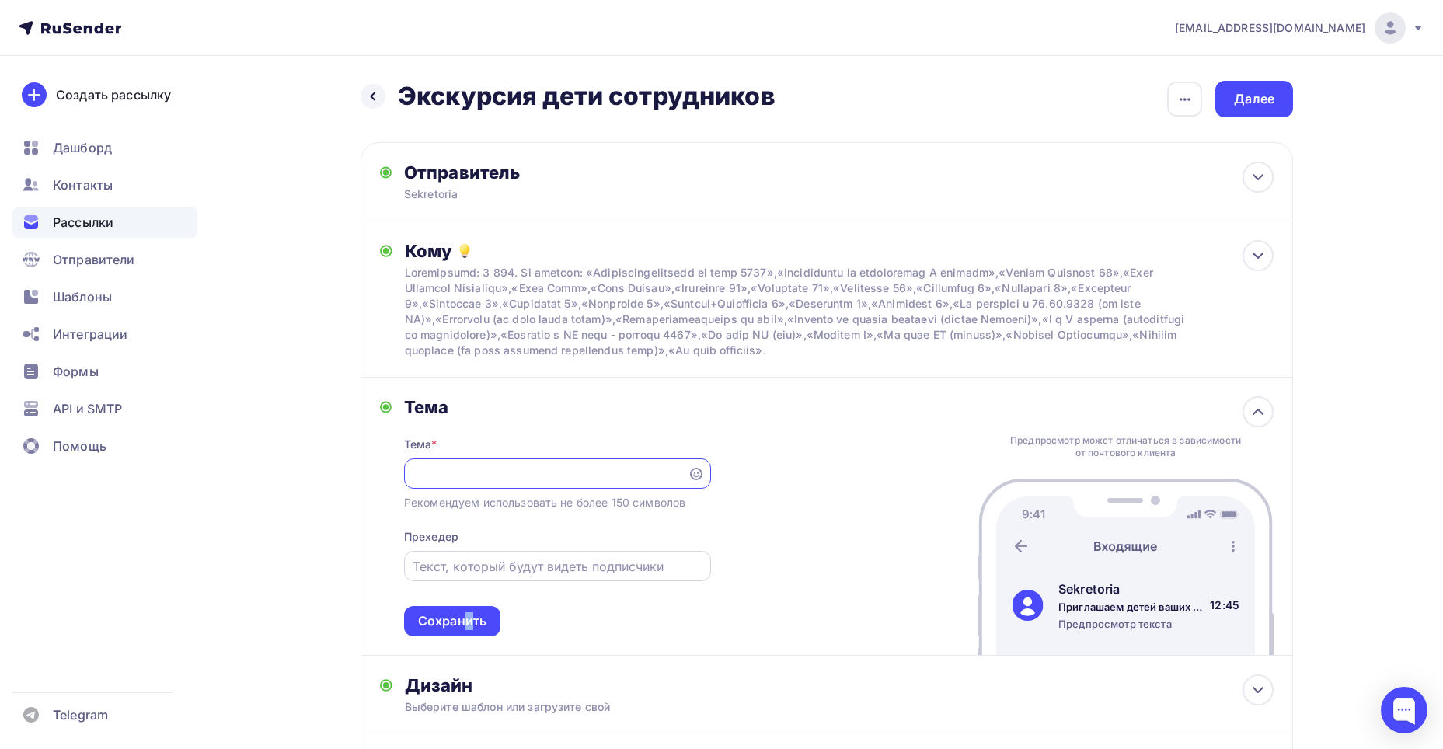
click at [469, 630] on div "Сохранить" at bounding box center [452, 621] width 68 height 18
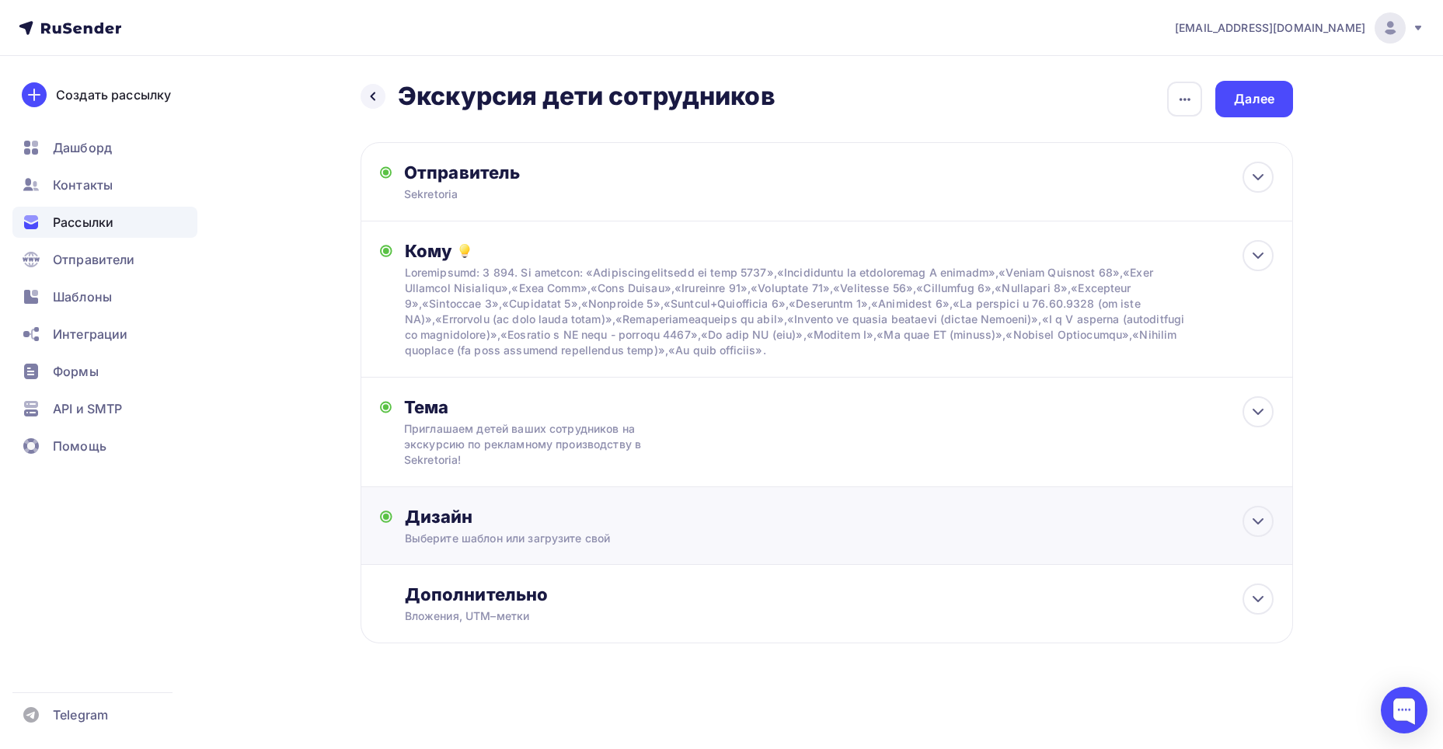
click at [529, 522] on div "Дизайн" at bounding box center [839, 517] width 869 height 22
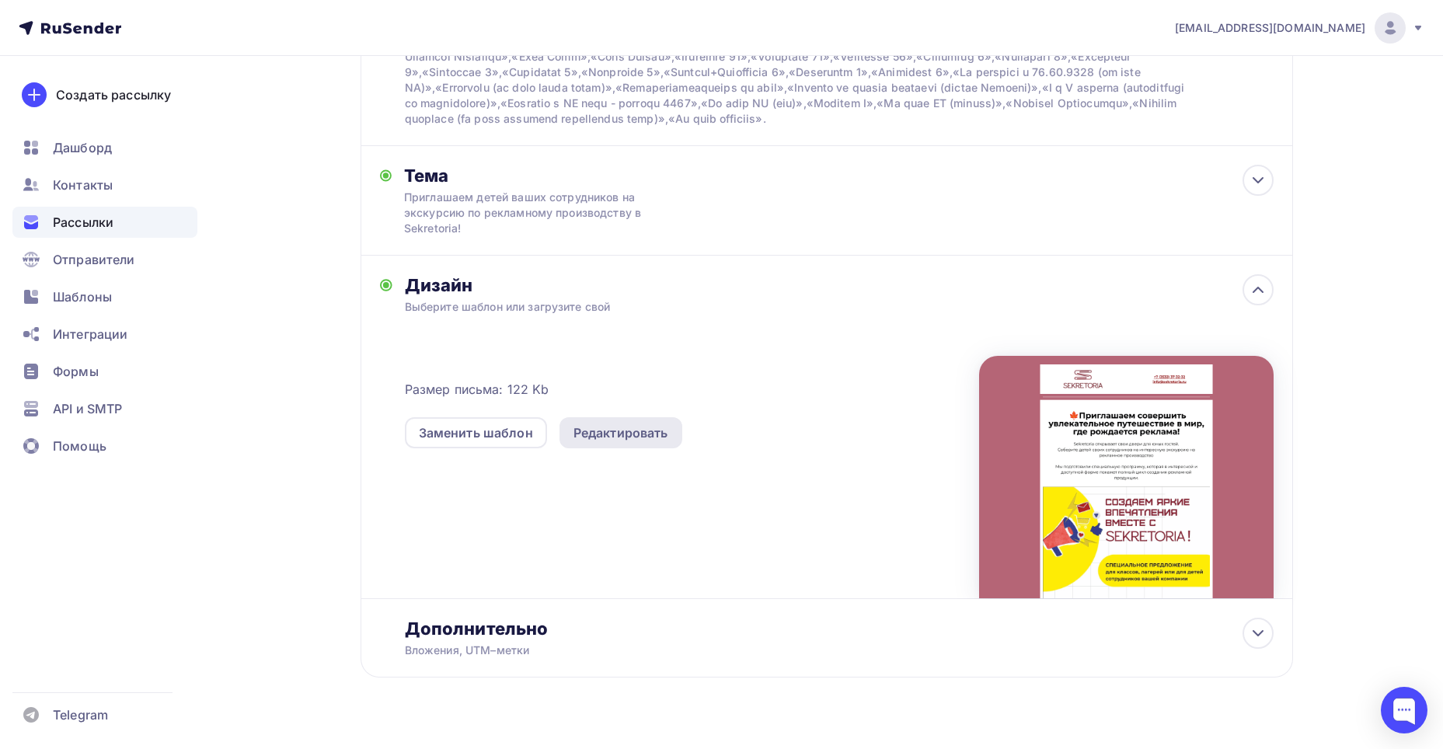
scroll to position [233, 0]
click at [629, 441] on div "Редактировать" at bounding box center [620, 431] width 95 height 19
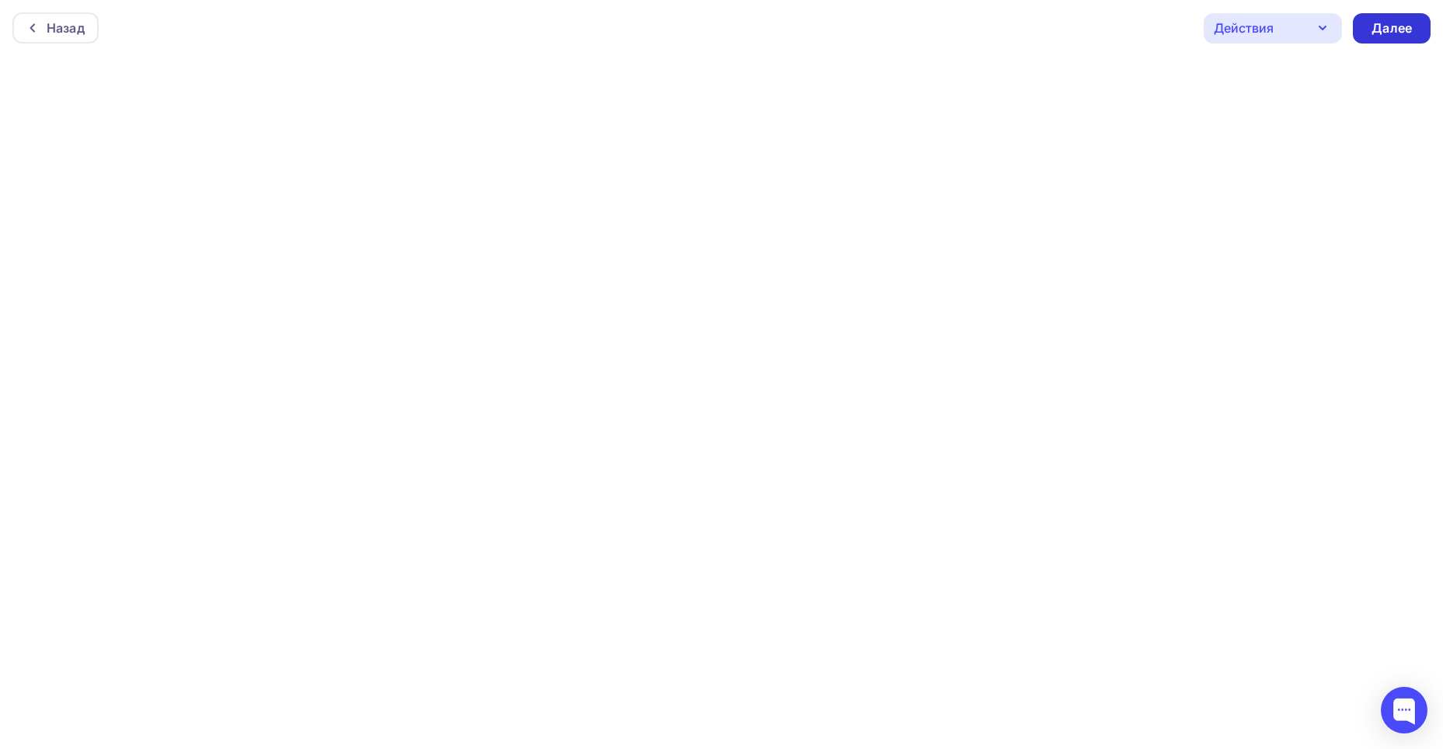
click at [1401, 31] on div "Далее" at bounding box center [1391, 28] width 40 height 18
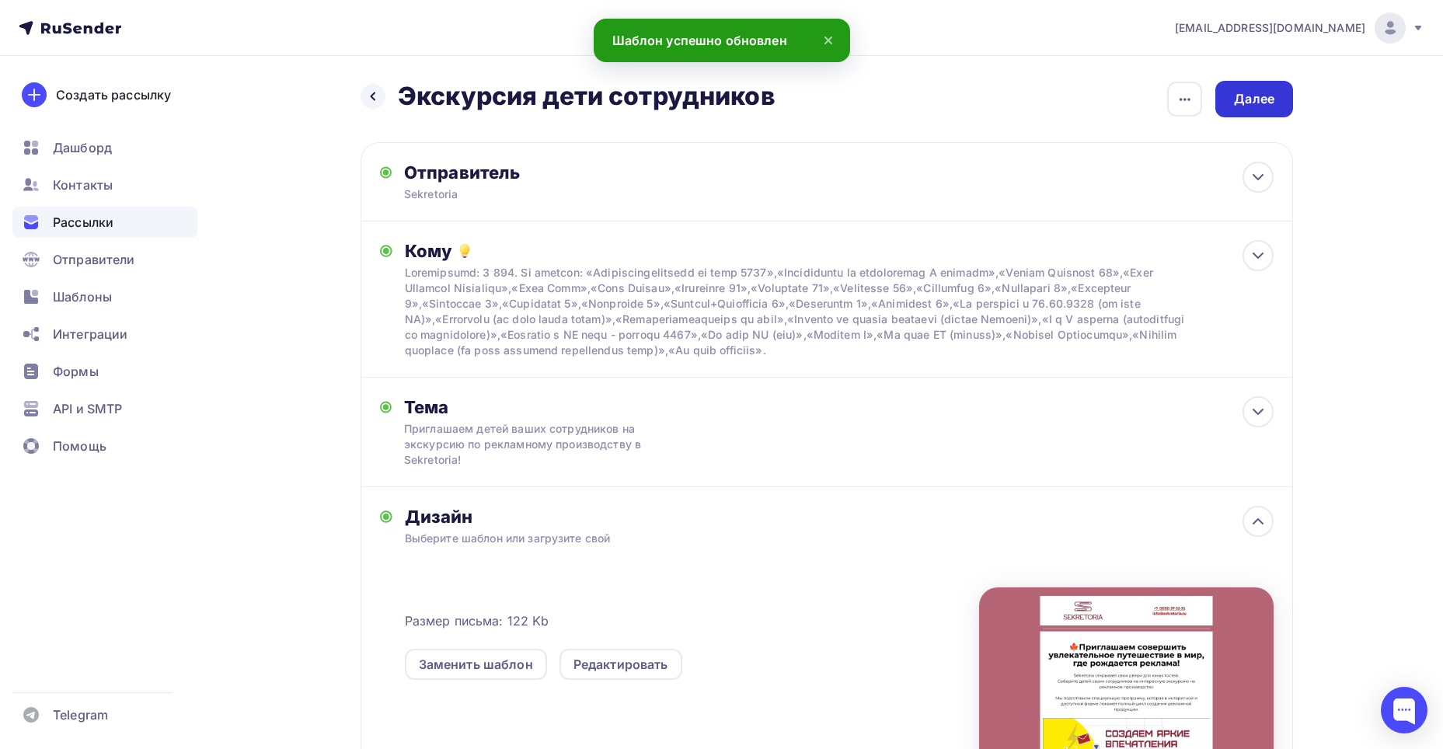
click at [1257, 85] on div "Далее" at bounding box center [1254, 99] width 78 height 37
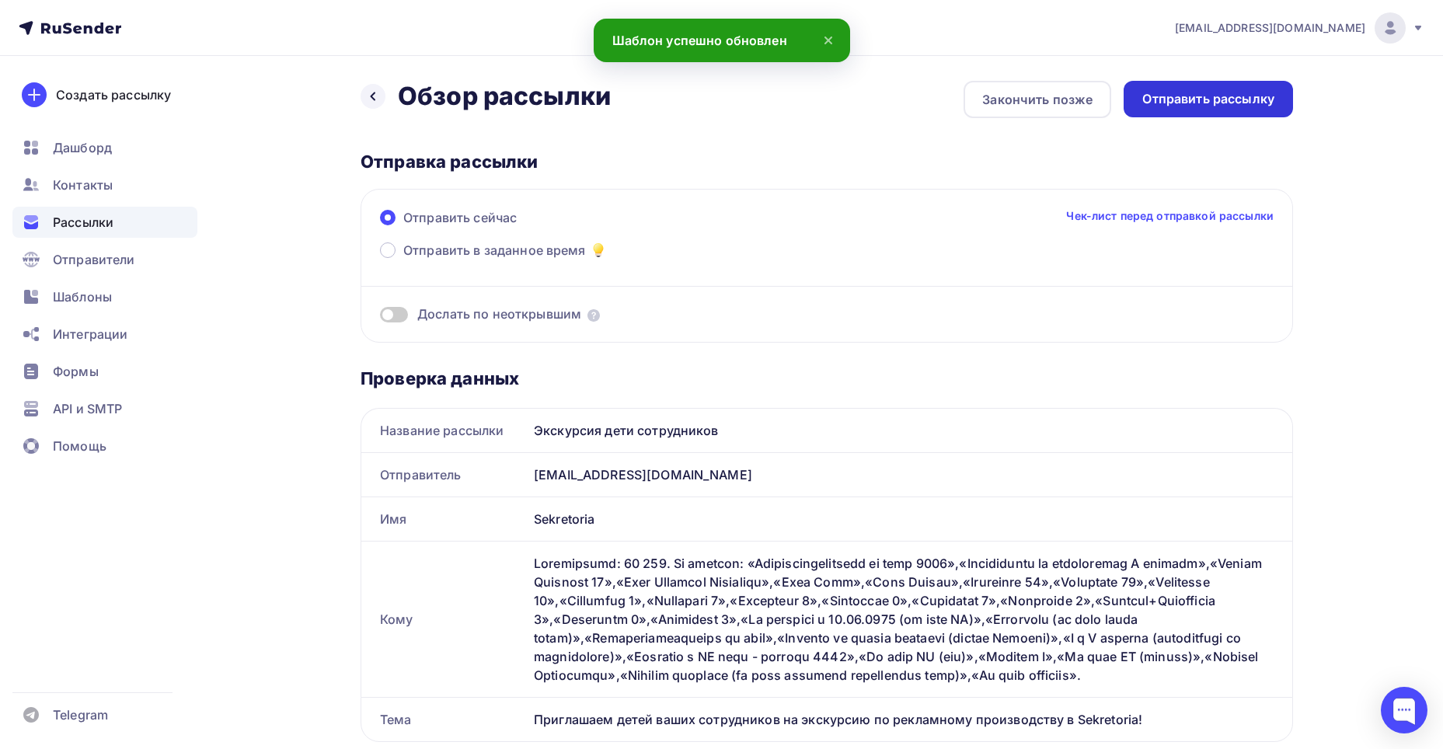
click at [1188, 99] on div "Отправить рассылку" at bounding box center [1208, 99] width 132 height 18
